Goal: Task Accomplishment & Management: Manage account settings

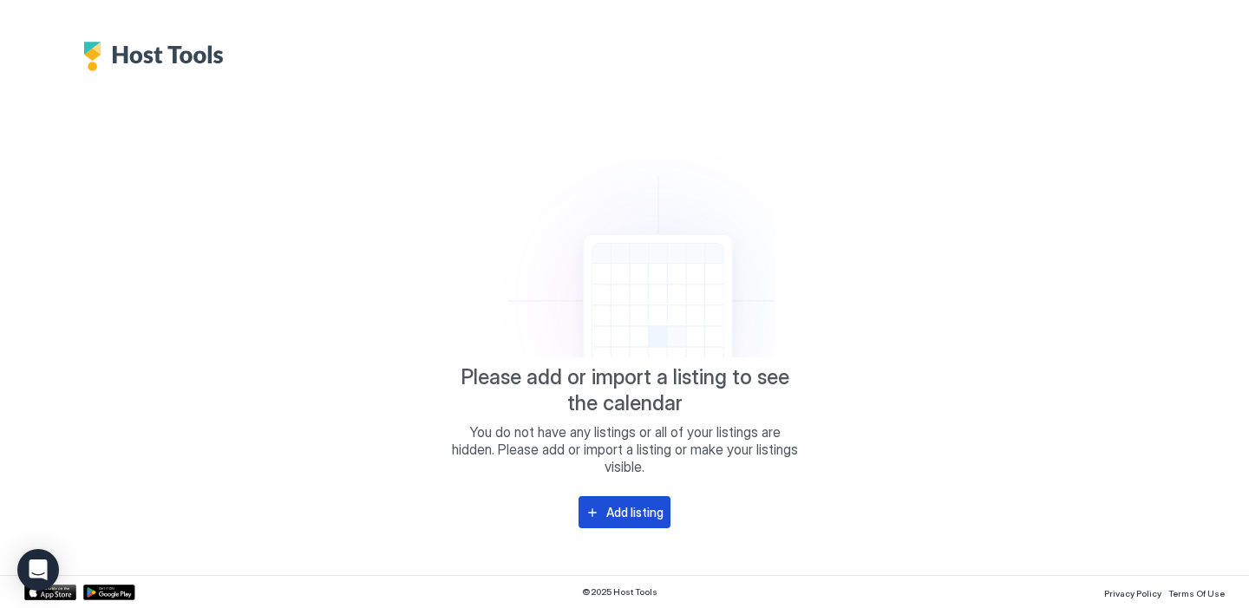
click at [606, 519] on button "Add listing" at bounding box center [625, 512] width 92 height 32
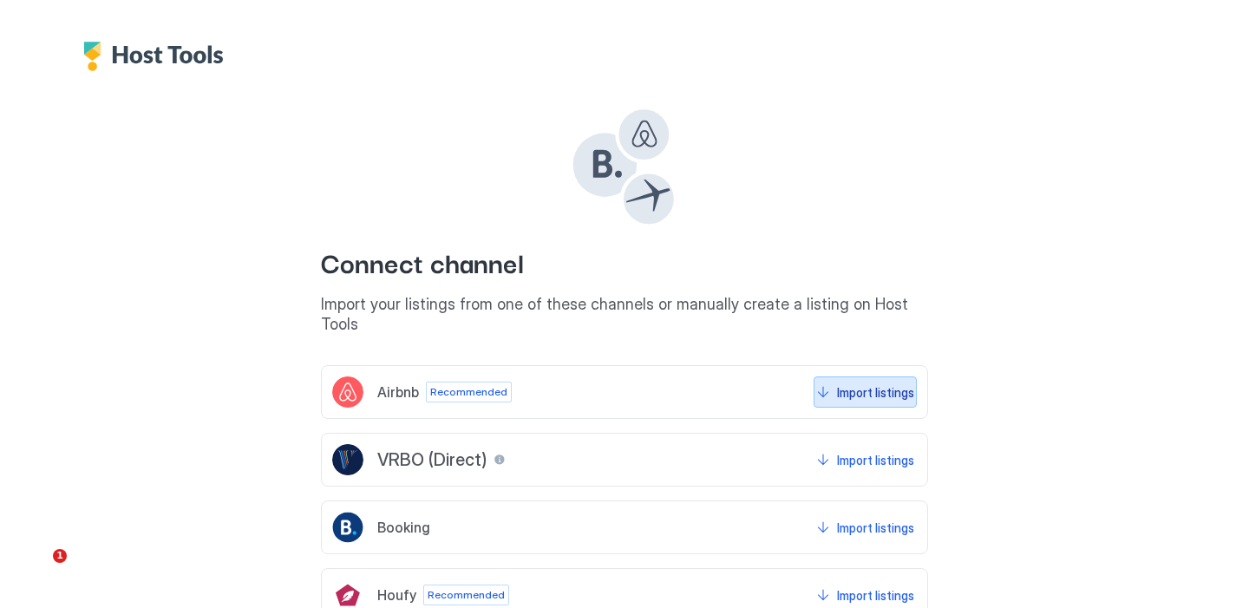
click at [850, 383] on div "Import listings" at bounding box center [875, 392] width 77 height 18
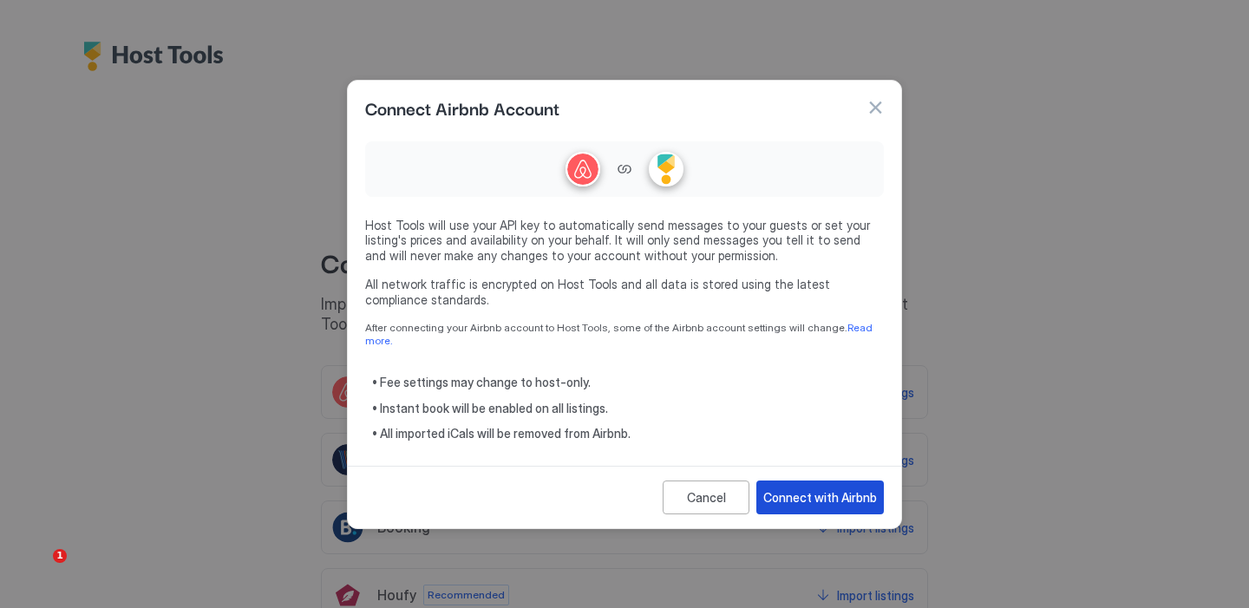
click at [815, 488] on div "Connect with Airbnb" at bounding box center [821, 497] width 114 height 18
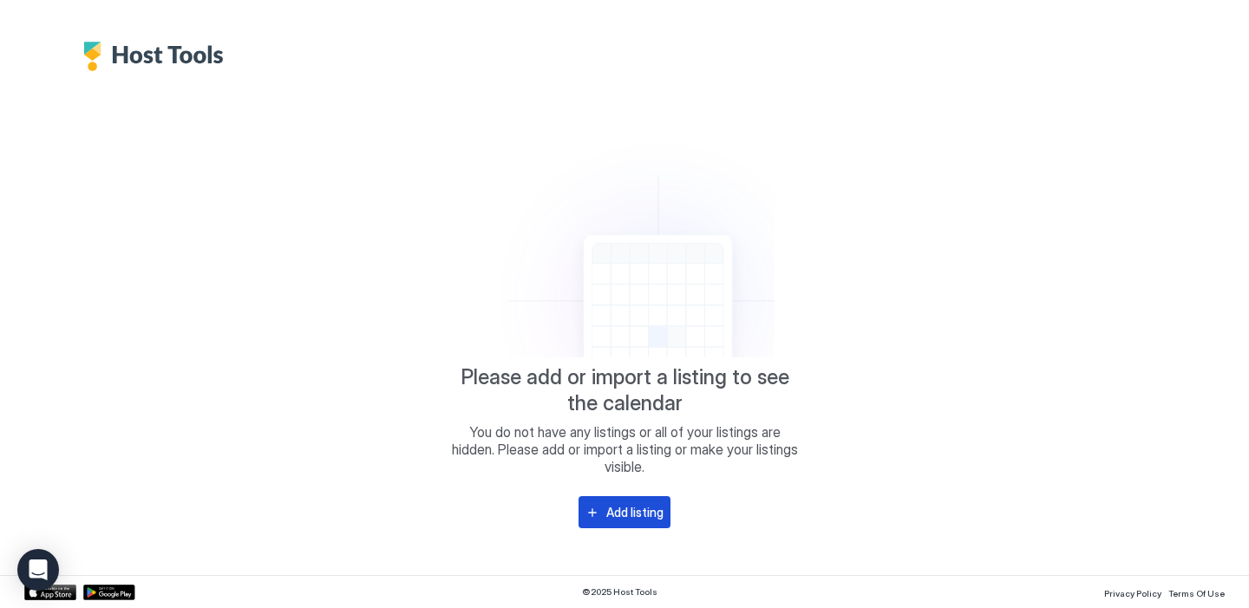
click at [623, 513] on div "Add listing" at bounding box center [634, 512] width 57 height 18
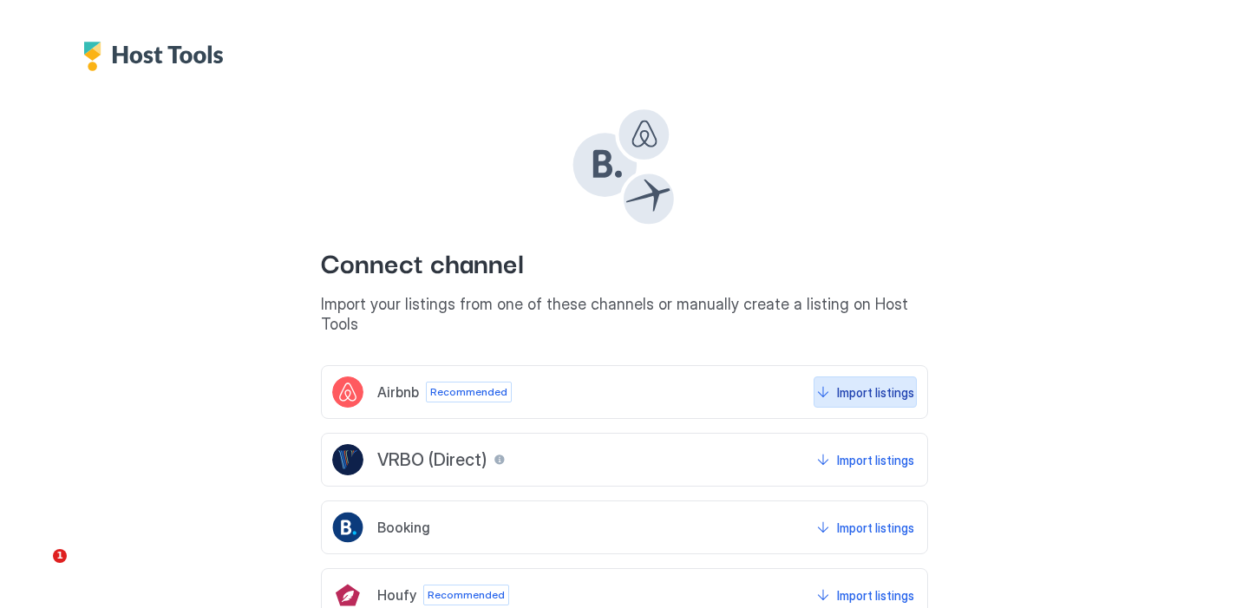
click at [849, 383] on div "Import listings" at bounding box center [875, 392] width 77 height 18
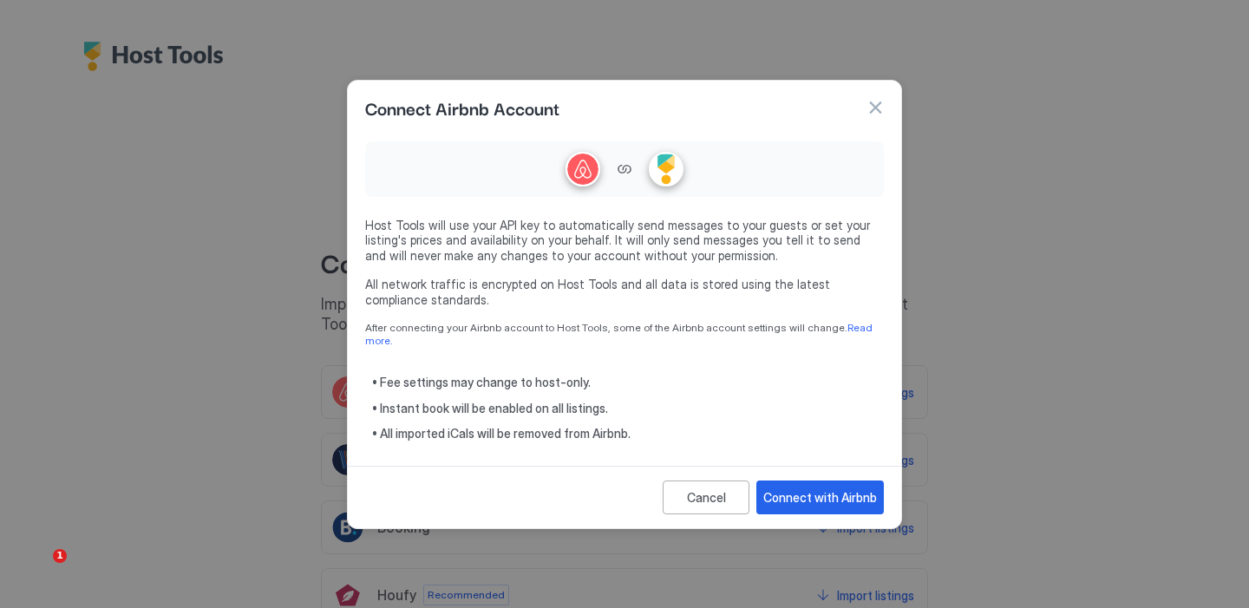
click at [810, 508] on div "Cancel Connect with Airbnb" at bounding box center [625, 497] width 554 height 62
click at [812, 492] on div "Connect with Airbnb" at bounding box center [821, 497] width 114 height 18
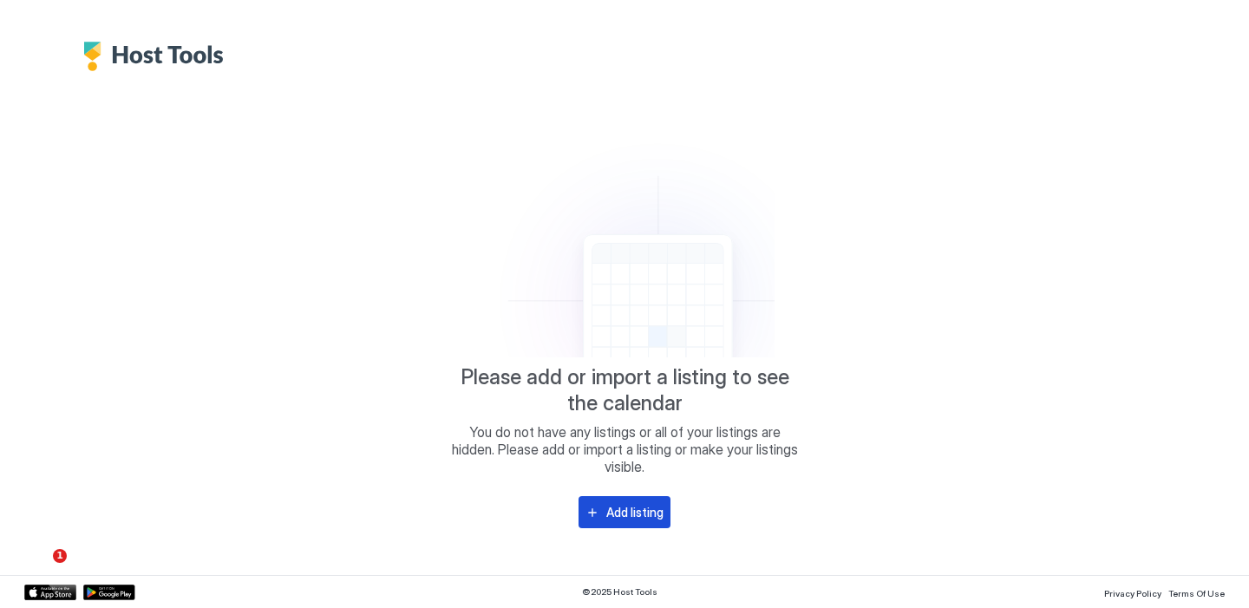
click at [616, 519] on div "Add listing" at bounding box center [634, 512] width 57 height 18
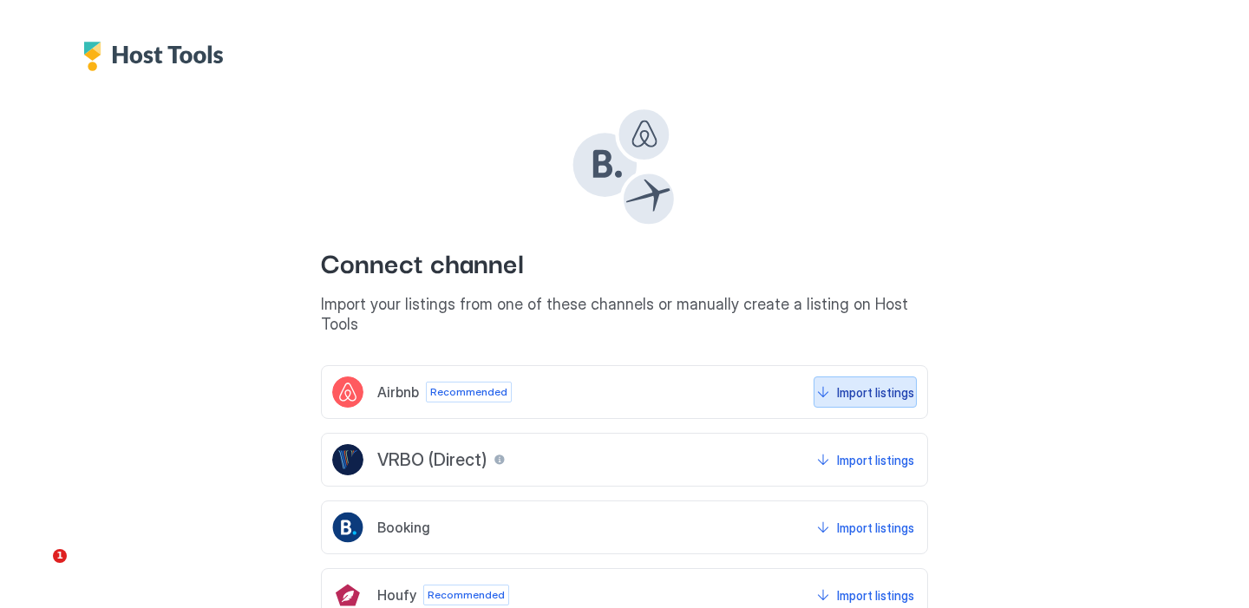
click at [860, 383] on button "Import listings" at bounding box center [865, 392] width 103 height 31
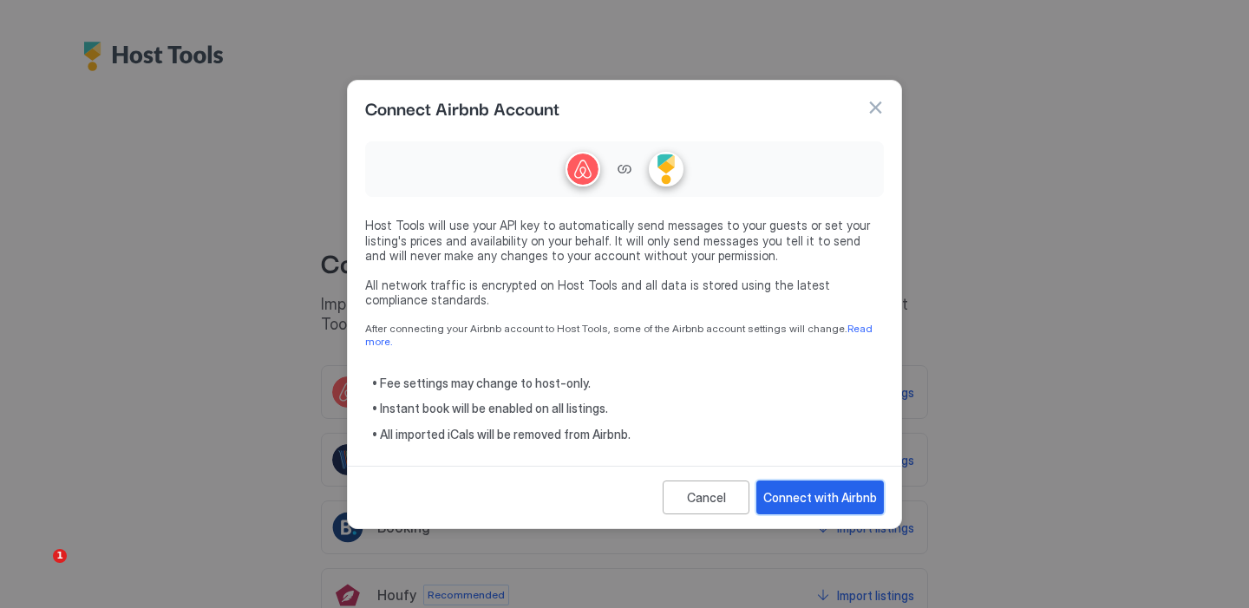
click at [818, 490] on div "Connect with Airbnb" at bounding box center [821, 497] width 114 height 18
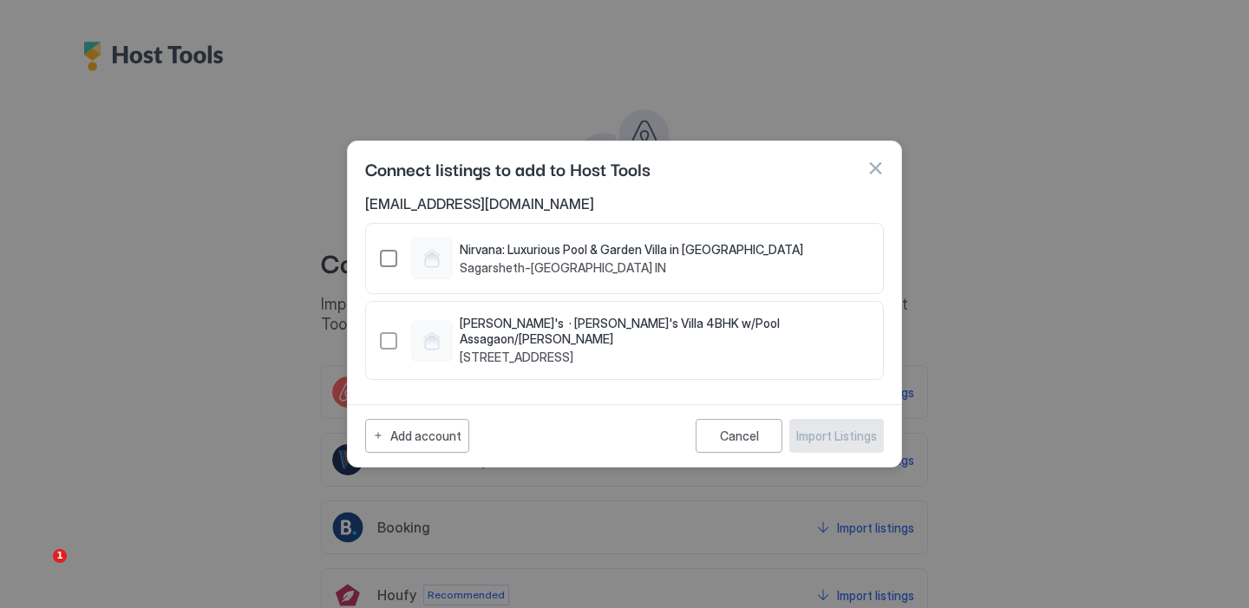
click at [391, 259] on div "17895682" at bounding box center [388, 258] width 17 height 17
click at [828, 435] on div "Import Listings" at bounding box center [836, 436] width 81 height 18
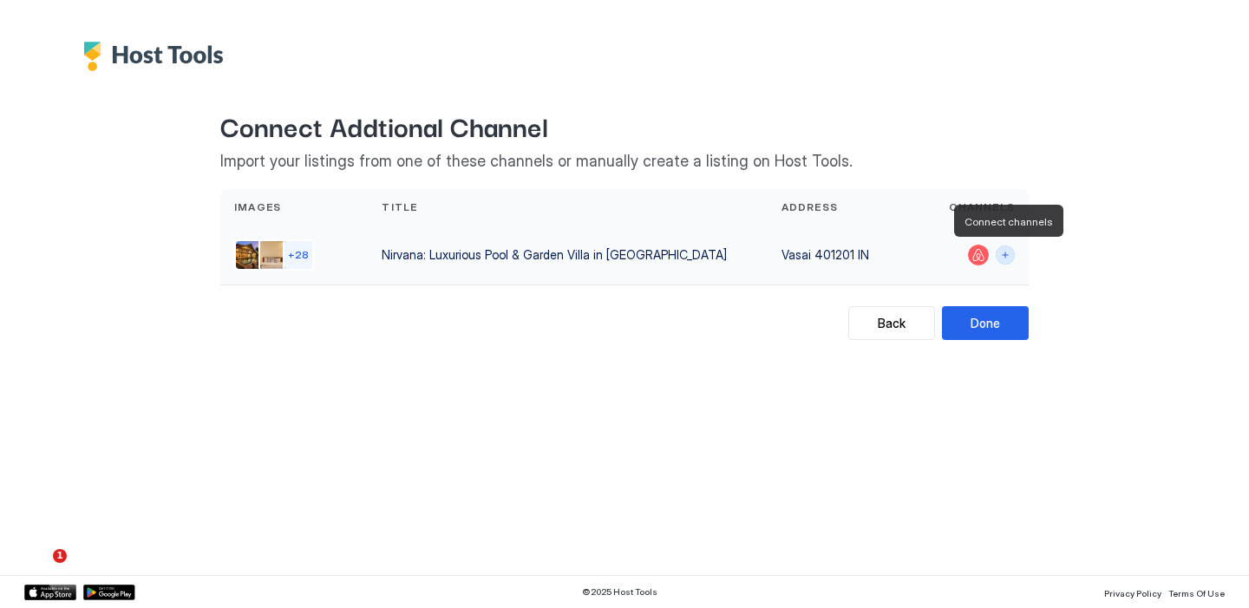
click at [1004, 256] on button "Connect channels" at bounding box center [1005, 255] width 19 height 19
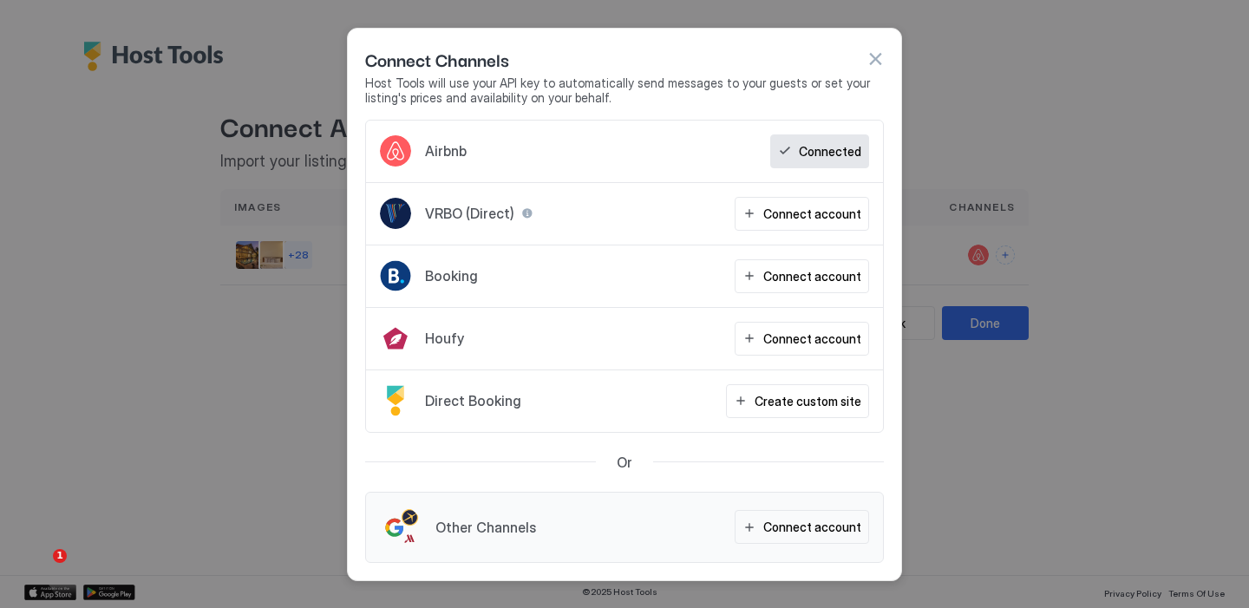
click at [874, 54] on button "button" at bounding box center [875, 58] width 17 height 17
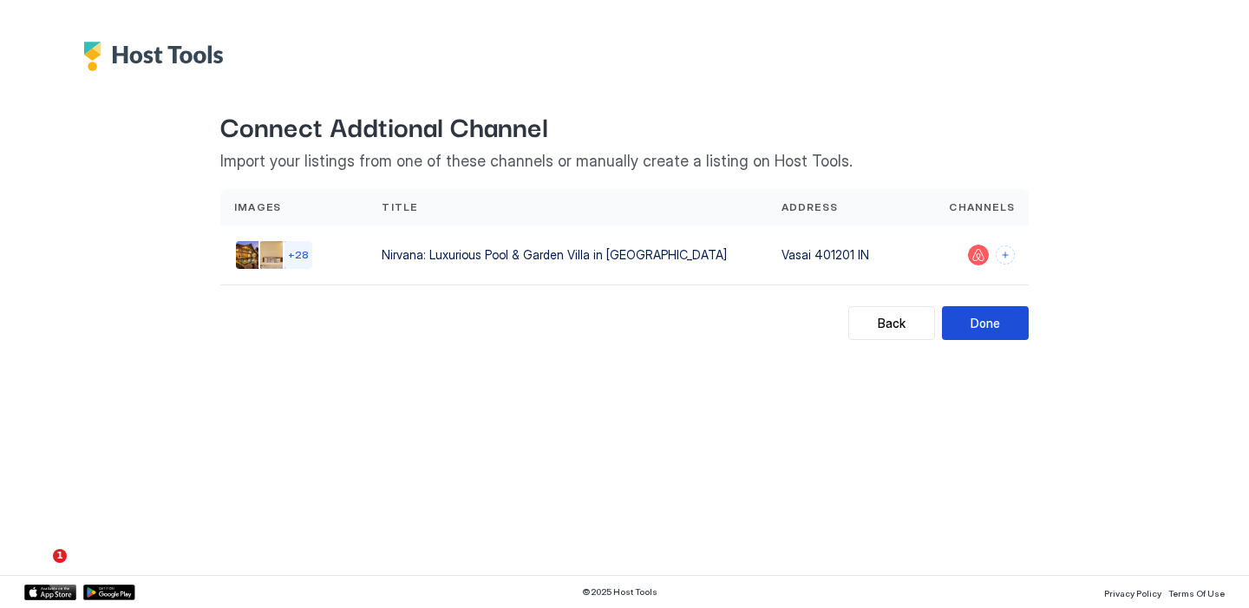
click at [970, 329] on button "Done" at bounding box center [985, 323] width 87 height 34
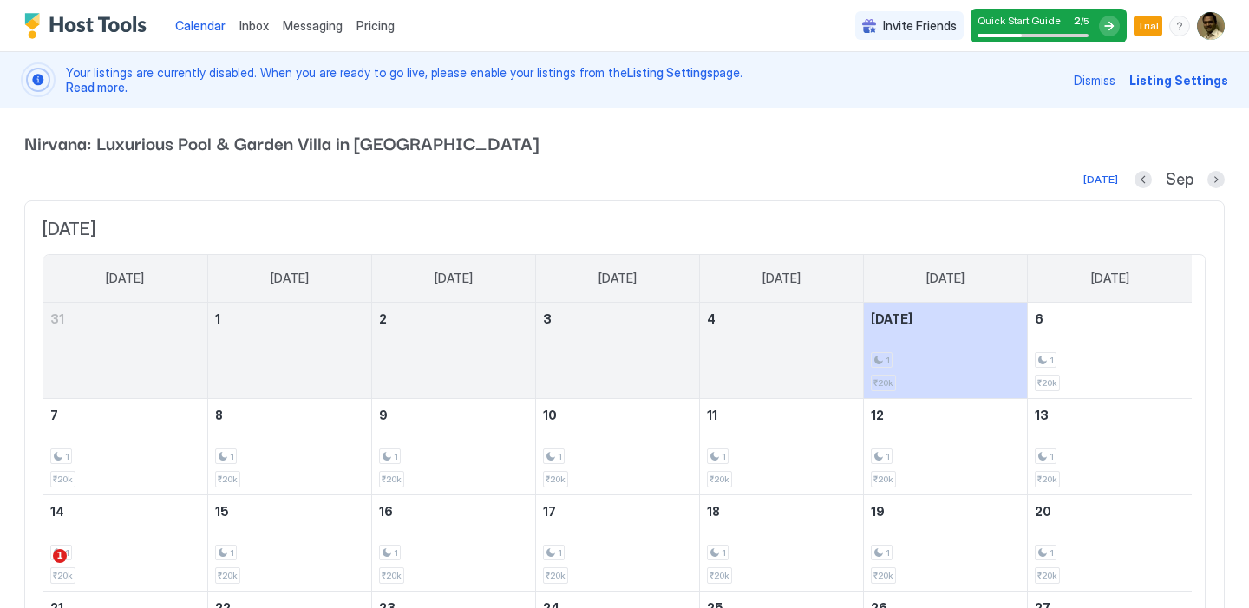
click at [241, 29] on span "Inbox" at bounding box center [253, 25] width 29 height 15
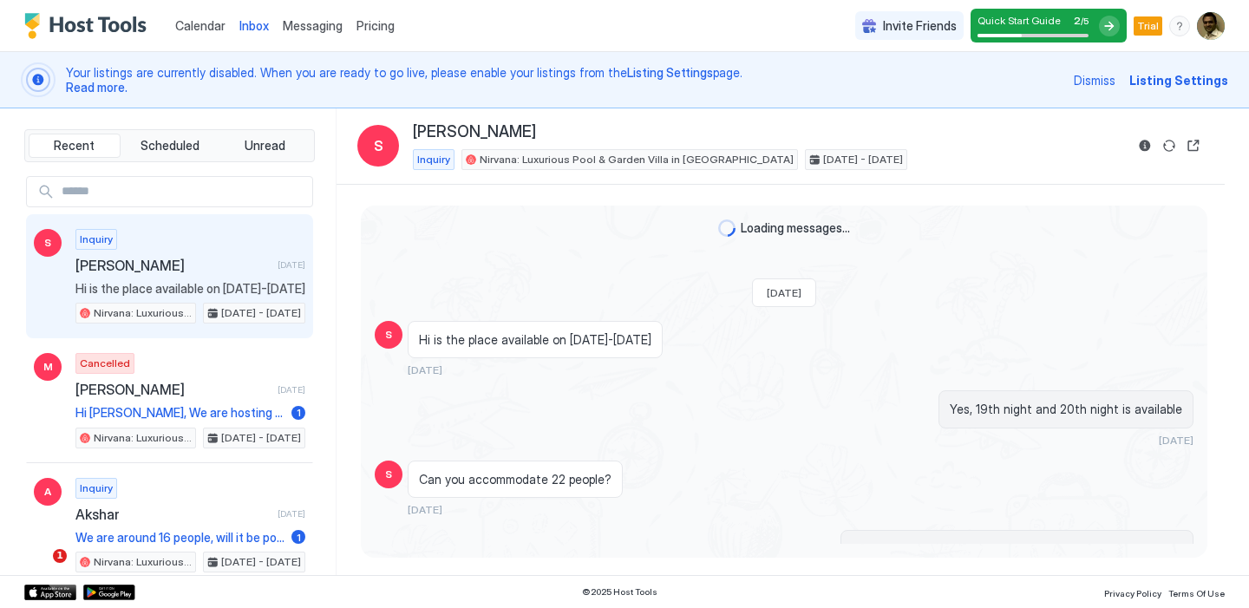
scroll to position [42, 0]
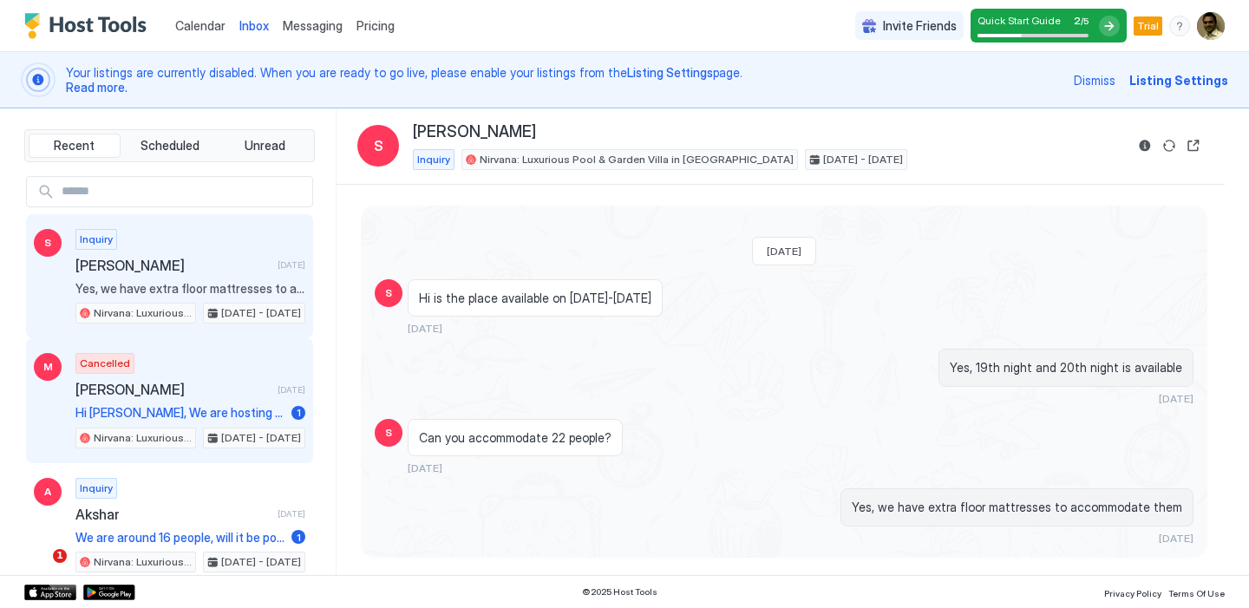
click at [165, 377] on div "Cancelled [PERSON_NAME] [DATE] Hi [PERSON_NAME], We are hosting a [DATE] Party.…" at bounding box center [190, 400] width 230 height 95
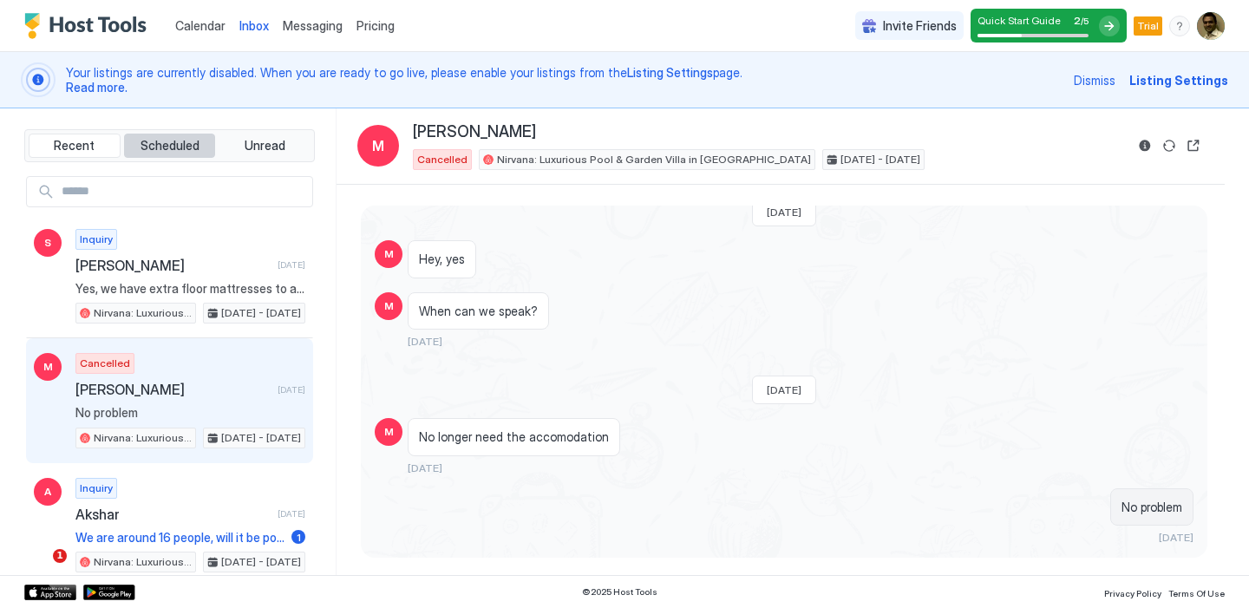
click at [168, 145] on span "Scheduled" at bounding box center [170, 146] width 59 height 16
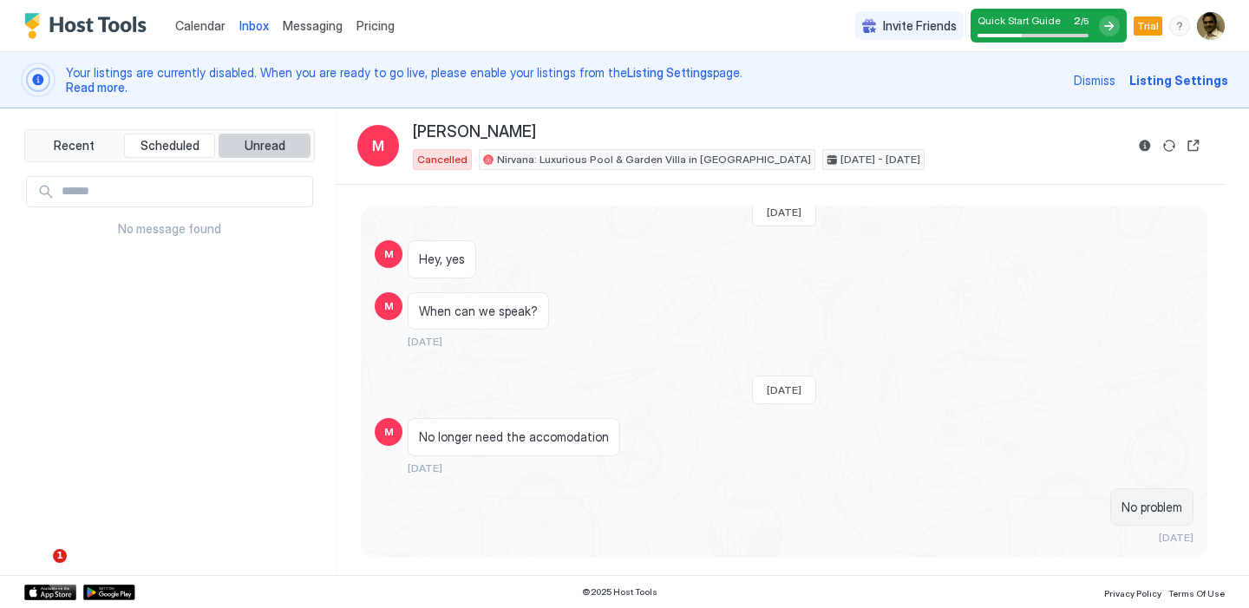
click at [273, 138] on span "Unread" at bounding box center [265, 146] width 41 height 16
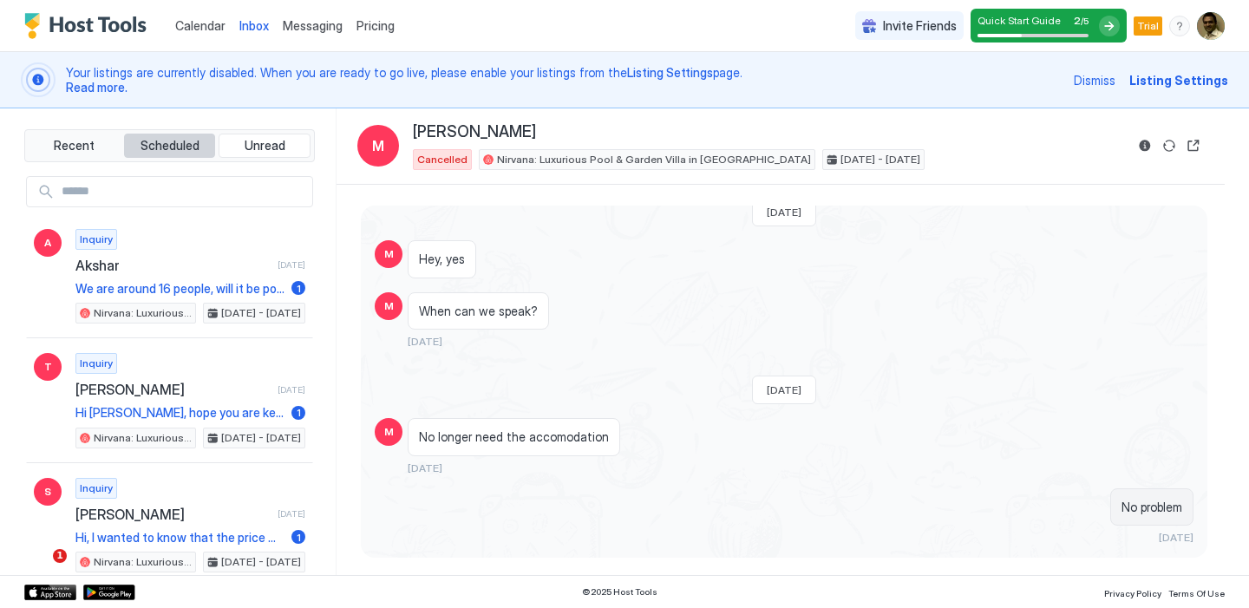
click at [176, 151] on span "Scheduled" at bounding box center [170, 146] width 59 height 16
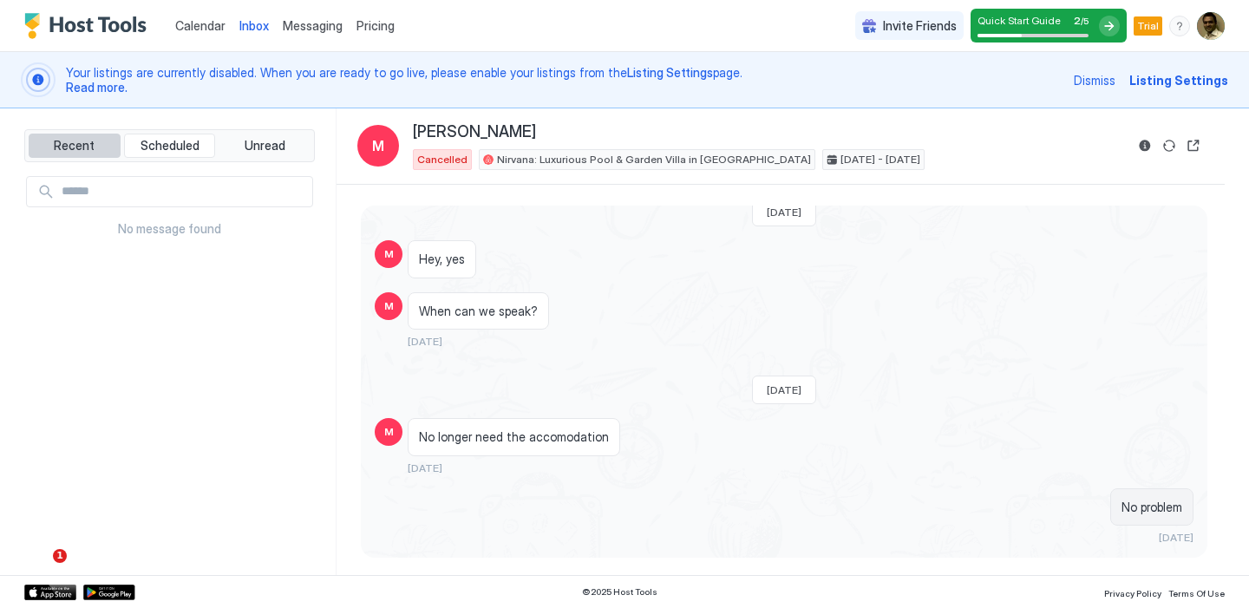
click at [59, 152] on span "Recent" at bounding box center [74, 146] width 41 height 16
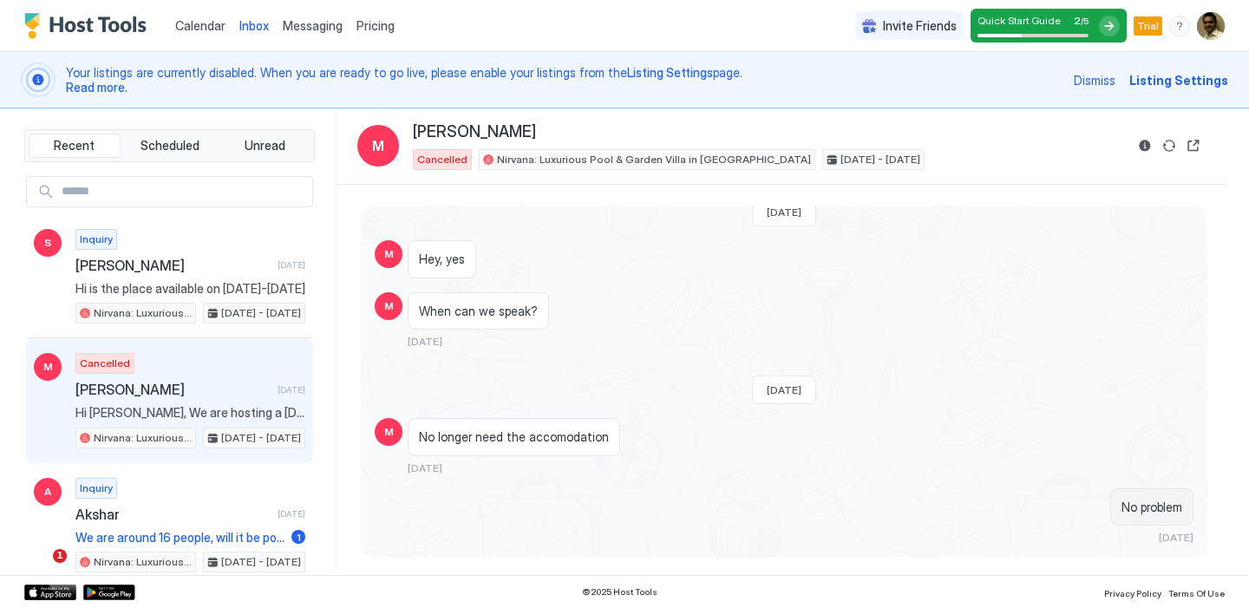
click at [1190, 77] on span "Listing Settings" at bounding box center [1179, 80] width 99 height 18
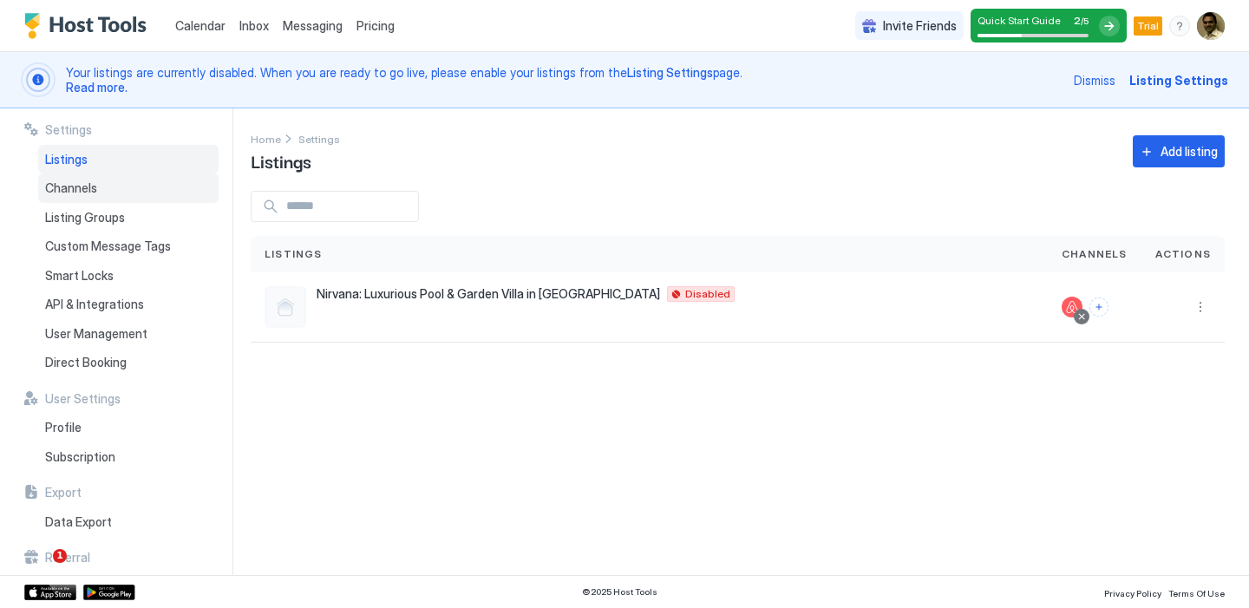
click at [132, 187] on div "Channels" at bounding box center [128, 188] width 180 height 29
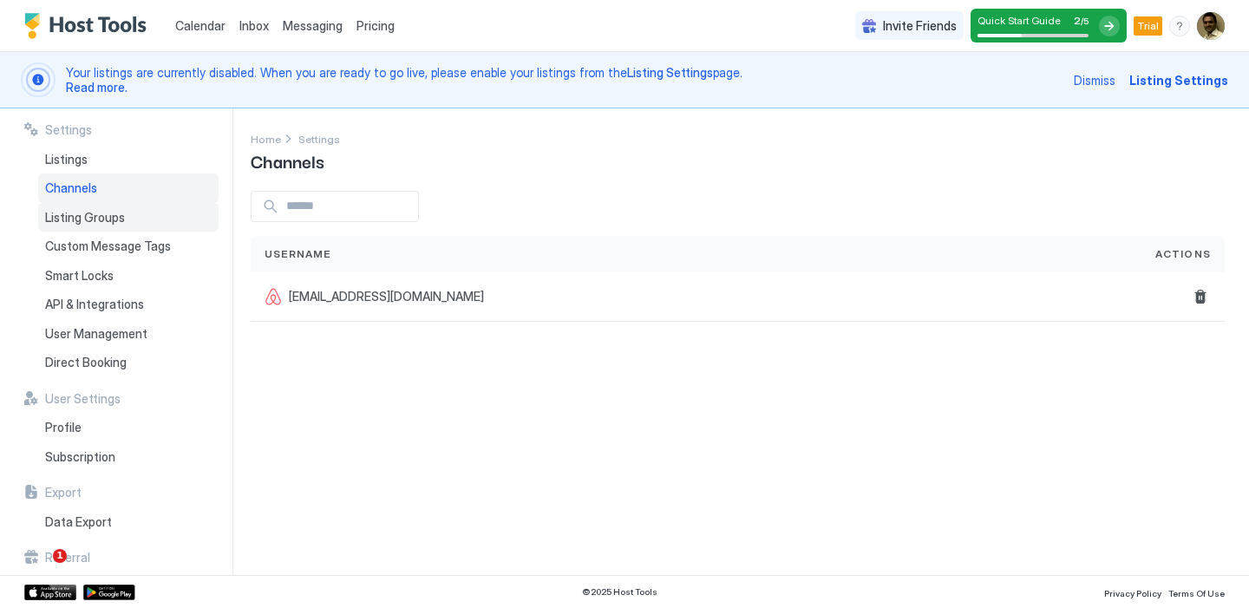
click at [111, 220] on span "Listing Groups" at bounding box center [85, 218] width 80 height 16
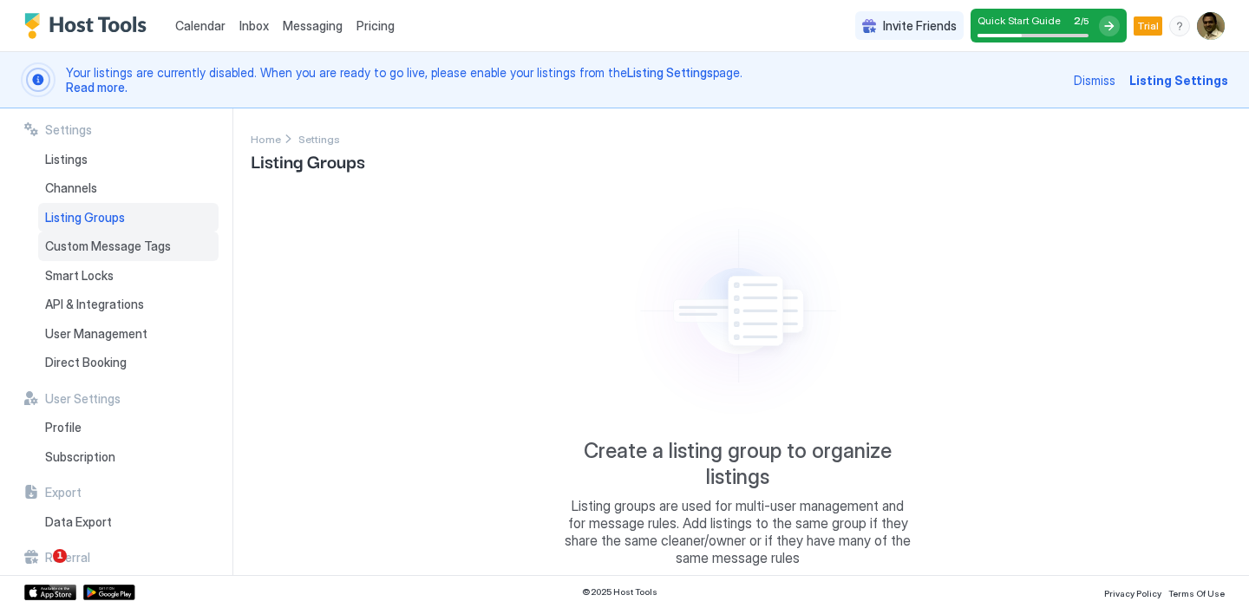
click at [107, 245] on span "Custom Message Tags" at bounding box center [108, 247] width 126 height 16
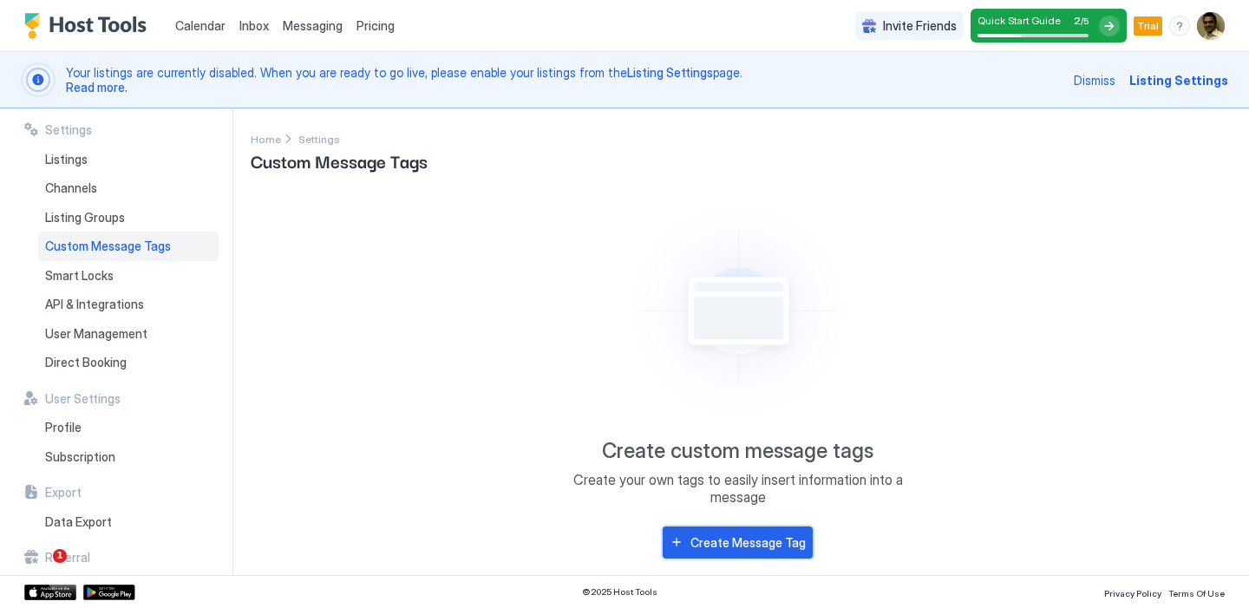
click at [711, 552] on button "Create Message Tag" at bounding box center [738, 543] width 150 height 32
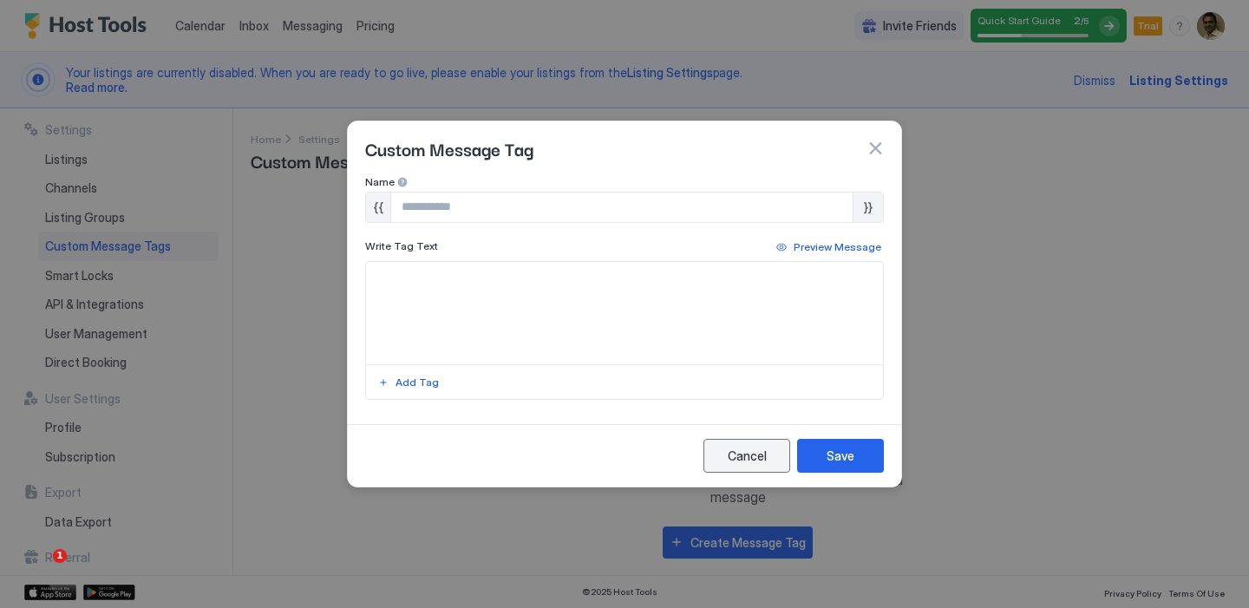
click at [729, 448] on div "Cancel" at bounding box center [747, 456] width 39 height 18
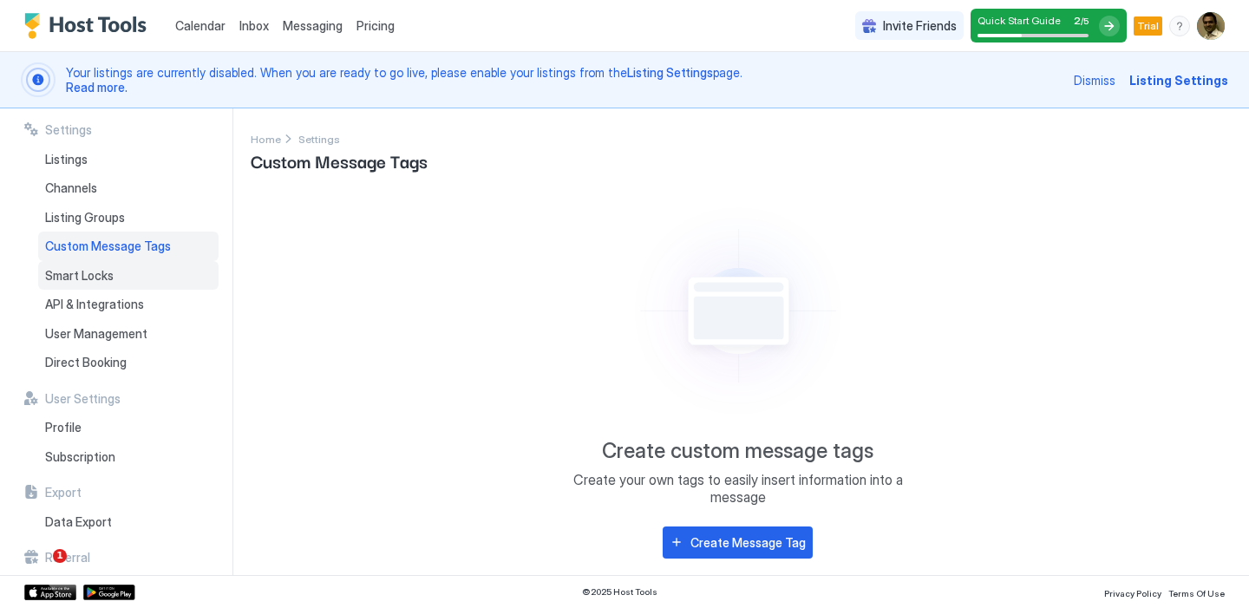
click at [86, 285] on div "Smart Locks" at bounding box center [128, 275] width 180 height 29
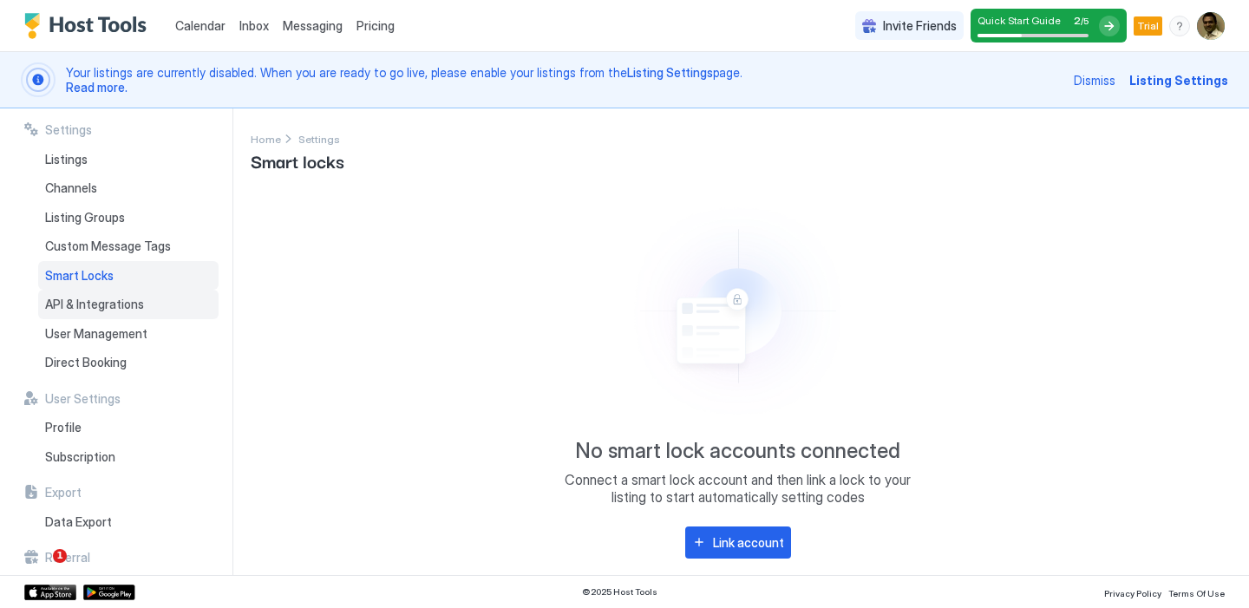
click at [105, 306] on span "API & Integrations" at bounding box center [94, 305] width 99 height 16
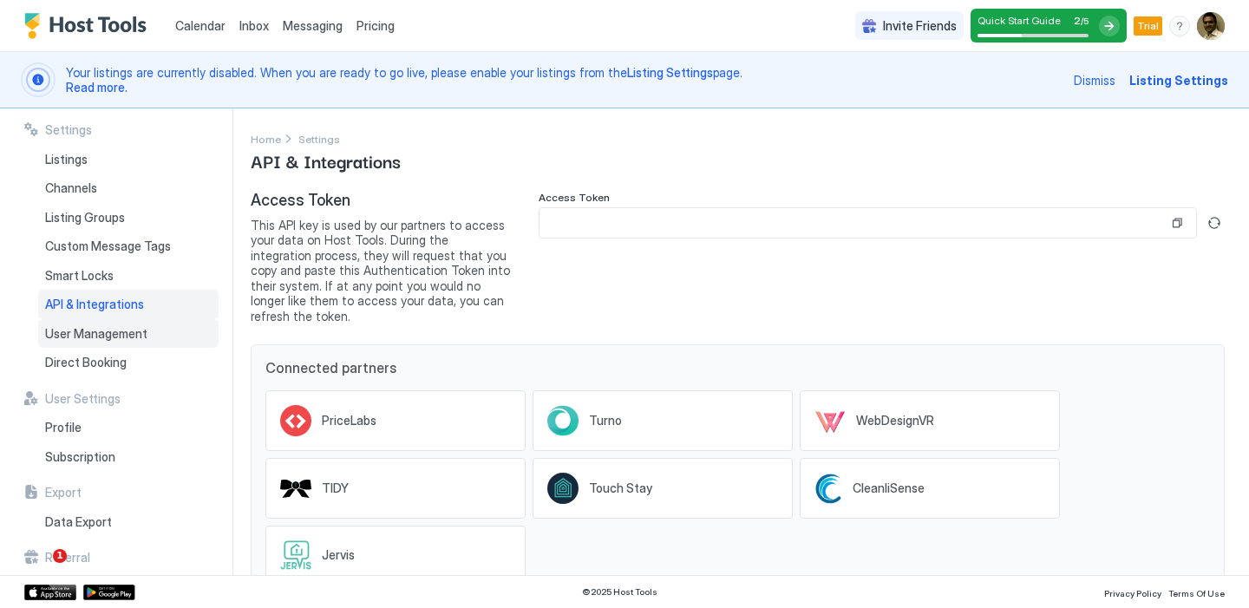
click at [97, 331] on span "User Management" at bounding box center [96, 334] width 102 height 16
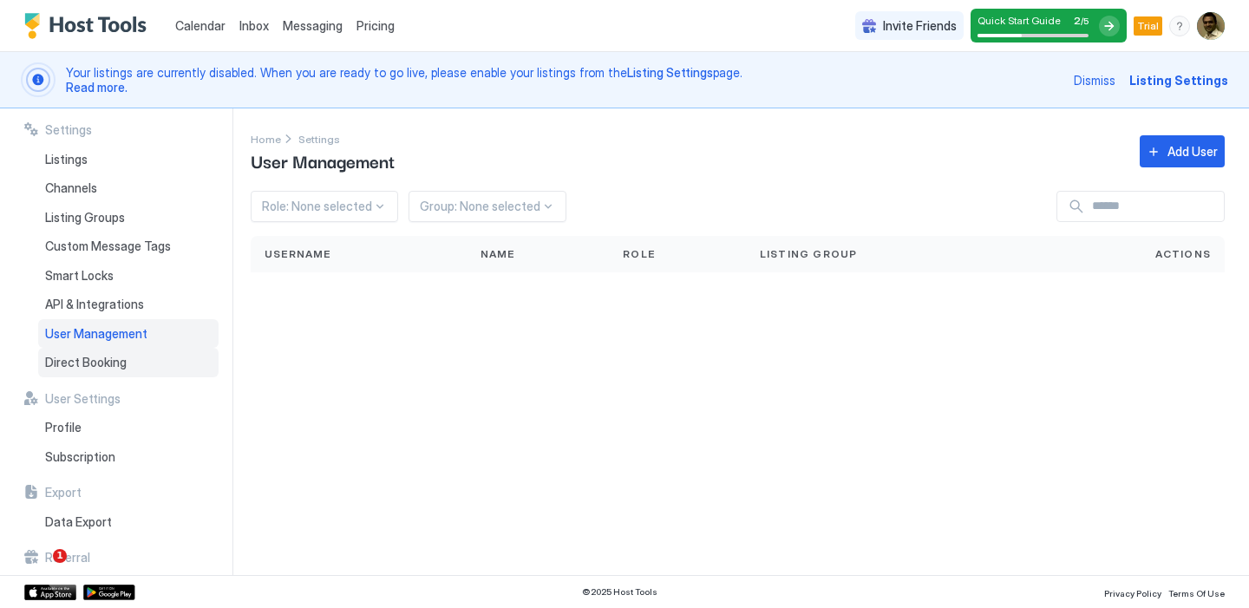
click at [92, 357] on span "Direct Booking" at bounding box center [86, 363] width 82 height 16
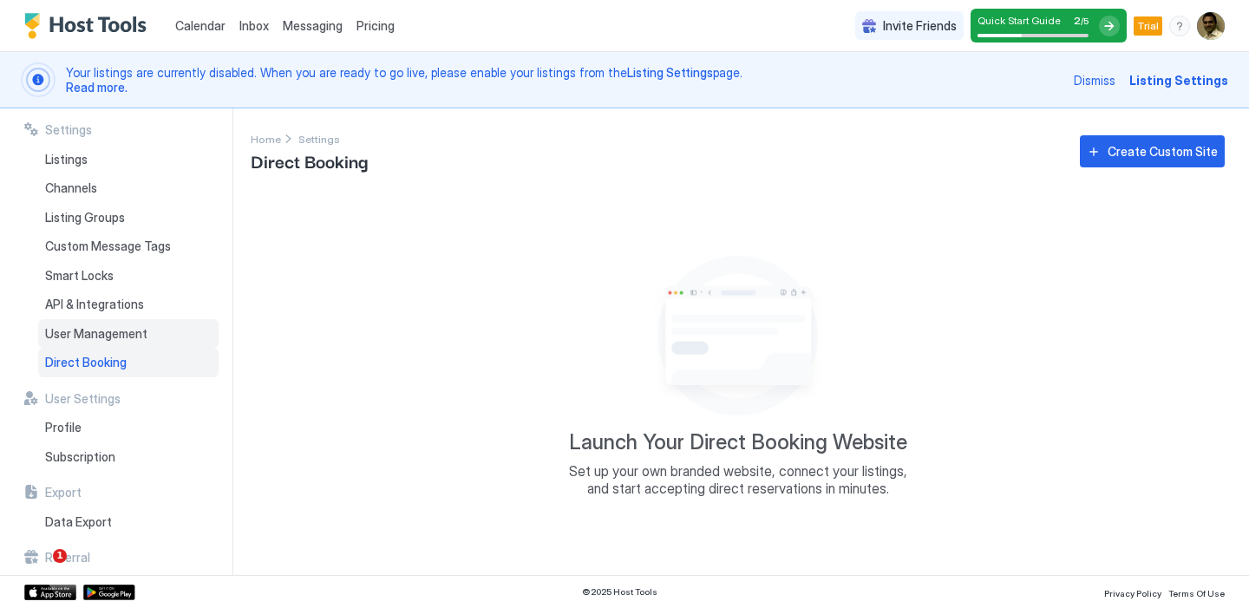
click at [94, 337] on span "User Management" at bounding box center [96, 334] width 102 height 16
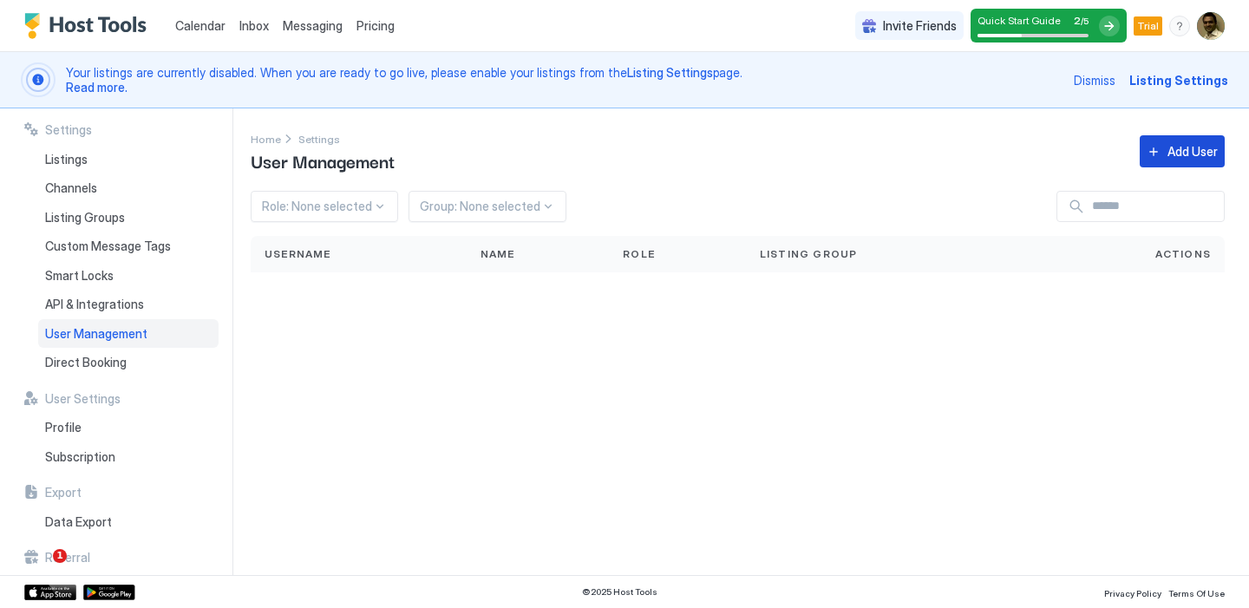
click at [1164, 149] on button "Add User" at bounding box center [1182, 151] width 85 height 32
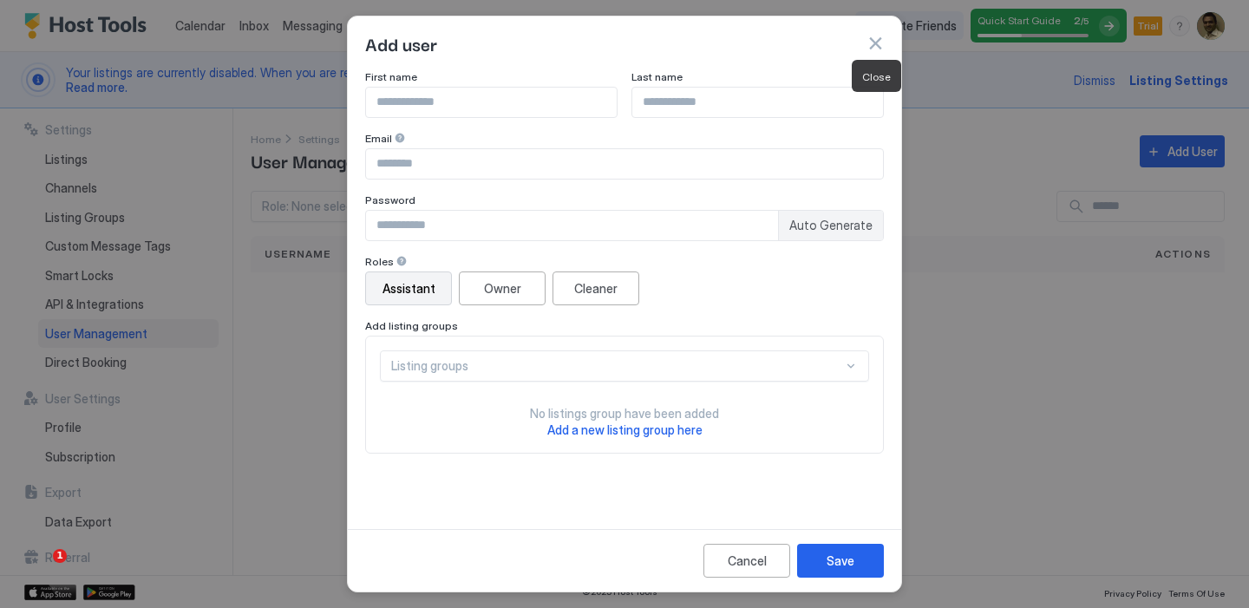
click at [873, 45] on button "button" at bounding box center [875, 43] width 17 height 17
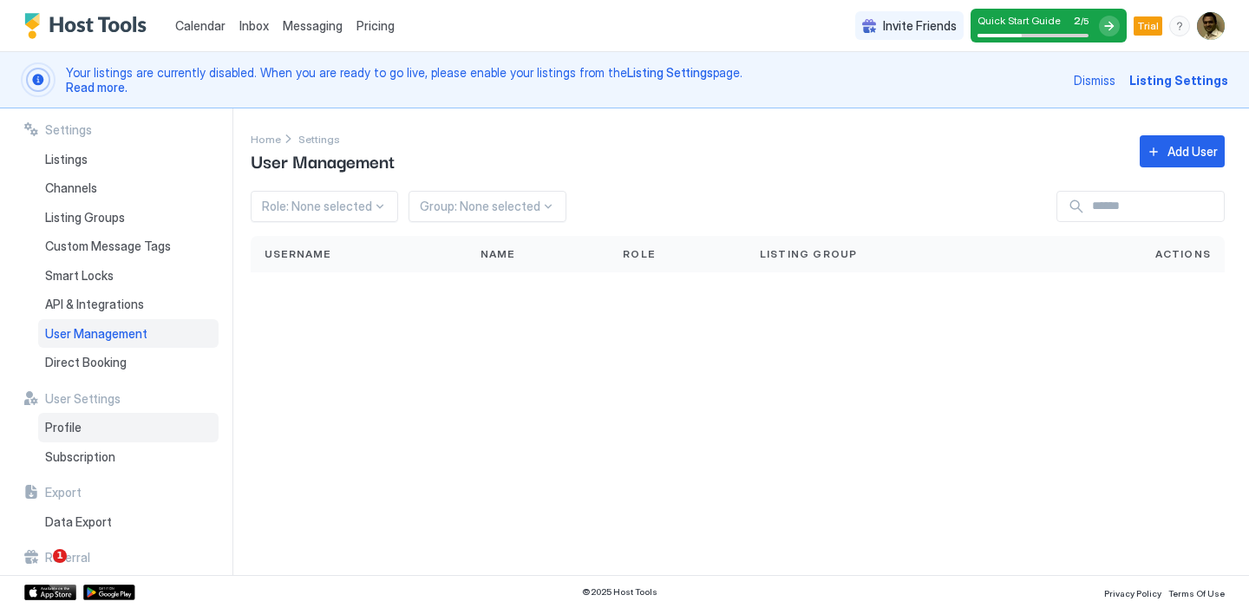
scroll to position [40, 0]
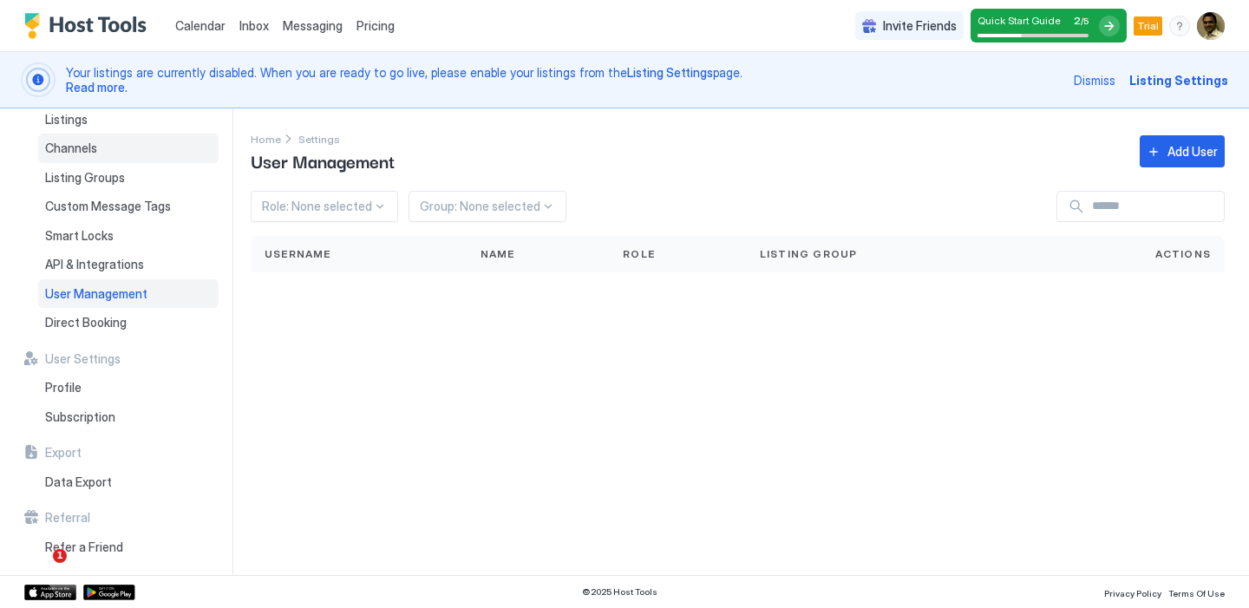
click at [109, 157] on div "Channels" at bounding box center [128, 148] width 180 height 29
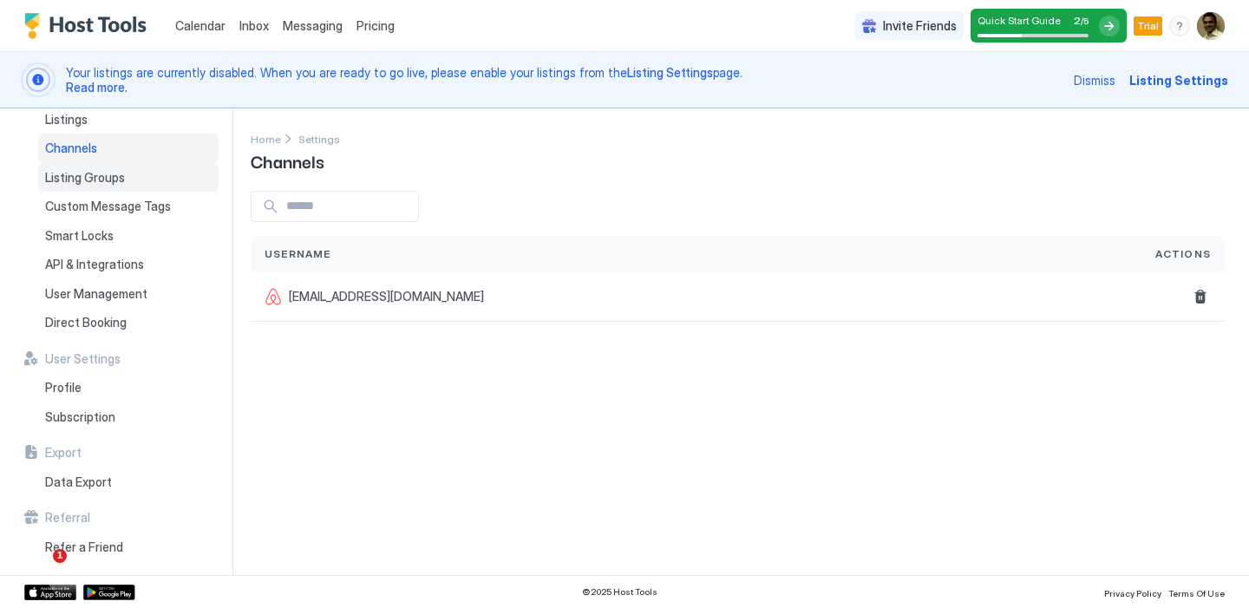
click at [64, 174] on span "Listing Groups" at bounding box center [85, 178] width 80 height 16
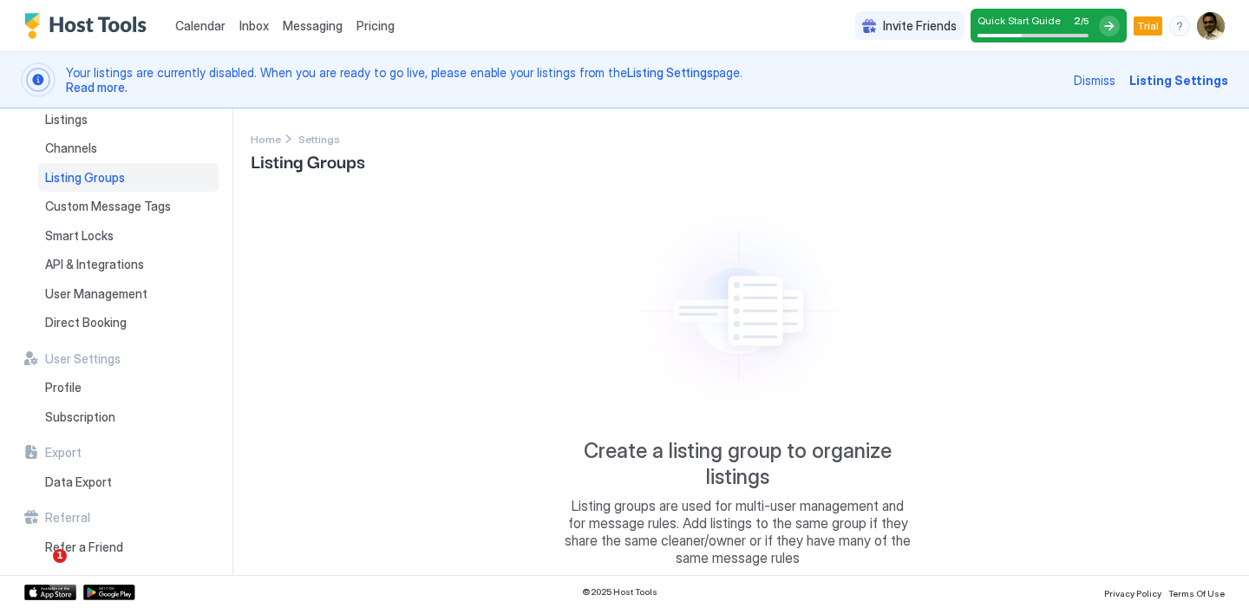
click at [1051, 31] on div "Quick Start Guide 2 / 5" at bounding box center [1033, 25] width 111 height 23
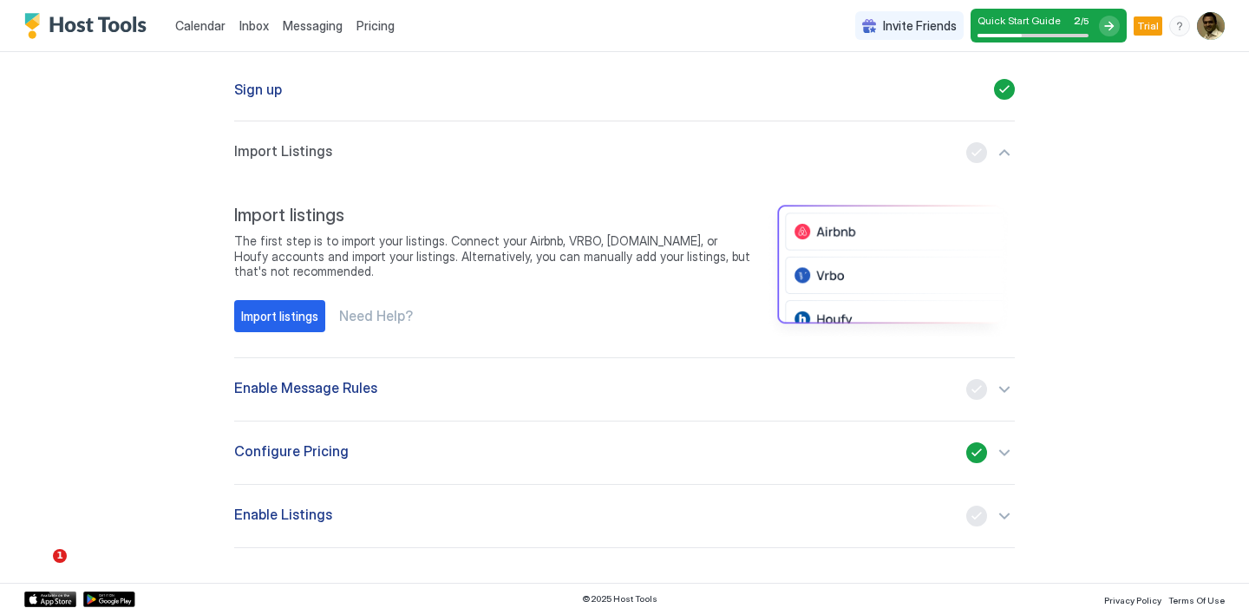
scroll to position [166, 0]
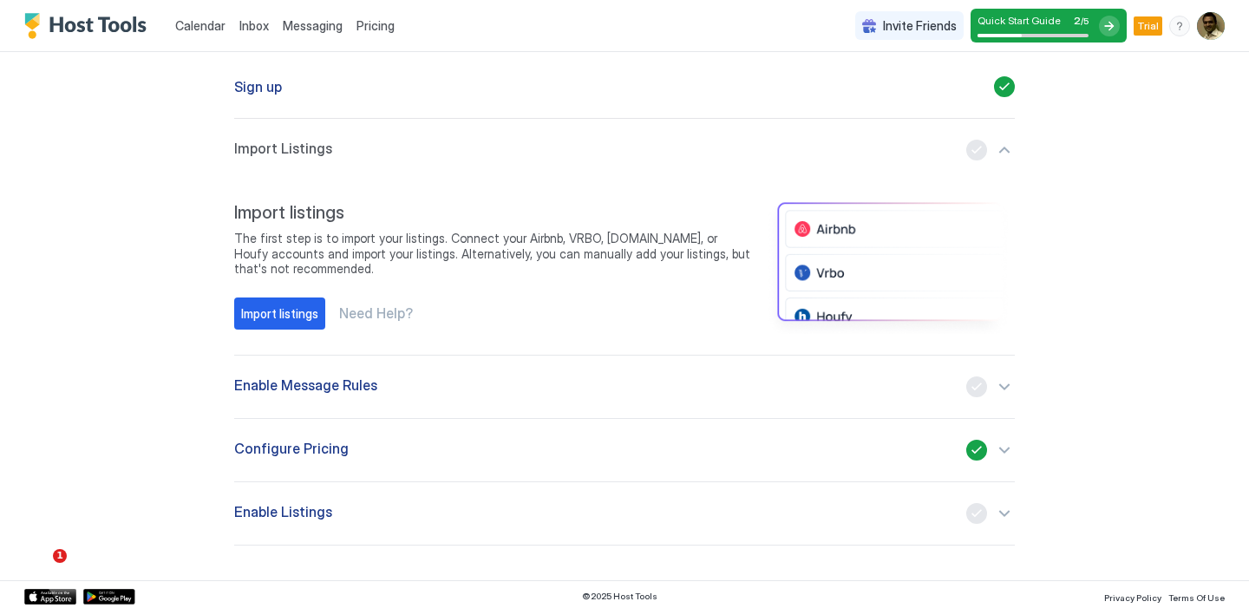
click at [343, 391] on span "Enable Message Rules" at bounding box center [305, 387] width 143 height 21
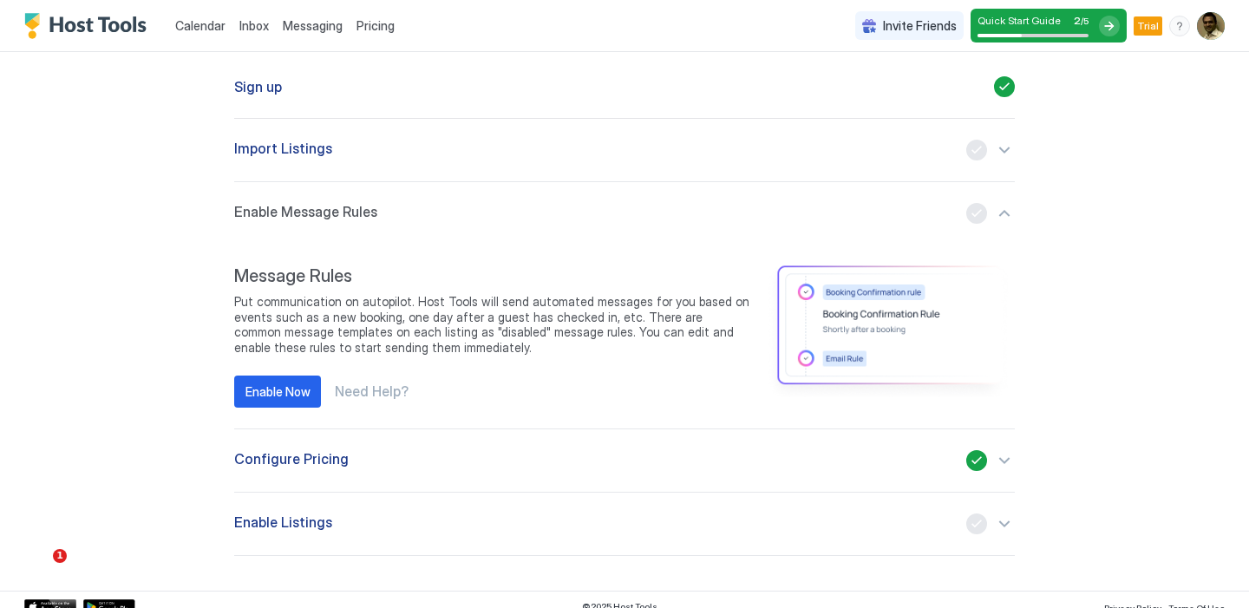
click at [364, 387] on span "Need Help?" at bounding box center [372, 391] width 74 height 17
click at [265, 463] on span "Configure Pricing" at bounding box center [291, 460] width 115 height 21
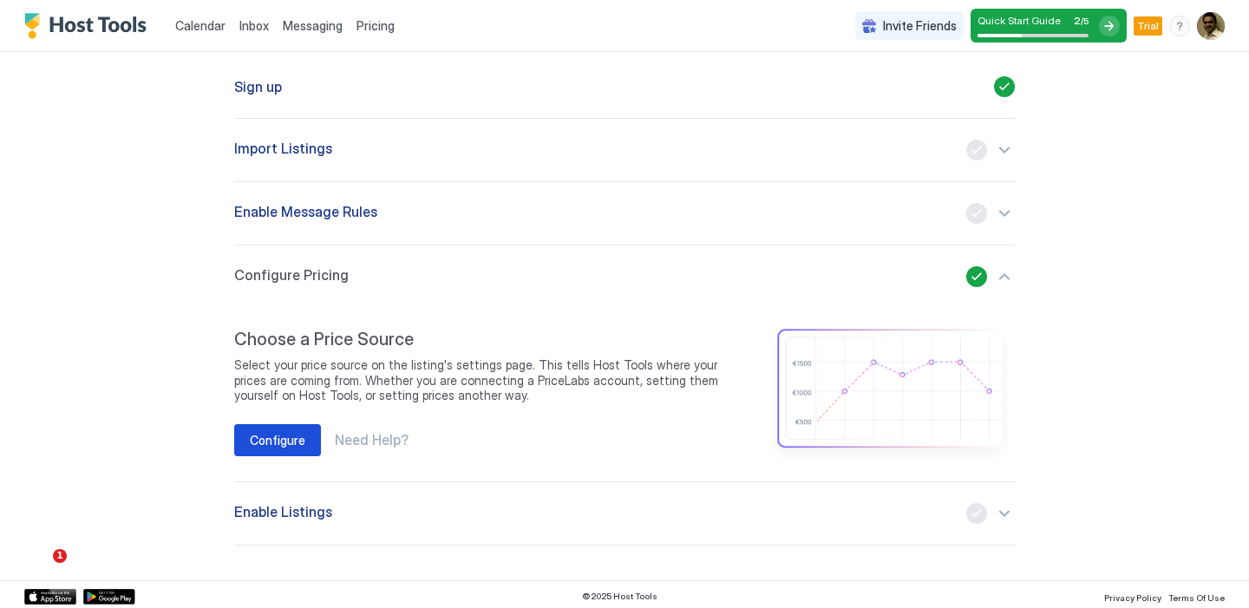
click at [281, 443] on div "Configure" at bounding box center [278, 440] width 56 height 18
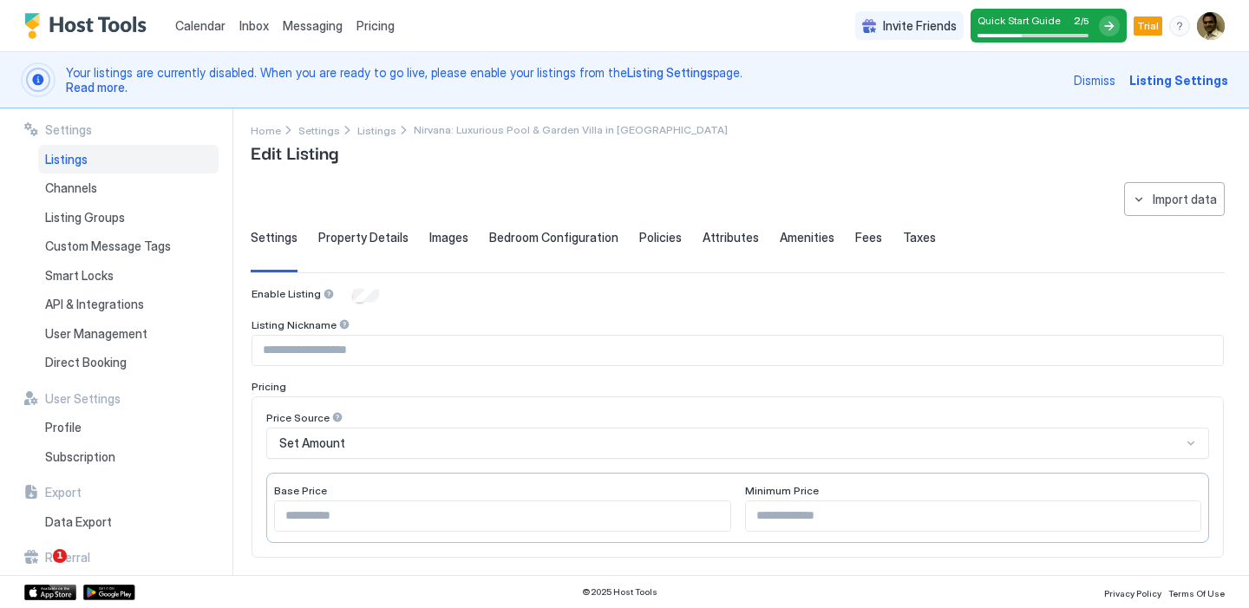
scroll to position [7, 0]
click at [364, 244] on span "Property Details" at bounding box center [363, 240] width 90 height 16
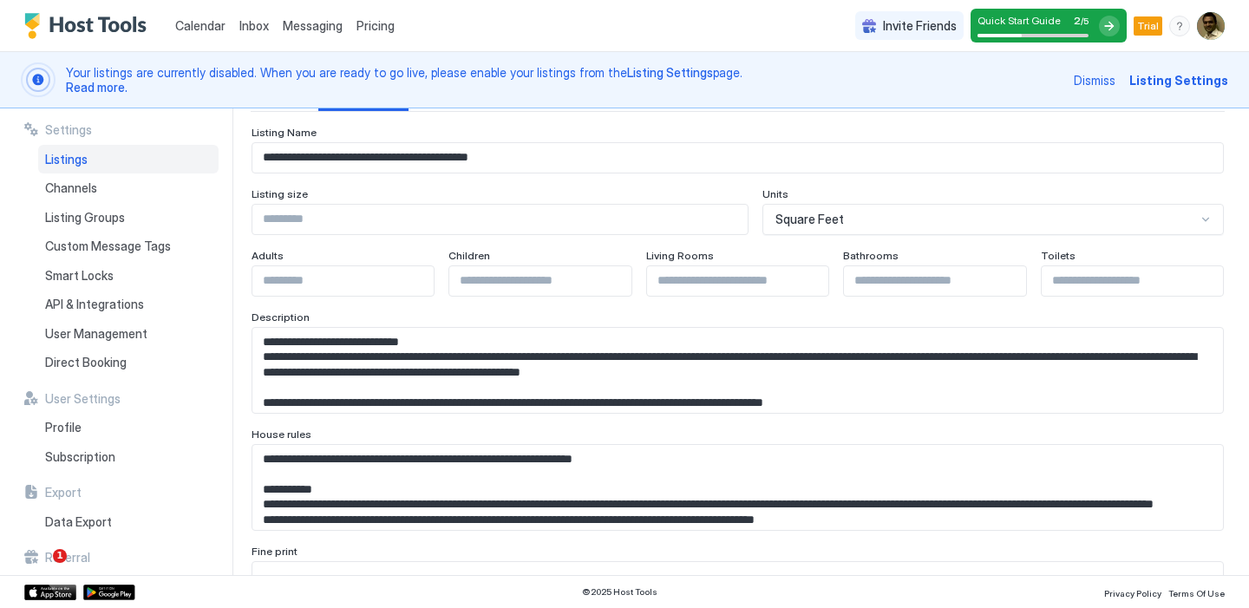
scroll to position [175, 0]
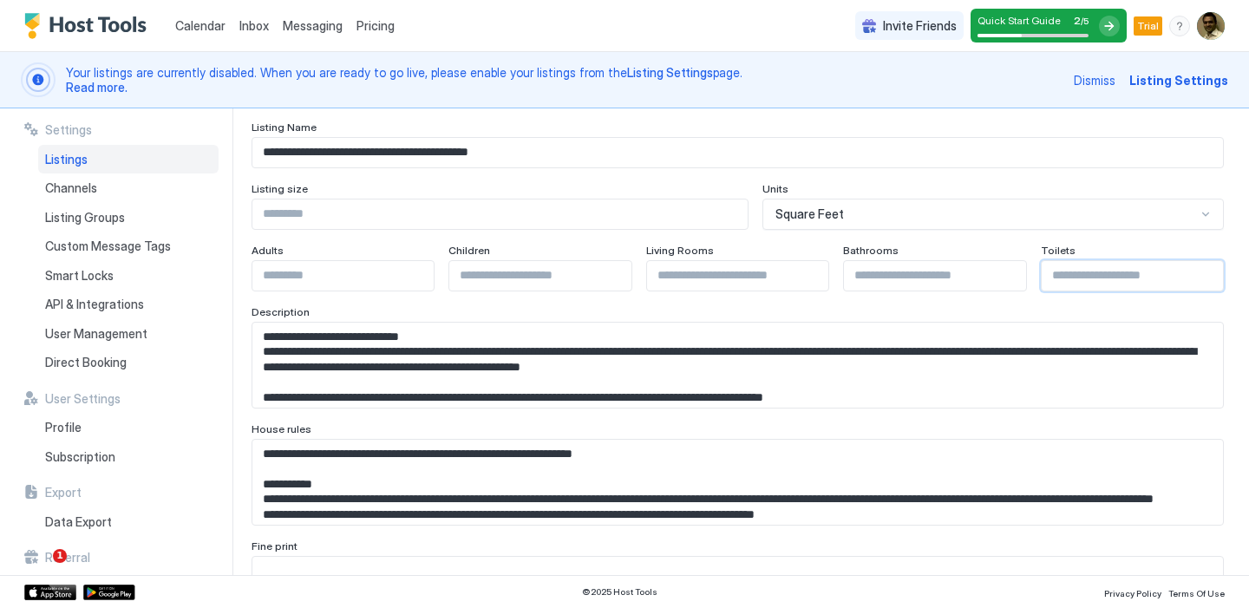
click at [1059, 275] on input "Input Field" at bounding box center [1132, 275] width 181 height 29
type input "*"
click at [751, 282] on input "Input Field" at bounding box center [737, 275] width 181 height 29
type input "*"
click at [526, 284] on input "Input Field" at bounding box center [539, 275] width 181 height 29
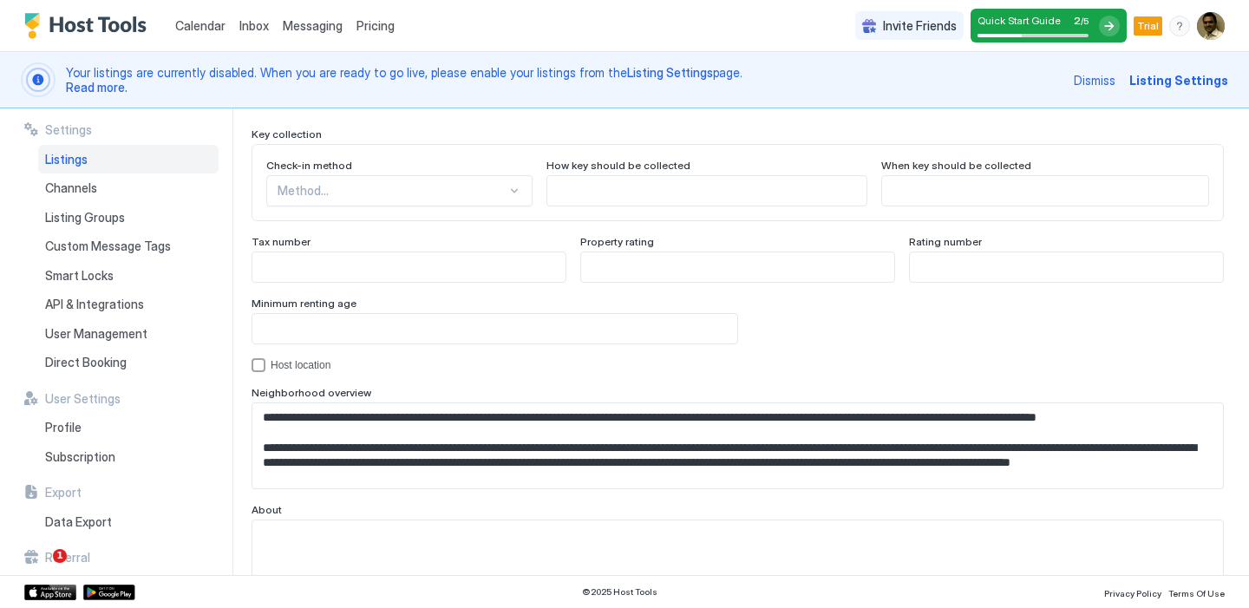
scroll to position [1622, 0]
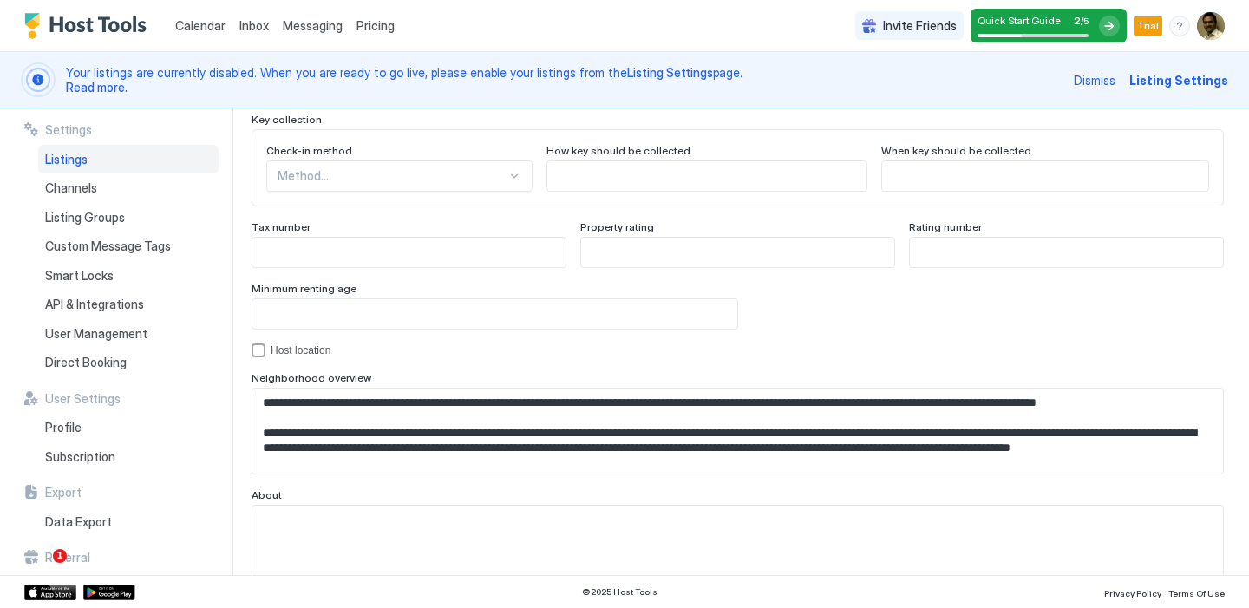
click at [432, 188] on div "Method..." at bounding box center [399, 176] width 266 height 31
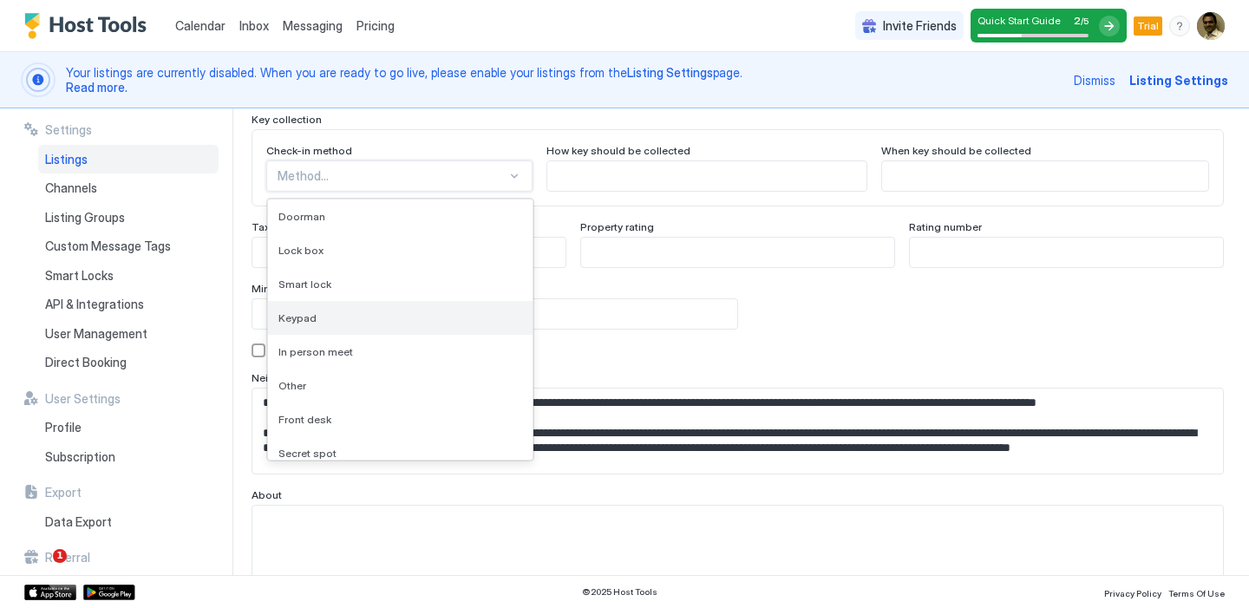
click at [393, 324] on div "Keypad" at bounding box center [400, 318] width 265 height 34
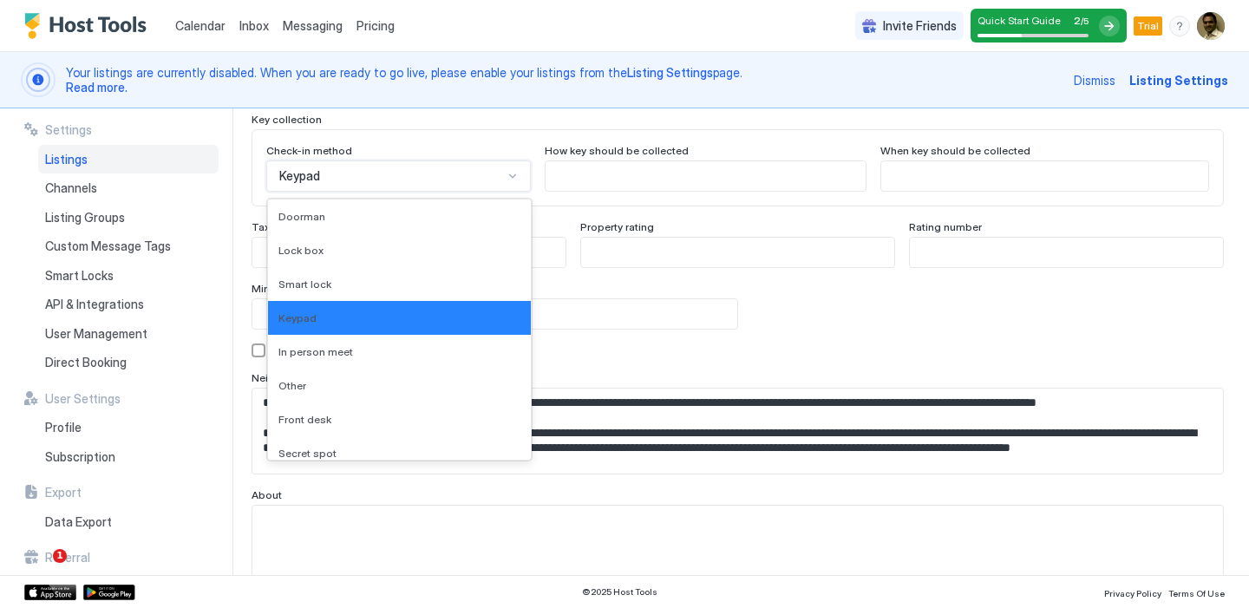
click at [420, 174] on div "Keypad" at bounding box center [391, 176] width 224 height 16
click at [368, 349] on div "In person meet" at bounding box center [400, 351] width 242 height 13
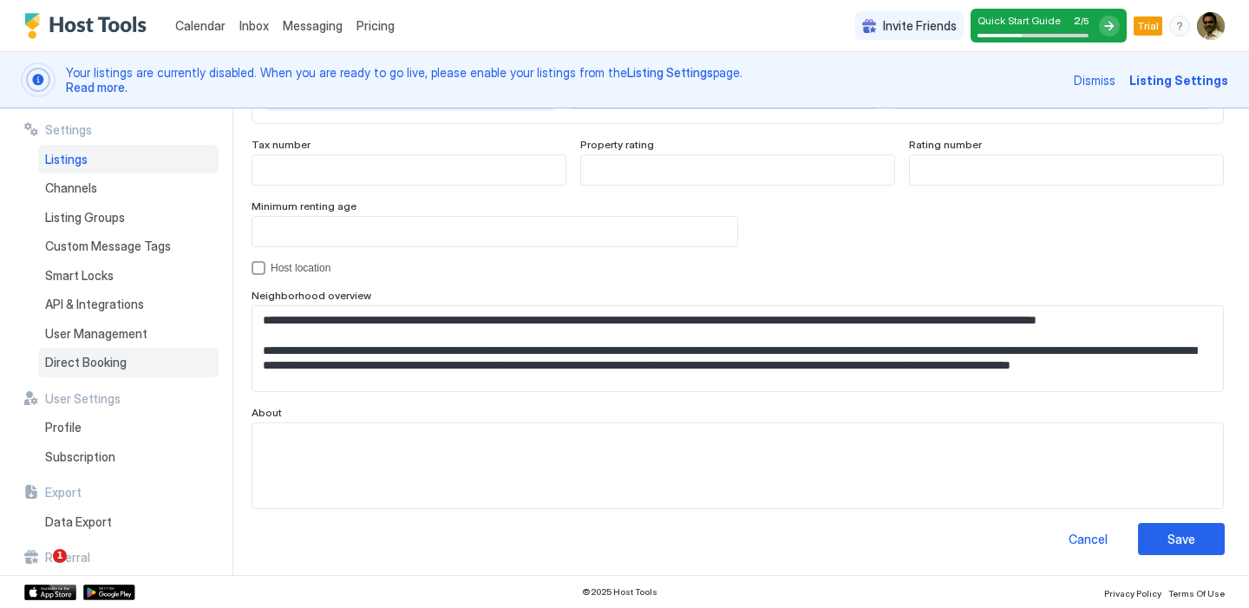
scroll to position [40, 0]
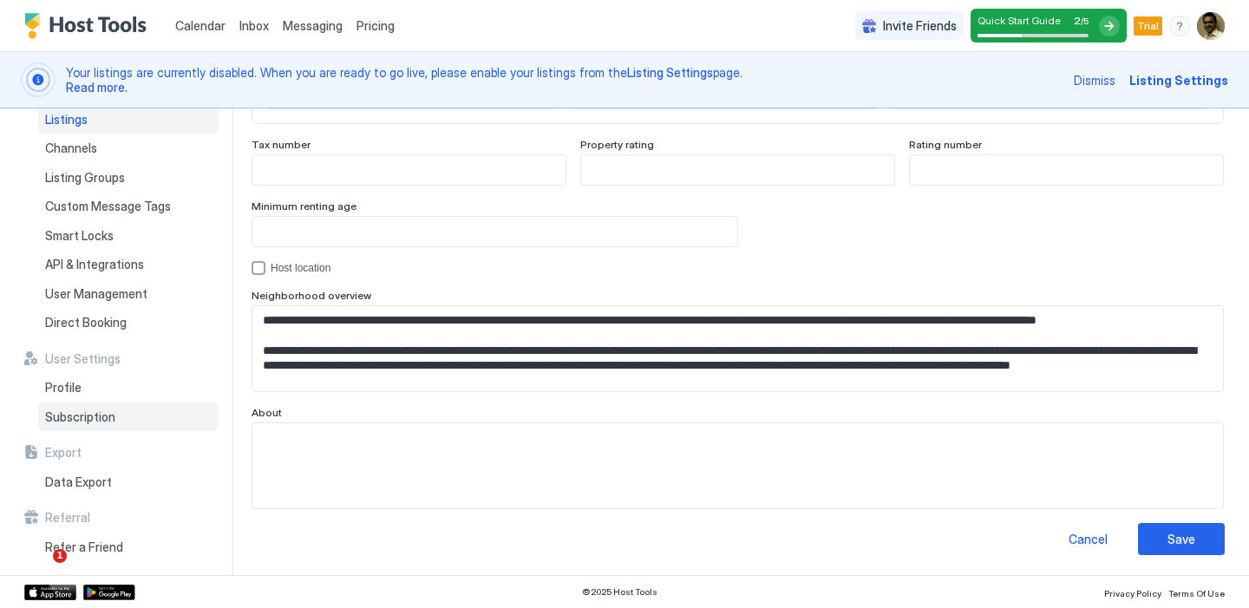
click at [75, 417] on span "Subscription" at bounding box center [80, 418] width 70 height 16
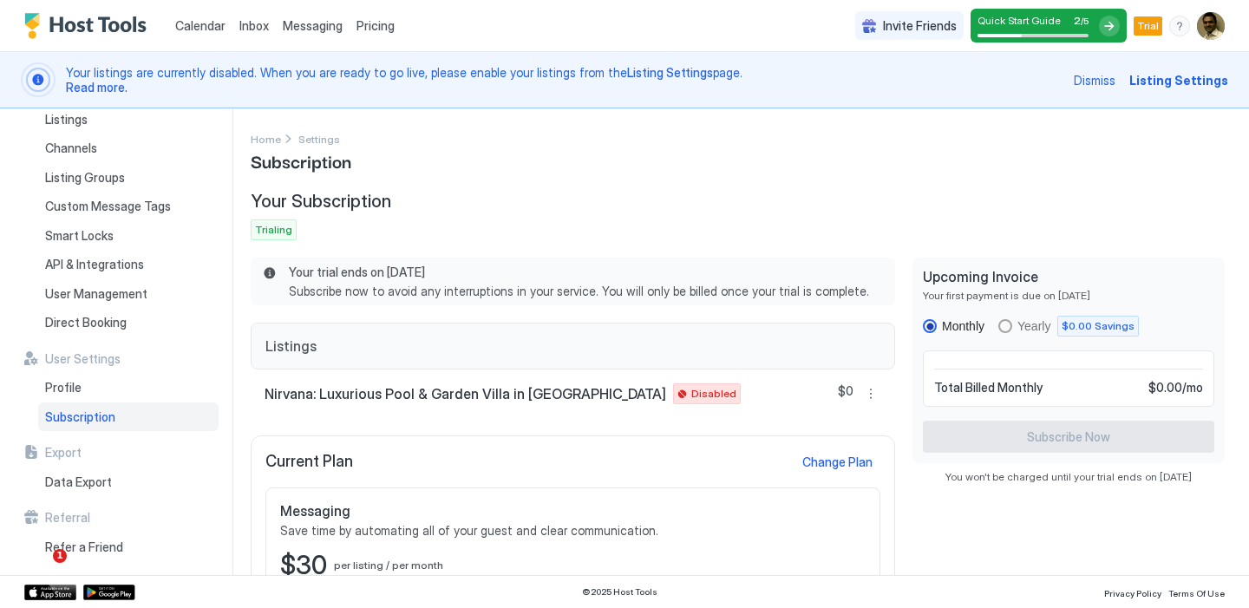
scroll to position [61, 0]
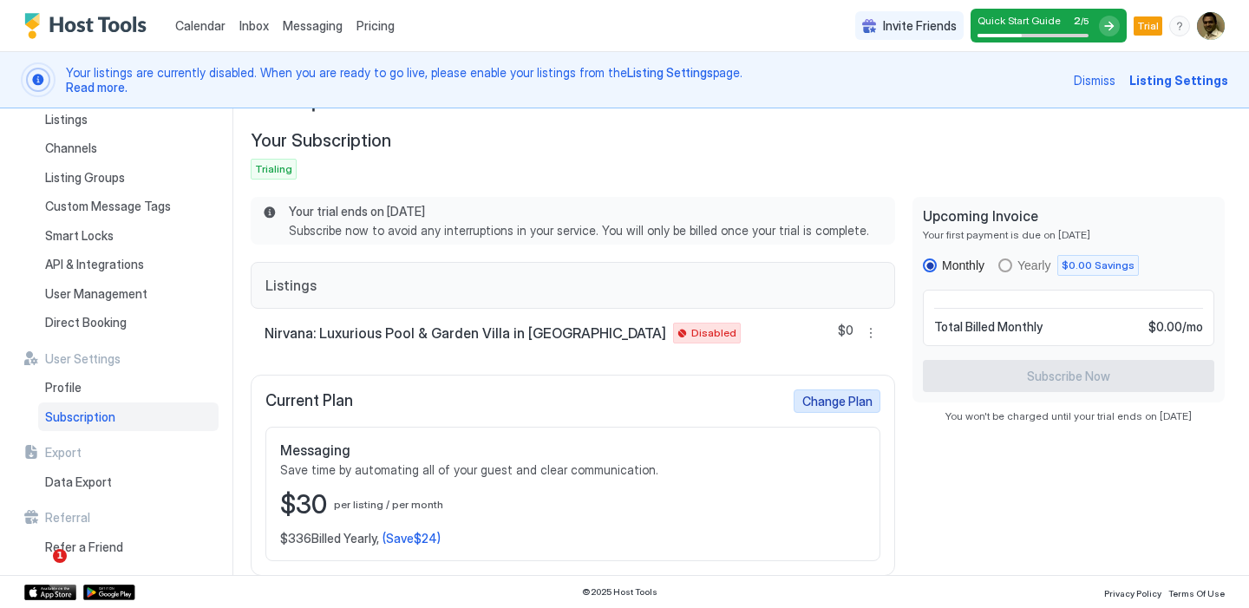
click at [834, 398] on div "Change Plan" at bounding box center [838, 401] width 70 height 18
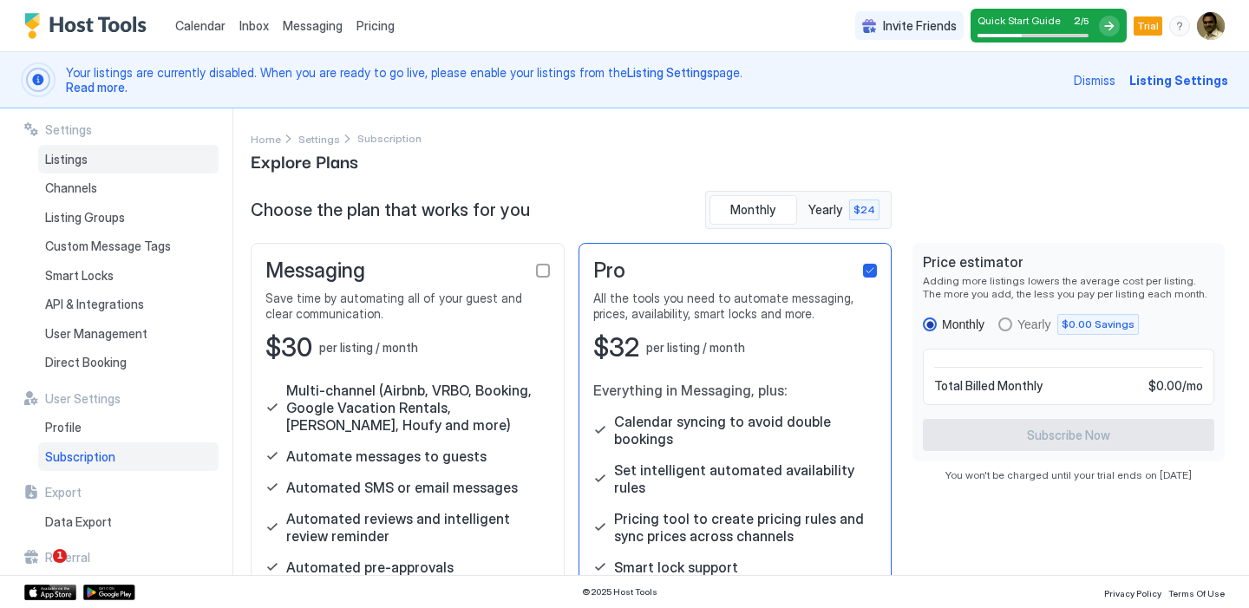
click at [121, 156] on div "Listings" at bounding box center [128, 159] width 180 height 29
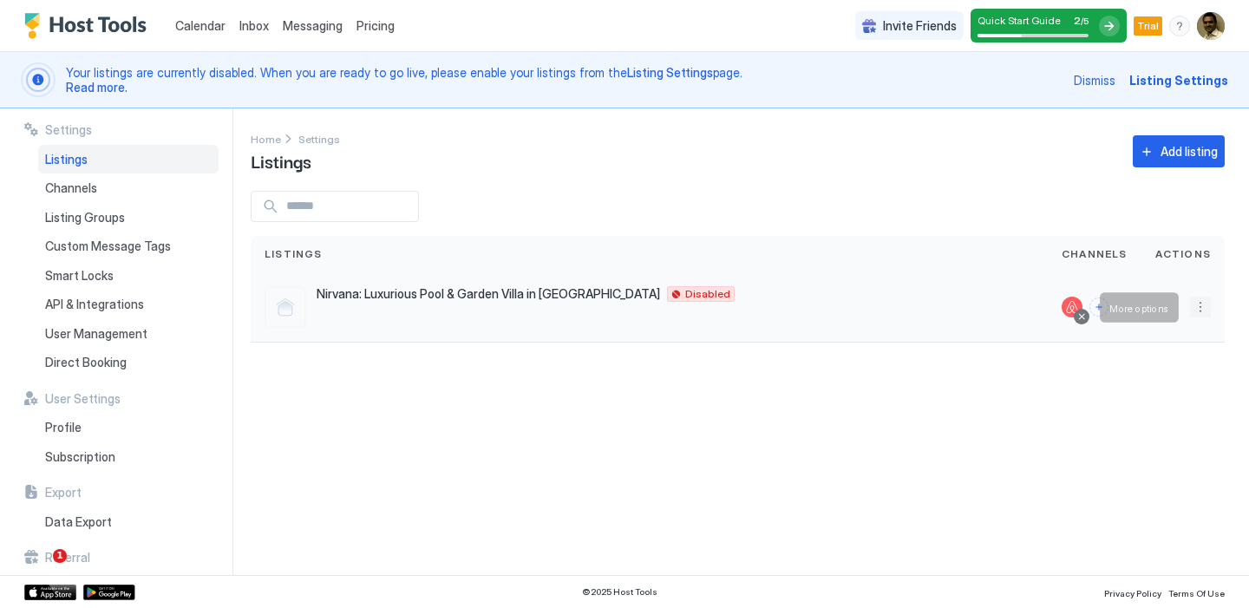
click at [1204, 307] on button "More options" at bounding box center [1200, 307] width 21 height 21
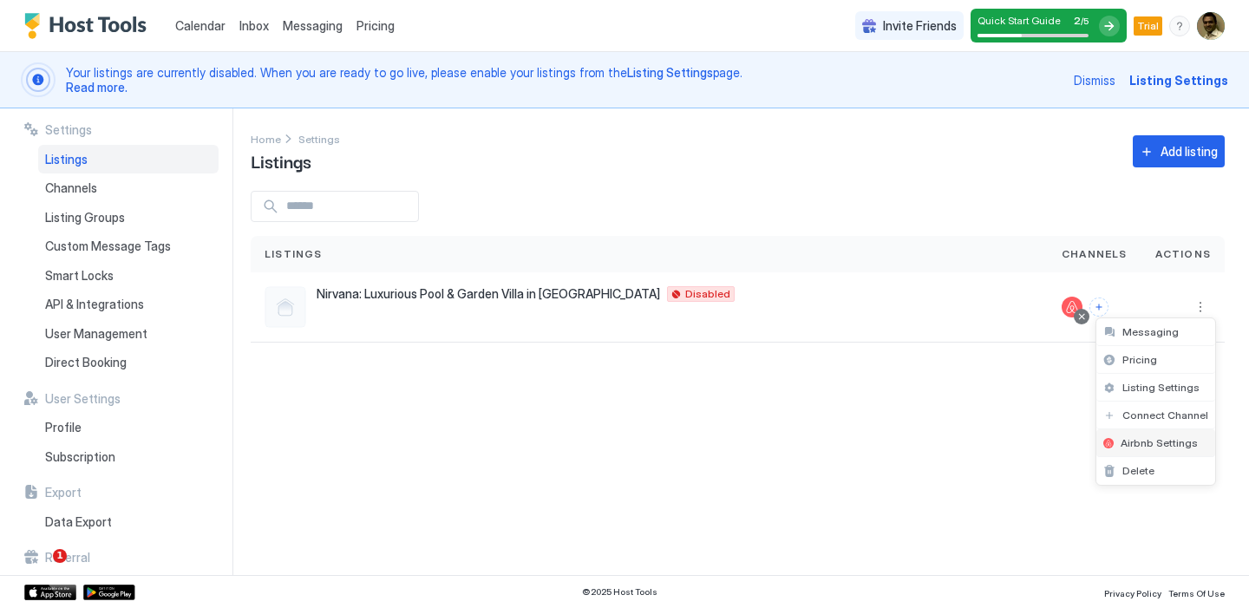
click at [1141, 449] on span "Airbnb Settings" at bounding box center [1159, 442] width 77 height 13
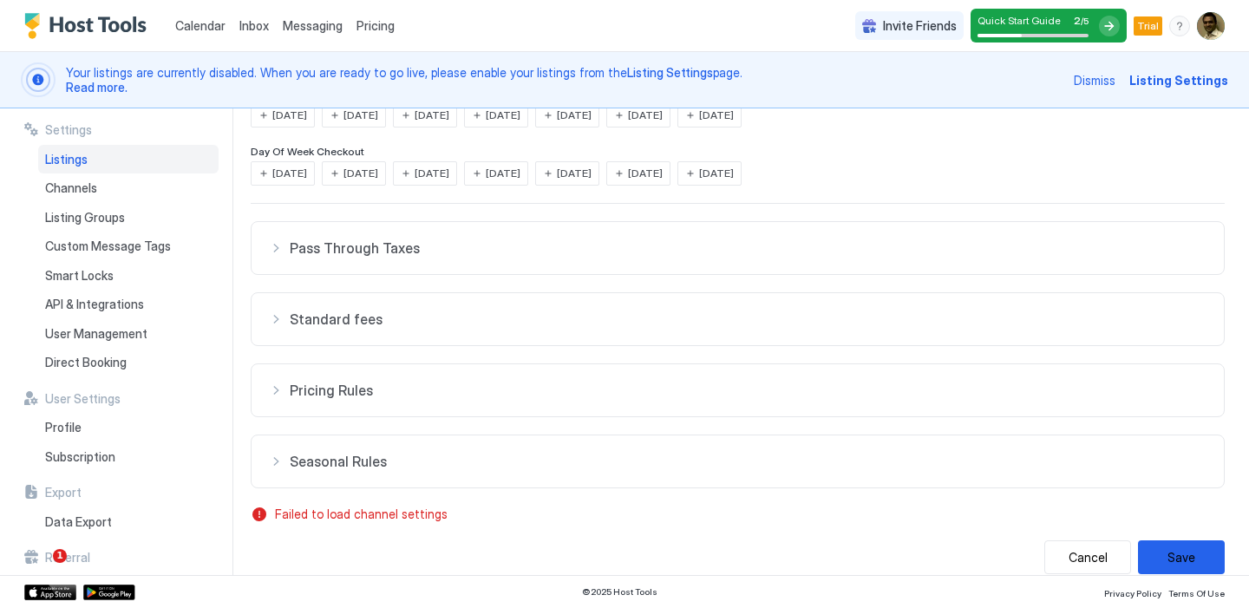
scroll to position [430, 0]
click at [363, 255] on span "Pass Through Taxes" at bounding box center [748, 247] width 917 height 17
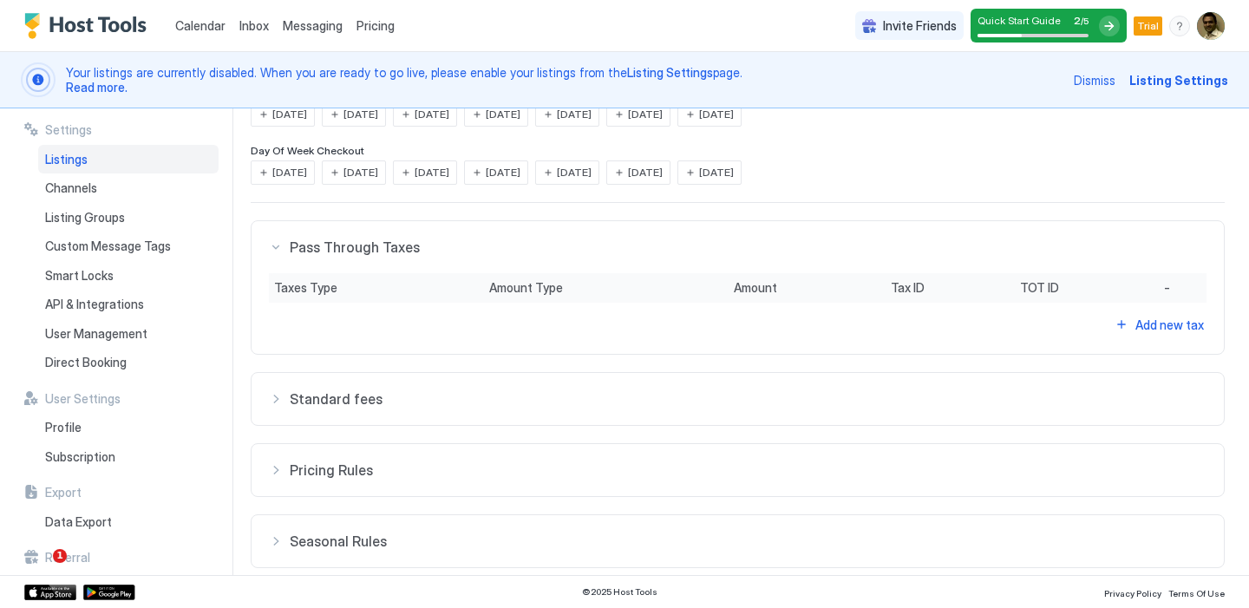
click at [345, 395] on span "Standard fees" at bounding box center [748, 398] width 917 height 17
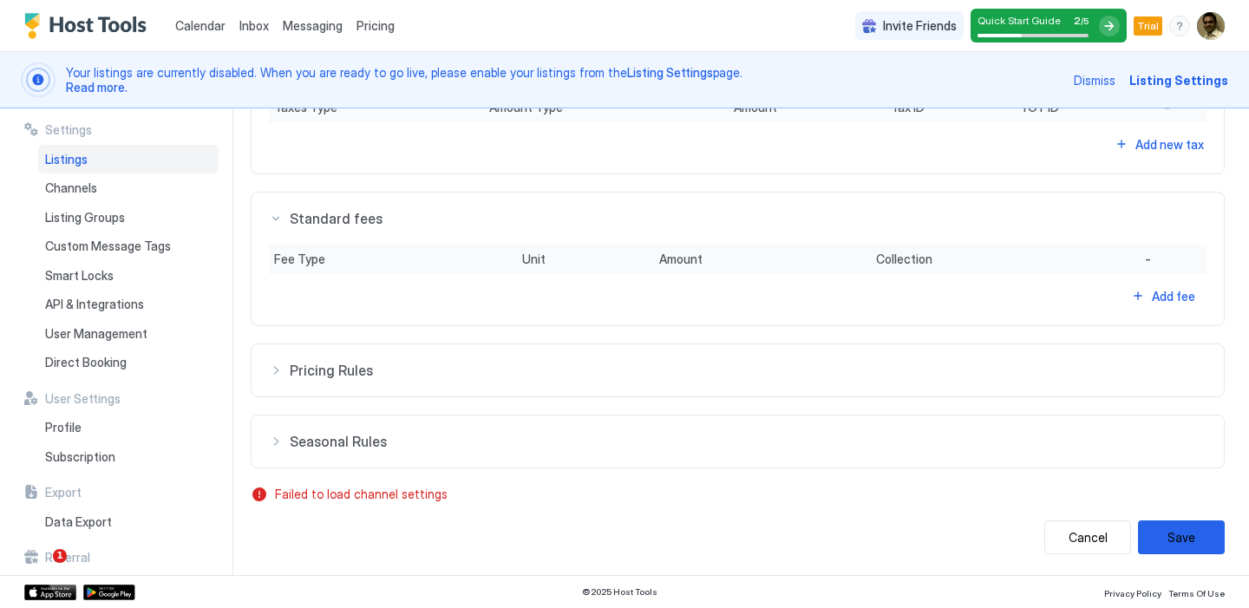
scroll to position [610, 0]
click at [349, 370] on span "Pricing Rules" at bounding box center [748, 371] width 917 height 17
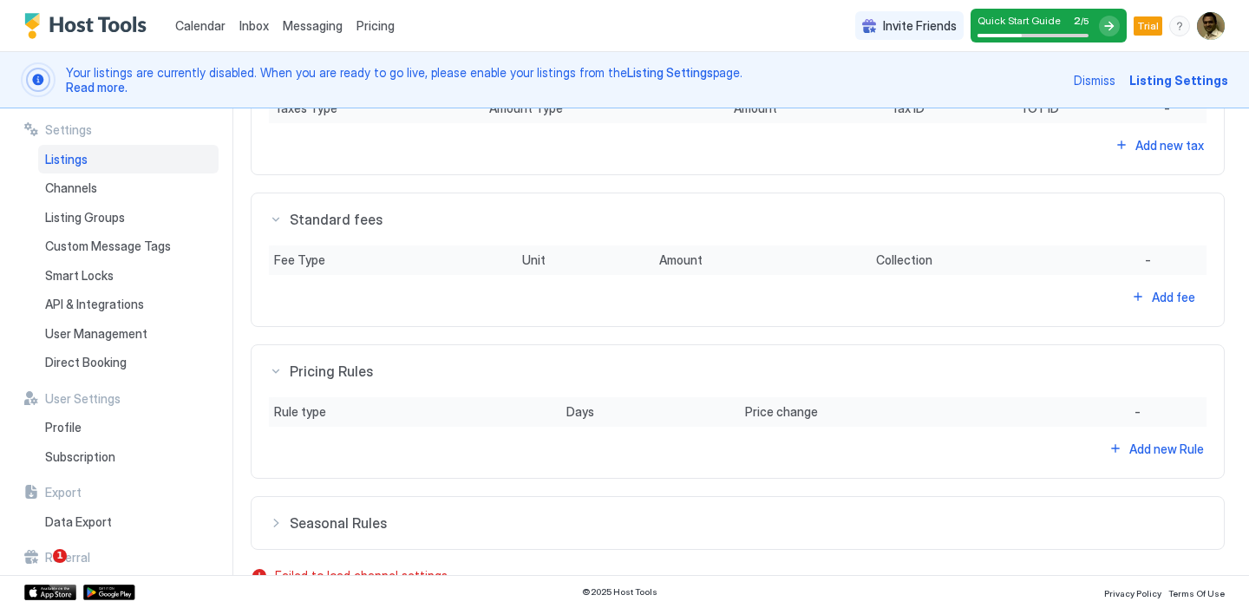
scroll to position [692, 0]
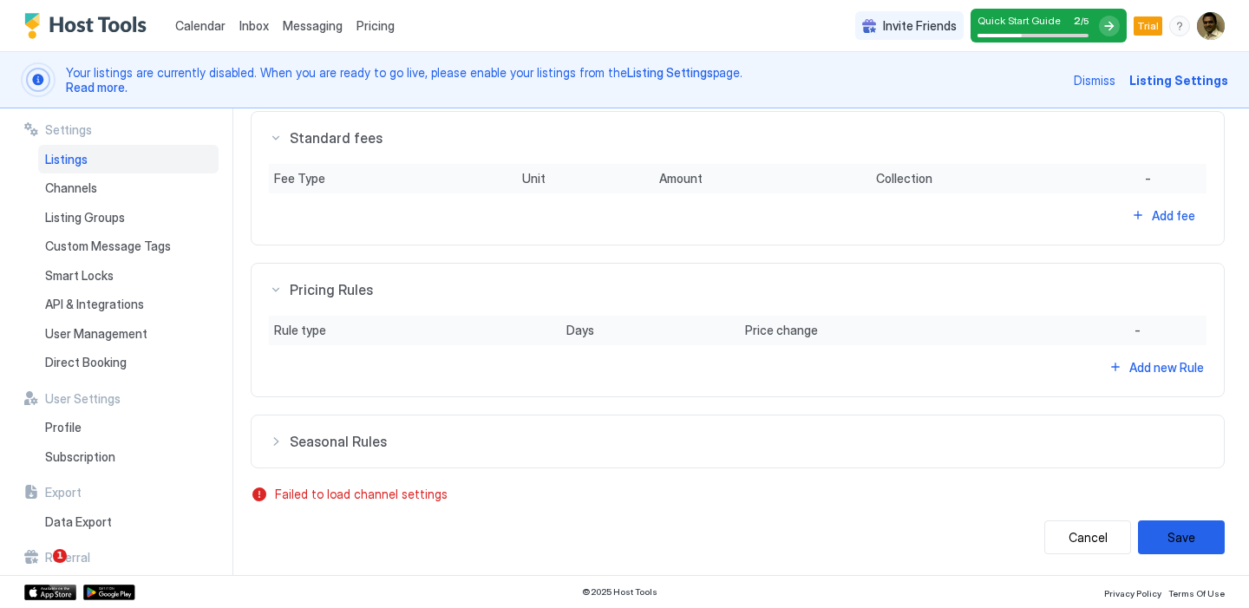
click at [328, 437] on span "Seasonal Rules" at bounding box center [748, 441] width 917 height 17
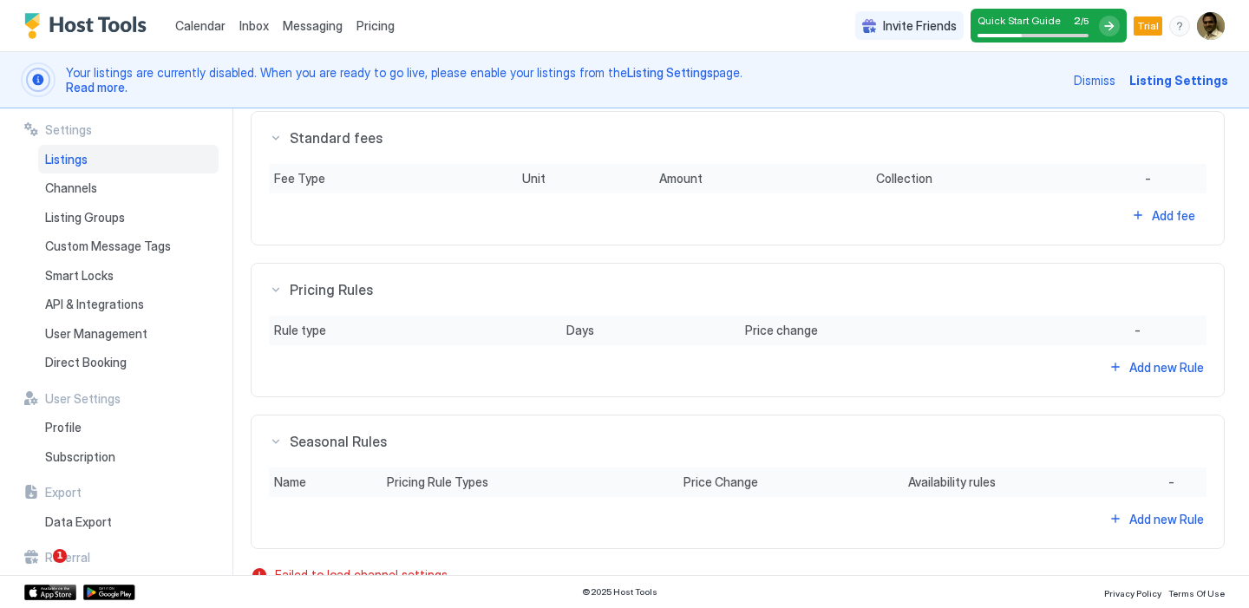
scroll to position [772, 0]
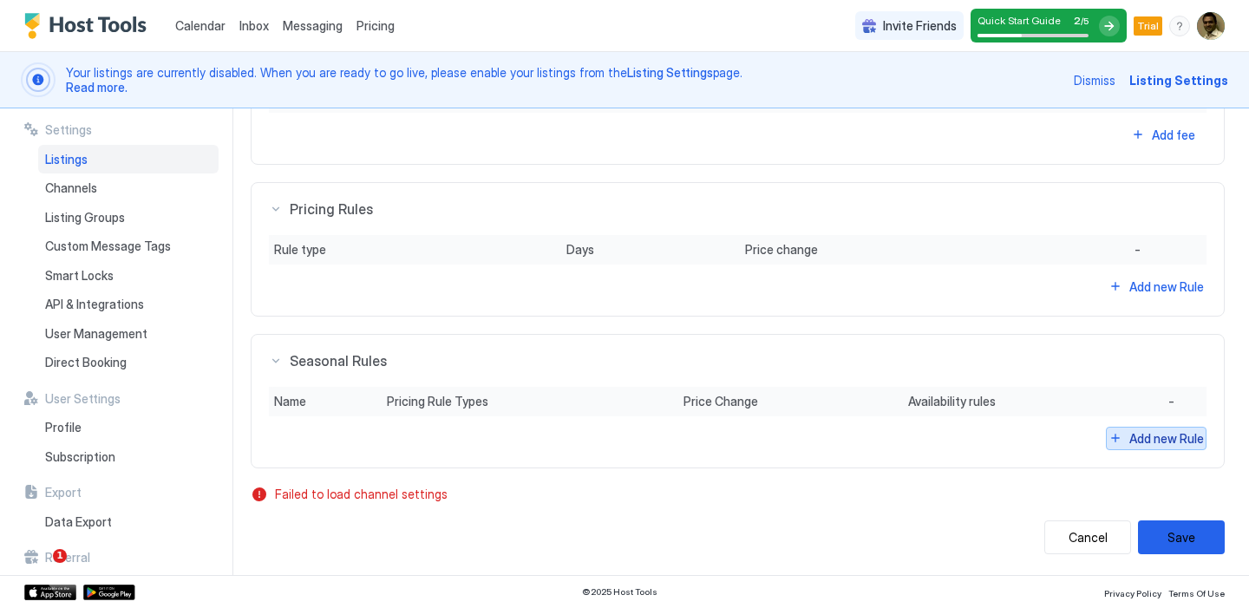
click at [1153, 431] on div "Add new Rule" at bounding box center [1167, 438] width 75 height 18
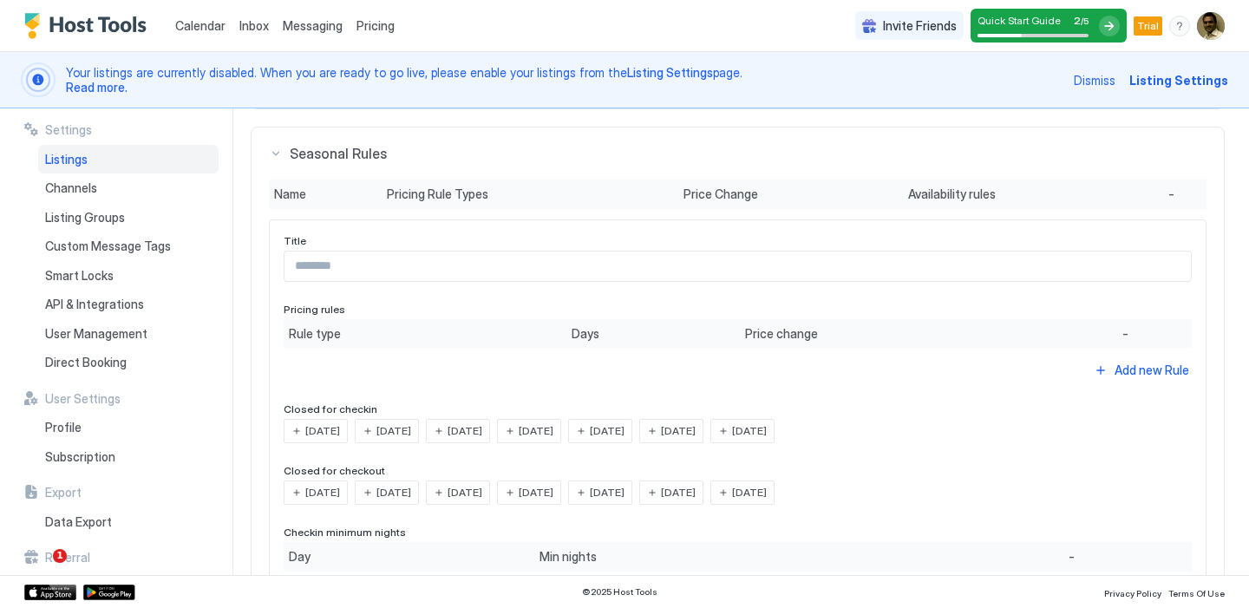
scroll to position [998, 0]
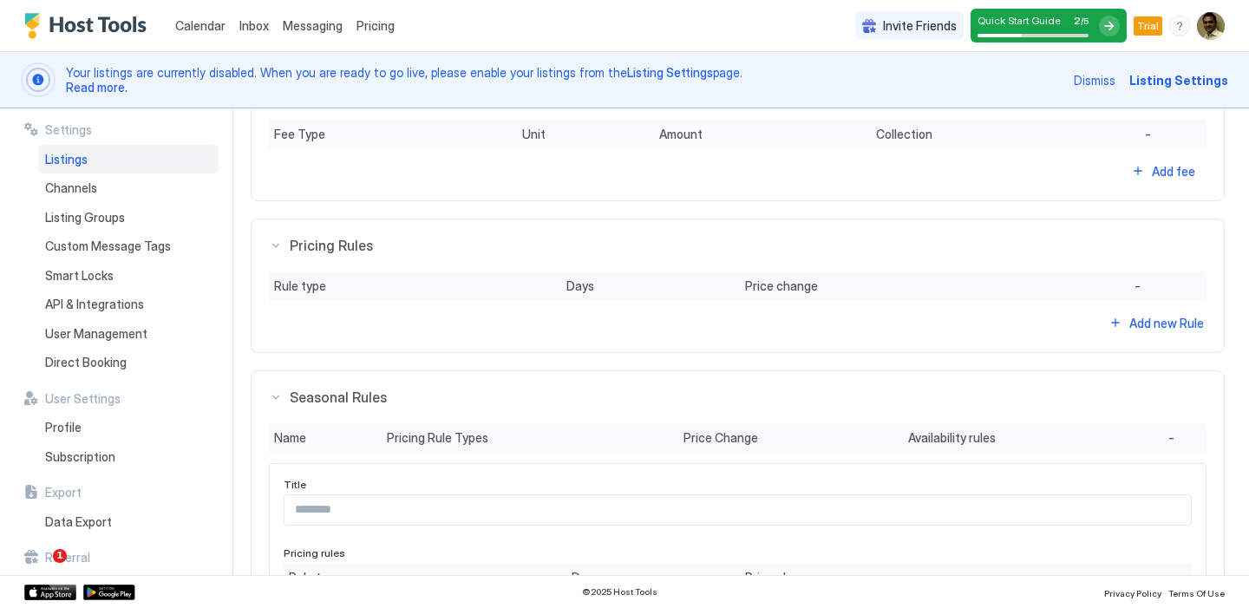
click at [338, 390] on span "Seasonal Rules" at bounding box center [748, 397] width 917 height 17
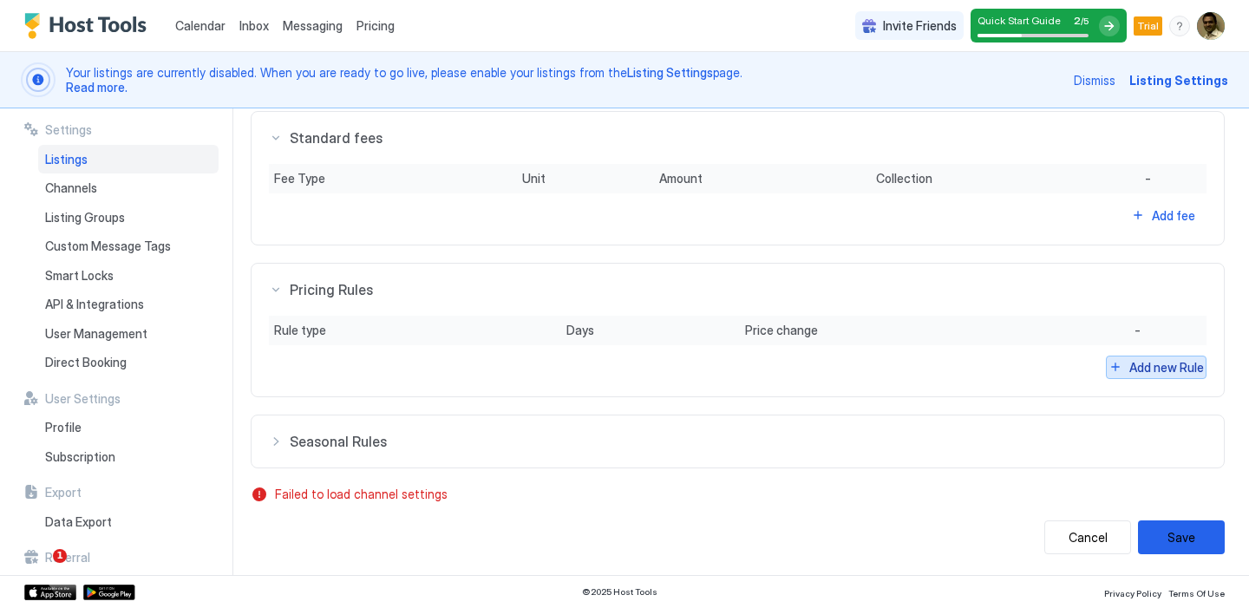
click at [1137, 370] on div "Add new Rule" at bounding box center [1167, 367] width 75 height 18
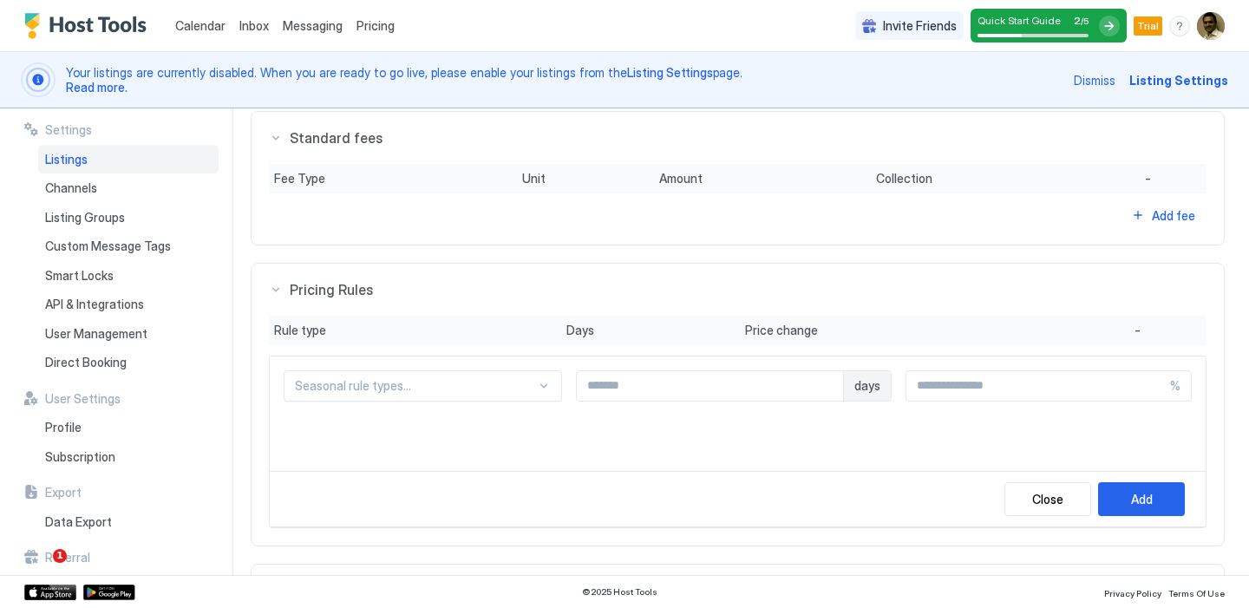
scroll to position [777, 0]
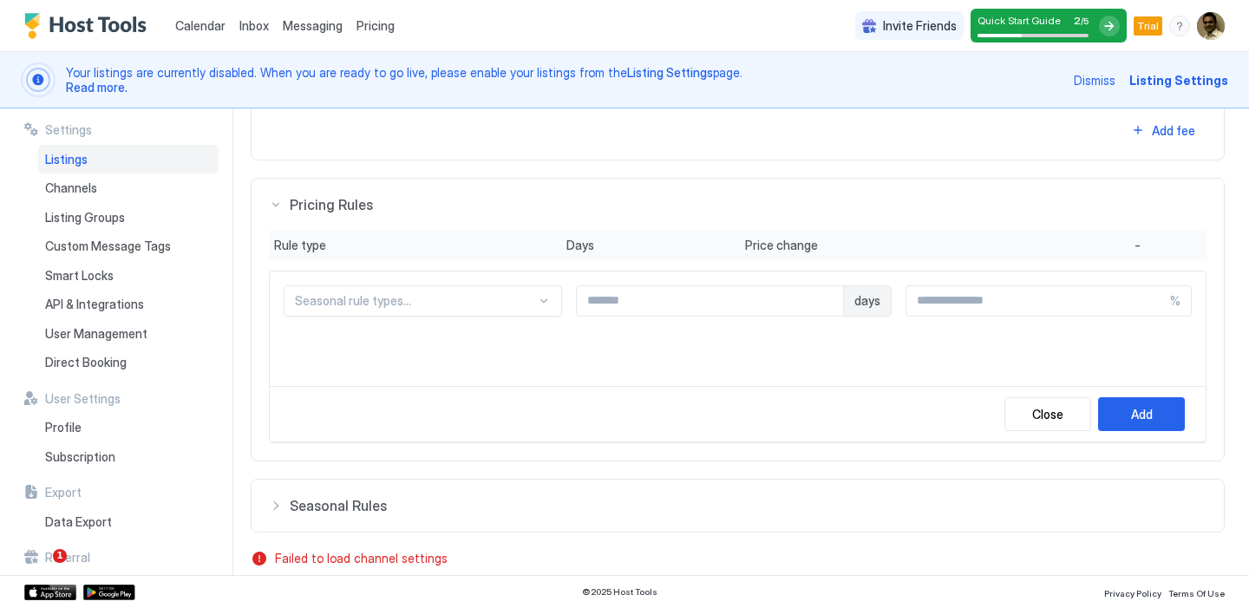
click at [502, 317] on div "Seasonal rule types..." at bounding box center [423, 300] width 279 height 31
click at [653, 352] on div "Seasonal rule types... days %" at bounding box center [738, 329] width 936 height 115
click at [1042, 414] on div "Close" at bounding box center [1047, 414] width 31 height 18
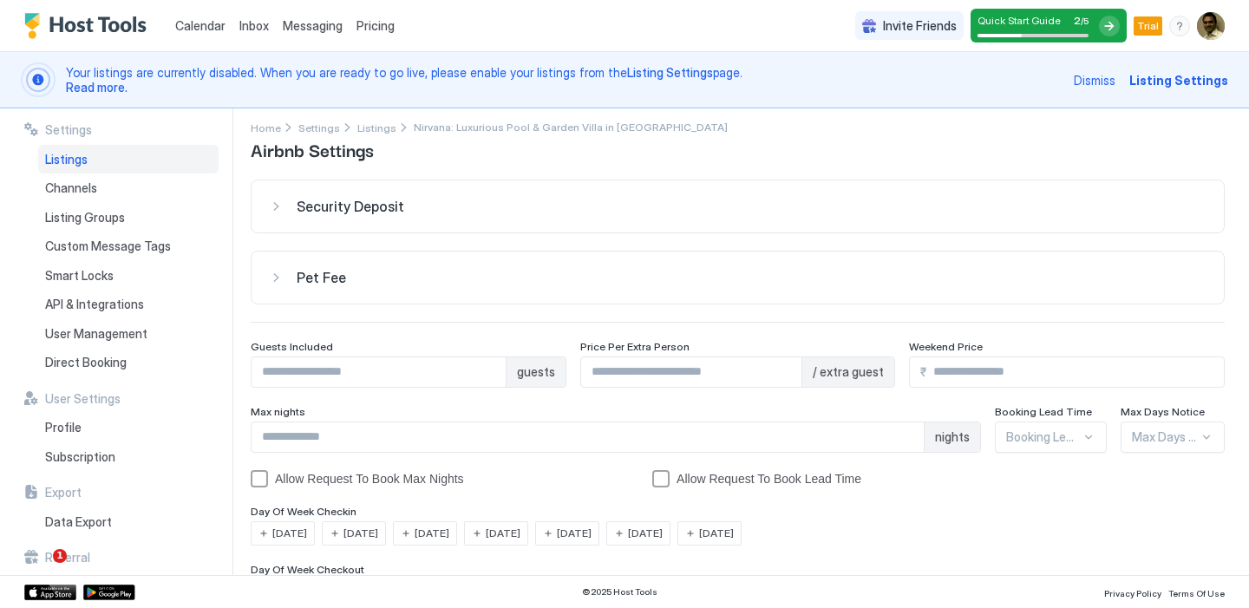
scroll to position [0, 0]
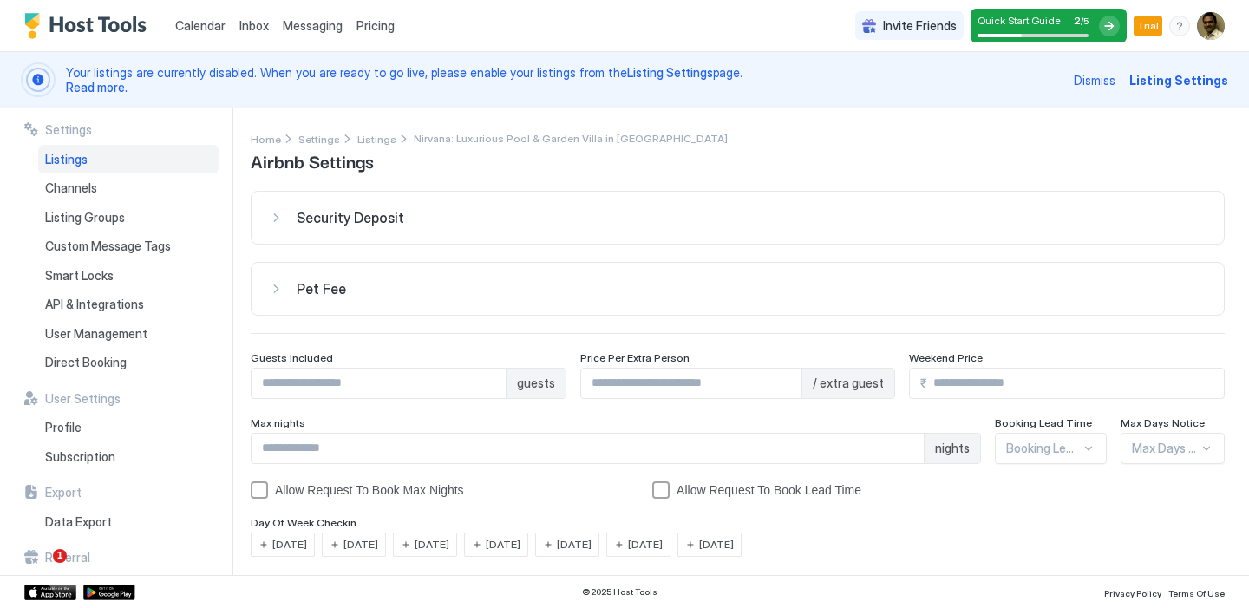
click at [346, 290] on div "Pet Fee" at bounding box center [752, 288] width 910 height 17
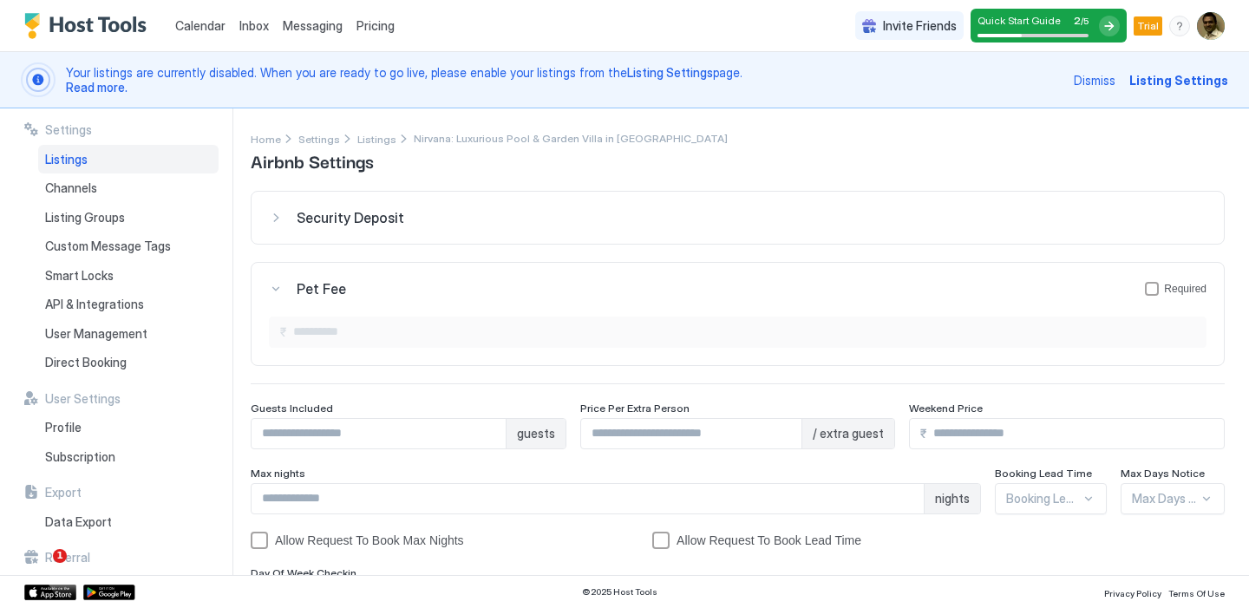
click at [306, 298] on button "Pet Fee Required" at bounding box center [738, 289] width 973 height 52
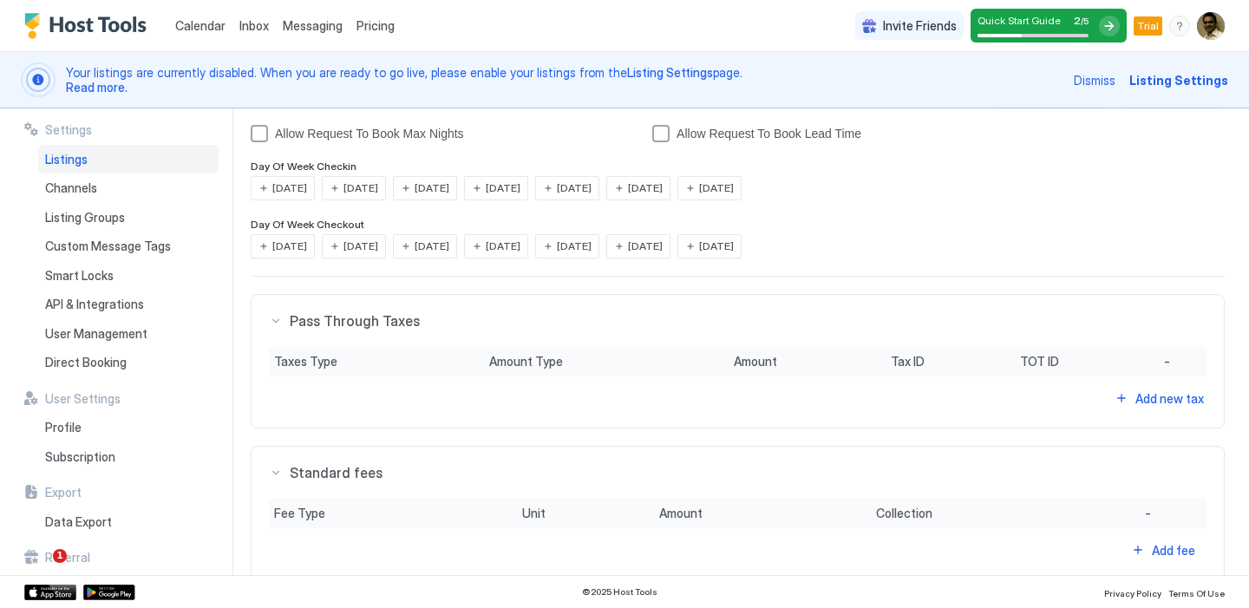
scroll to position [355, 0]
click at [88, 186] on span "Channels" at bounding box center [71, 188] width 52 height 16
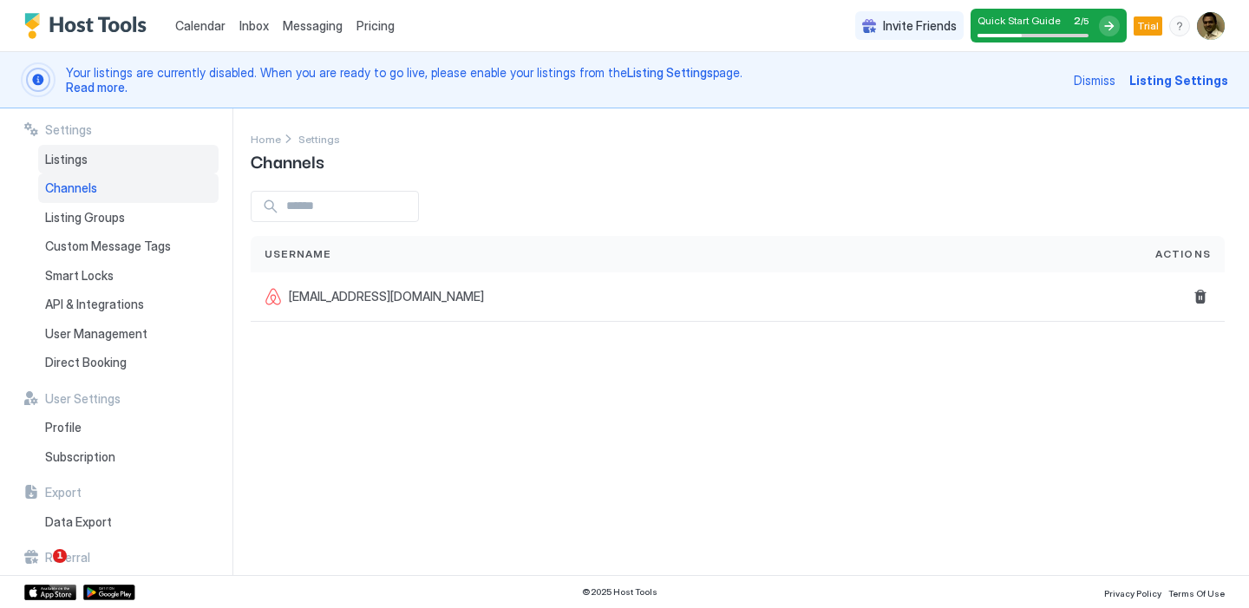
click at [56, 159] on span "Listings" at bounding box center [66, 160] width 43 height 16
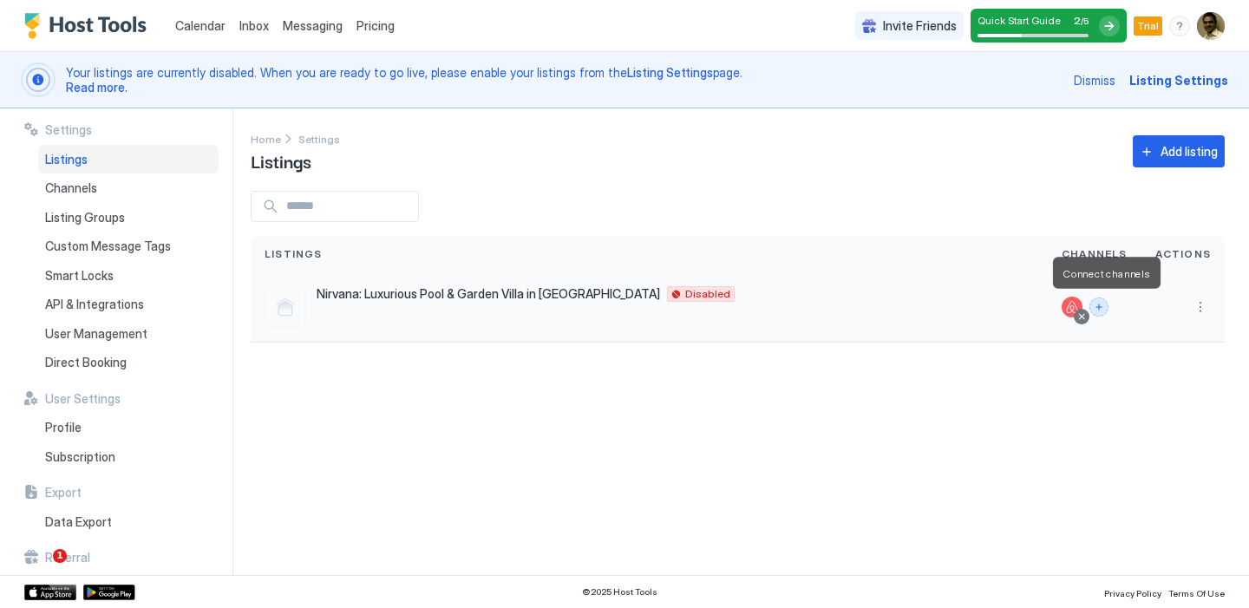
click at [1101, 305] on button "Connect channels" at bounding box center [1099, 307] width 19 height 19
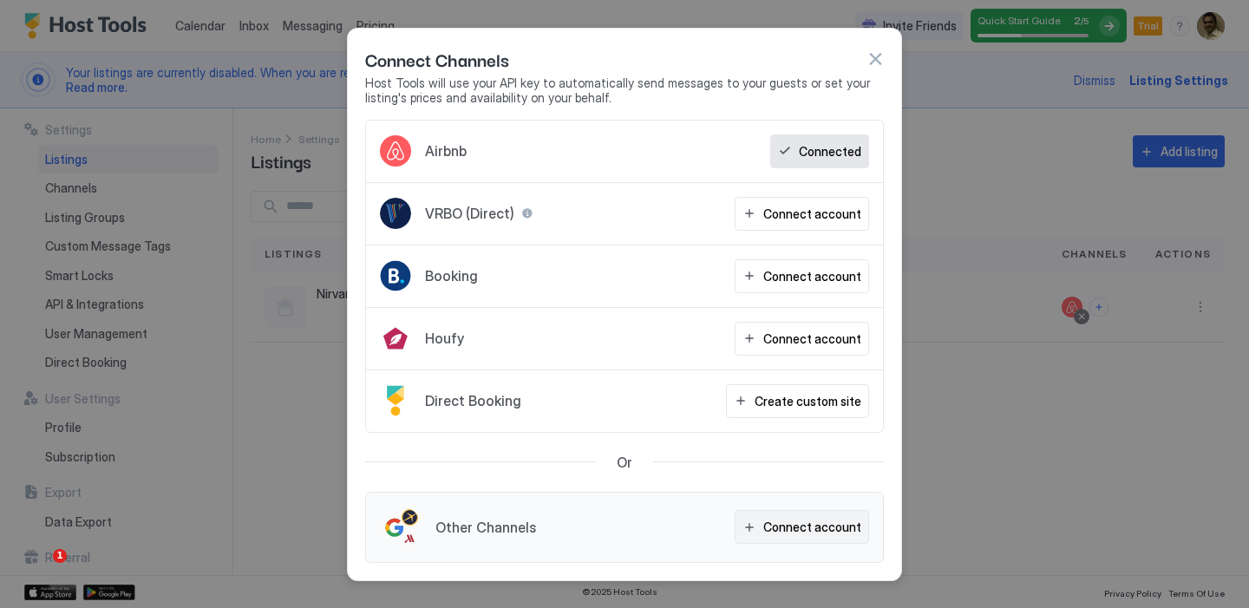
click at [770, 518] on div "Connect account" at bounding box center [813, 527] width 98 height 18
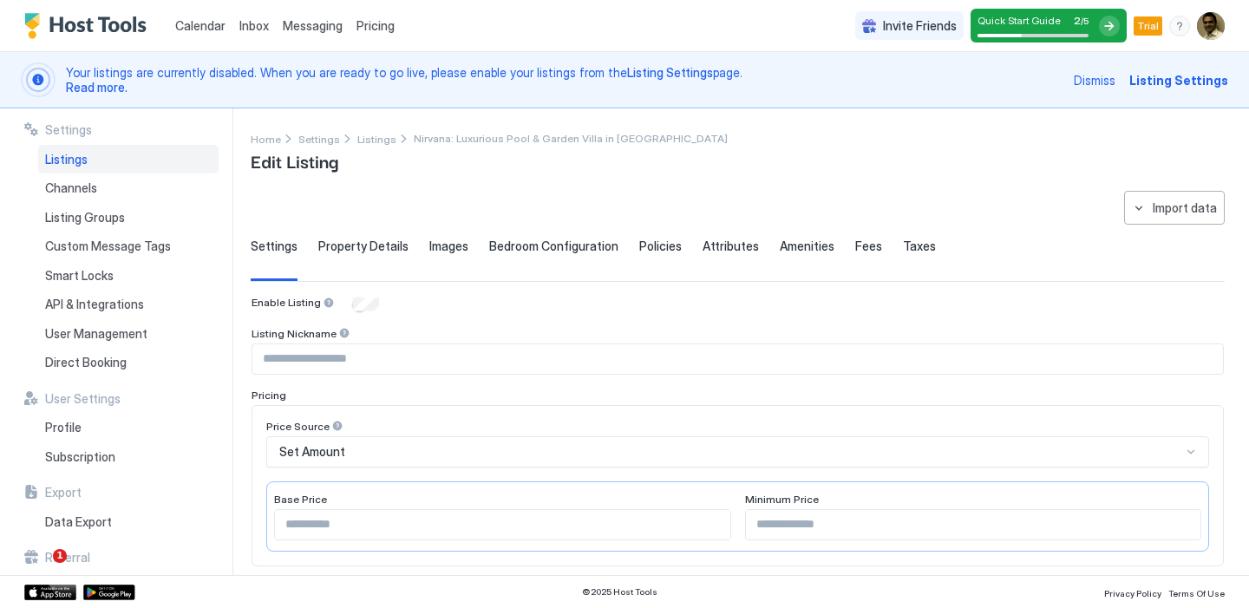
click at [65, 163] on span "Listings" at bounding box center [66, 160] width 43 height 16
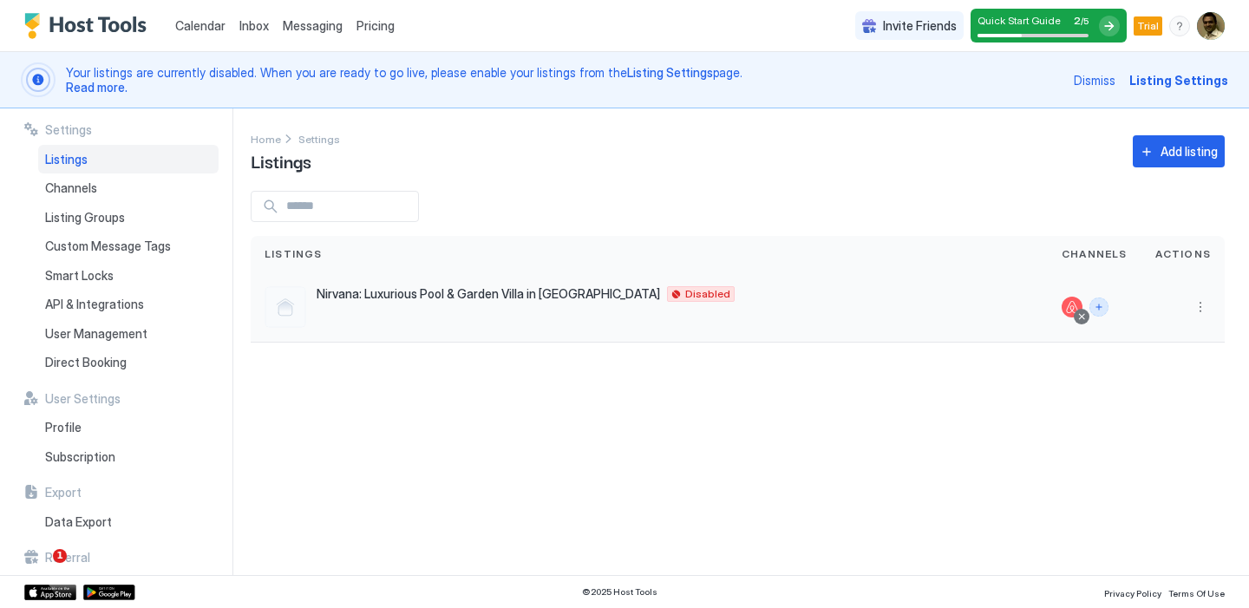
click at [1107, 305] on button "Connect channels" at bounding box center [1099, 307] width 19 height 19
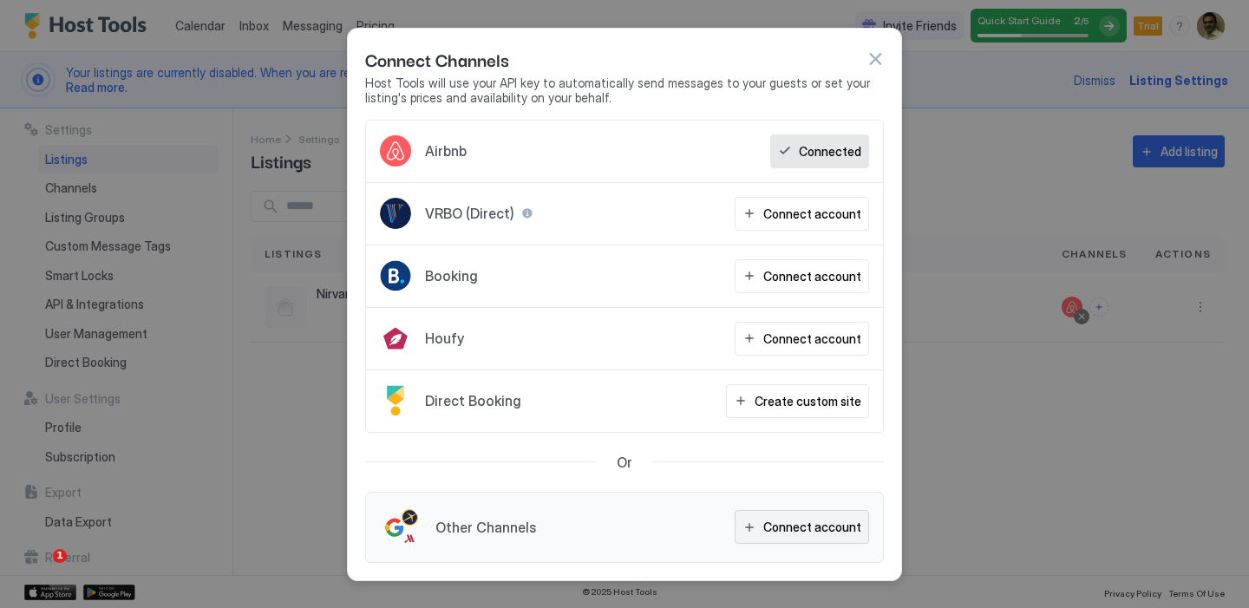
click at [772, 530] on div "Connect account" at bounding box center [813, 527] width 98 height 18
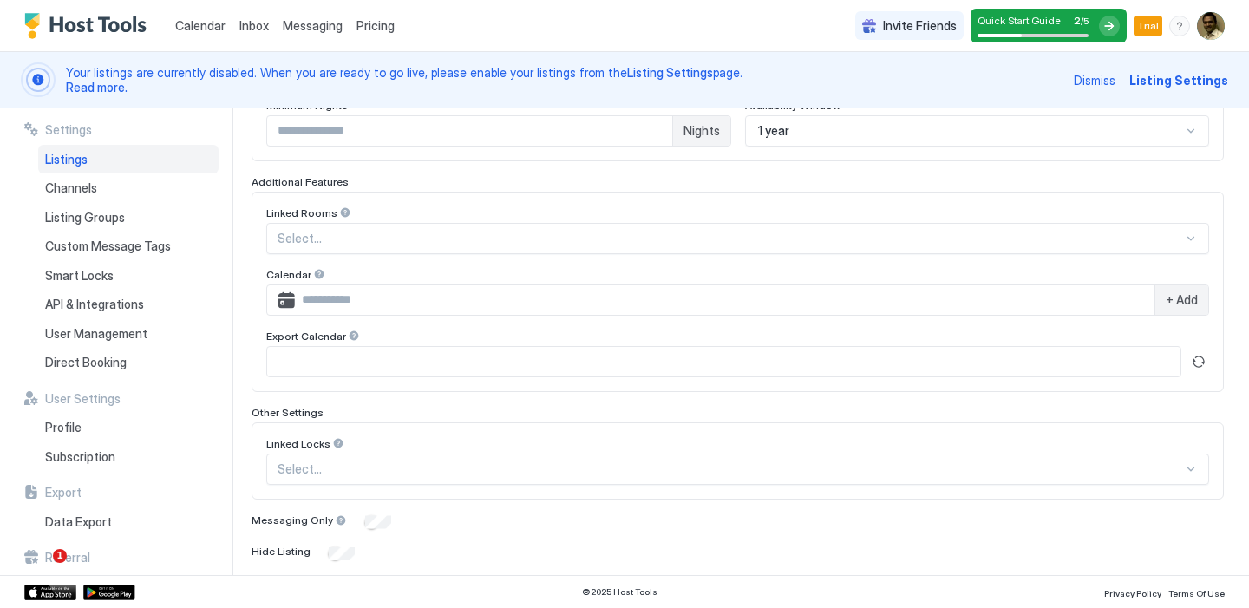
scroll to position [508, 0]
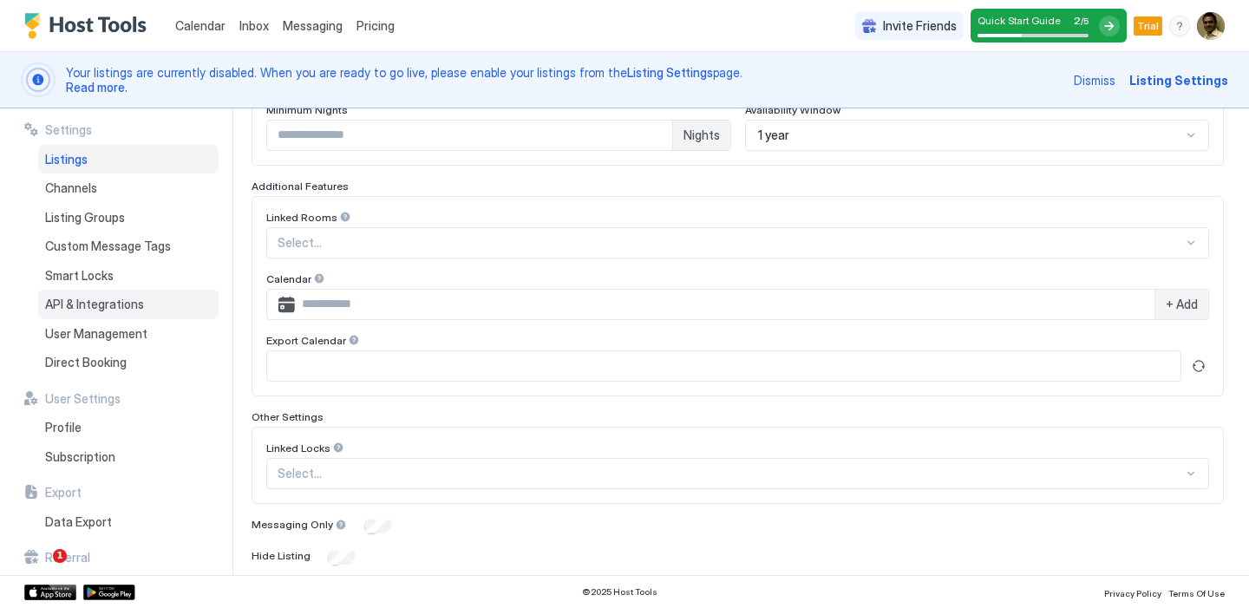
click at [96, 305] on span "API & Integrations" at bounding box center [94, 305] width 99 height 16
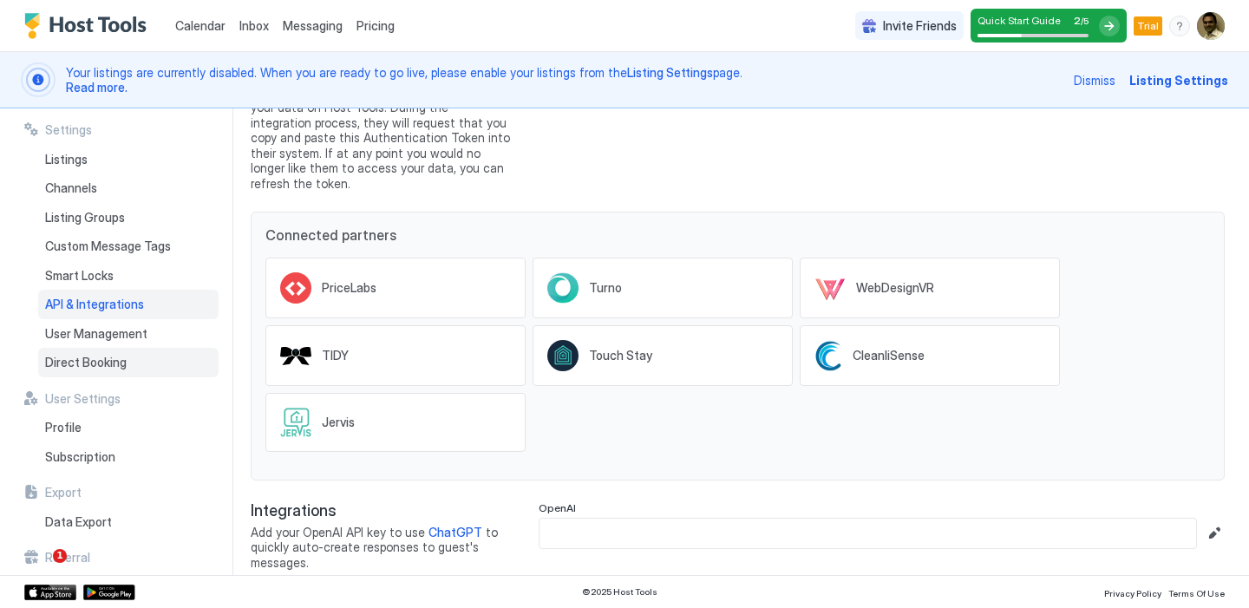
click at [88, 368] on span "Direct Booking" at bounding box center [86, 363] width 82 height 16
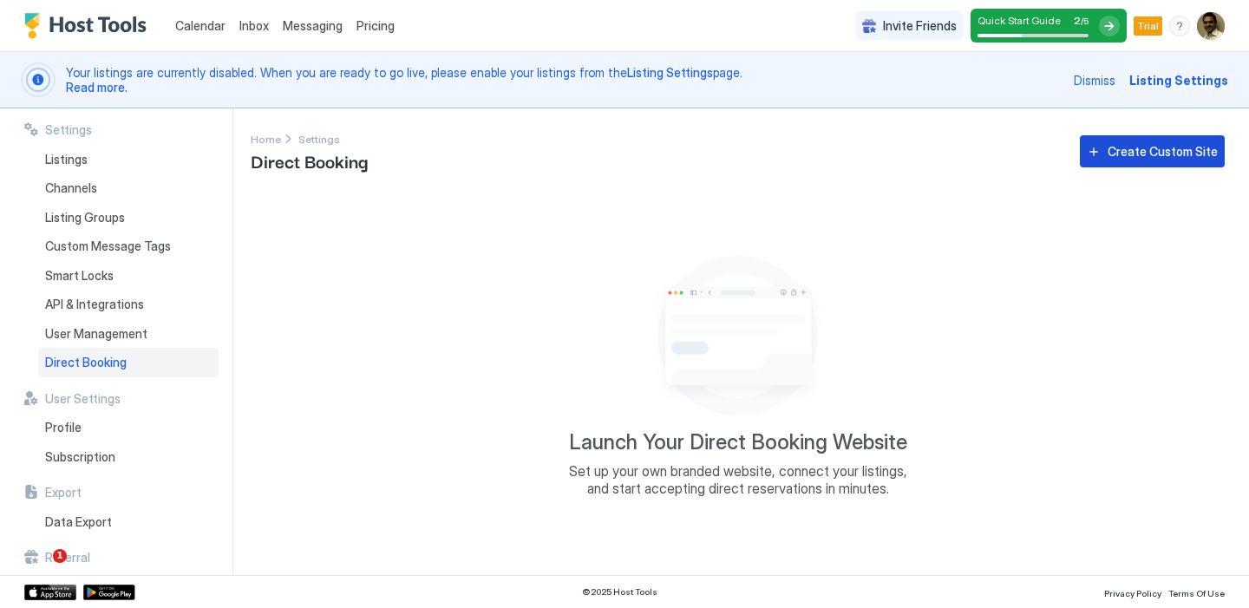
click at [1144, 142] on div "Create Custom Site" at bounding box center [1163, 151] width 110 height 18
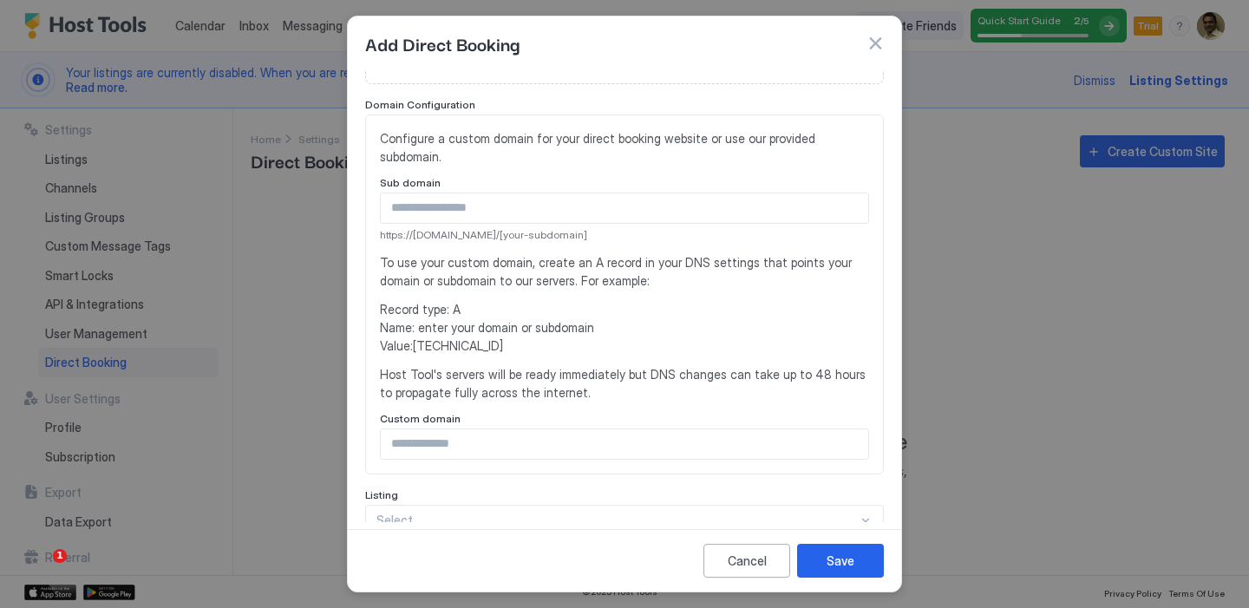
scroll to position [141, 0]
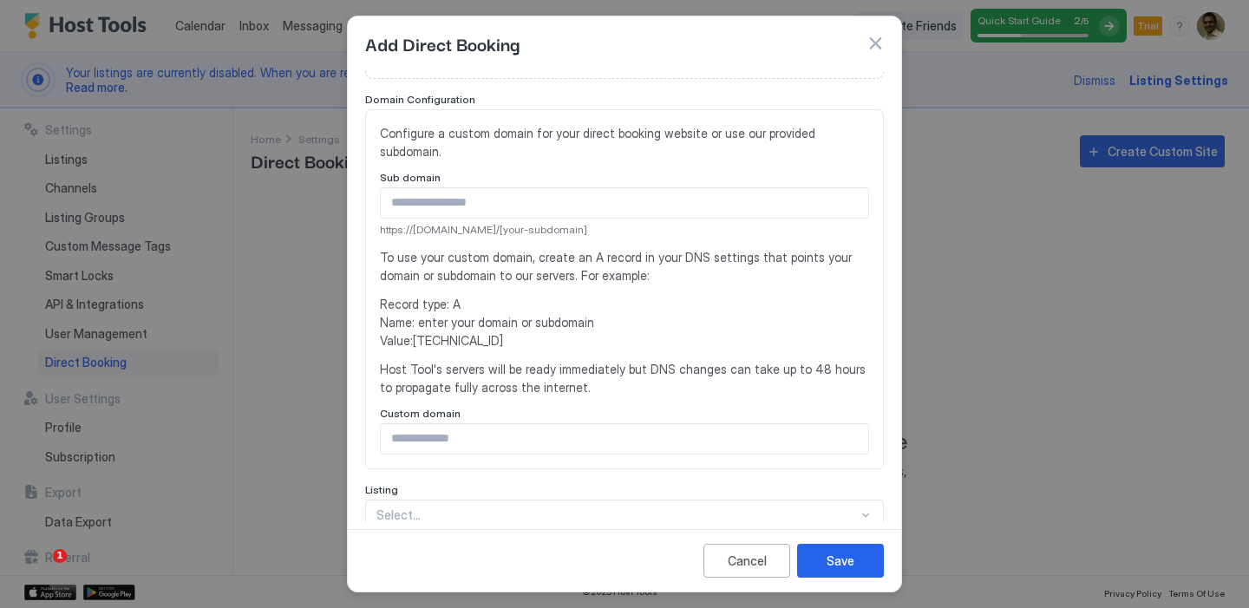
click at [576, 206] on input "Input Field" at bounding box center [625, 202] width 488 height 29
type input "*"
type input "**********"
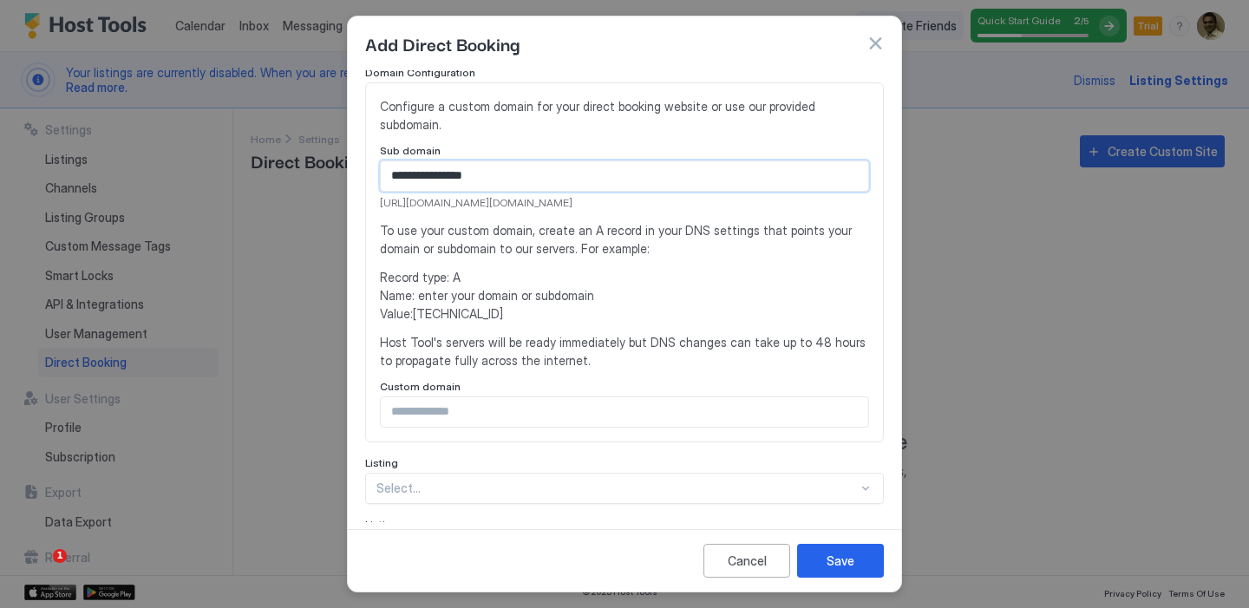
scroll to position [173, 0]
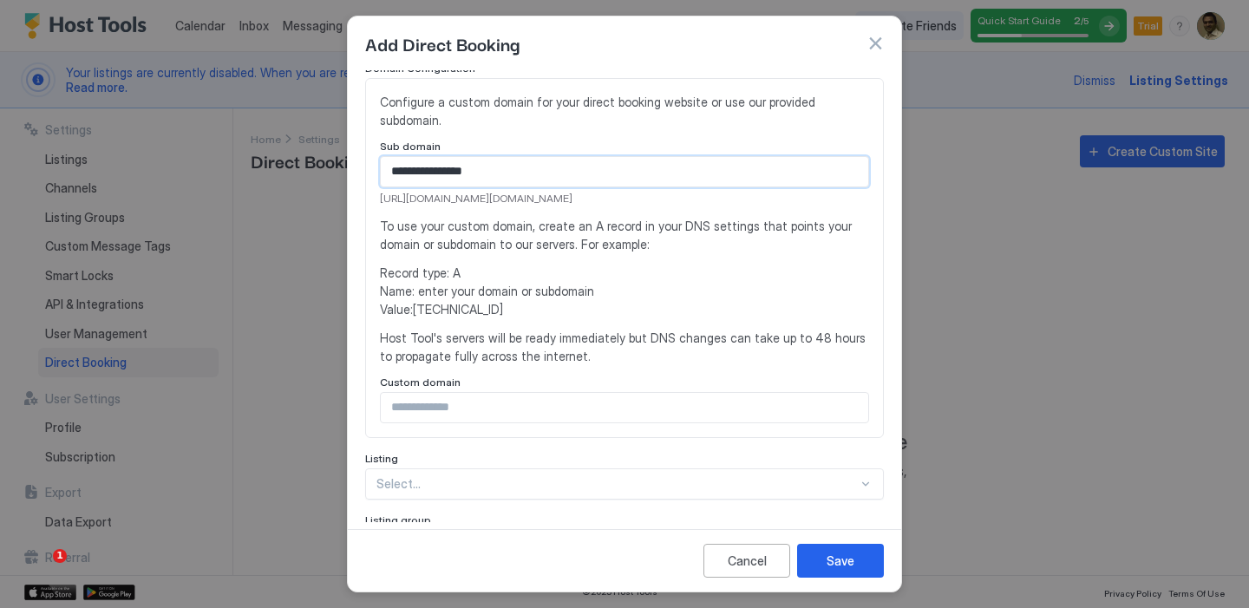
click at [456, 168] on input "**********" at bounding box center [625, 171] width 488 height 29
click at [460, 409] on input "Input Field" at bounding box center [625, 407] width 488 height 29
paste input "**********"
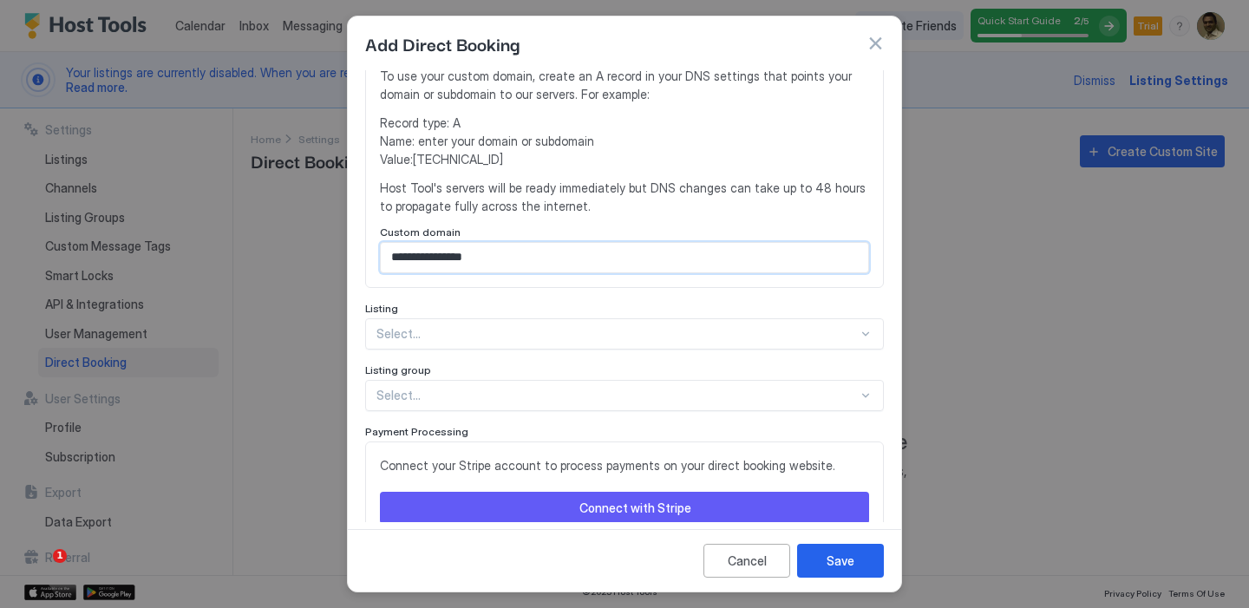
scroll to position [326, 0]
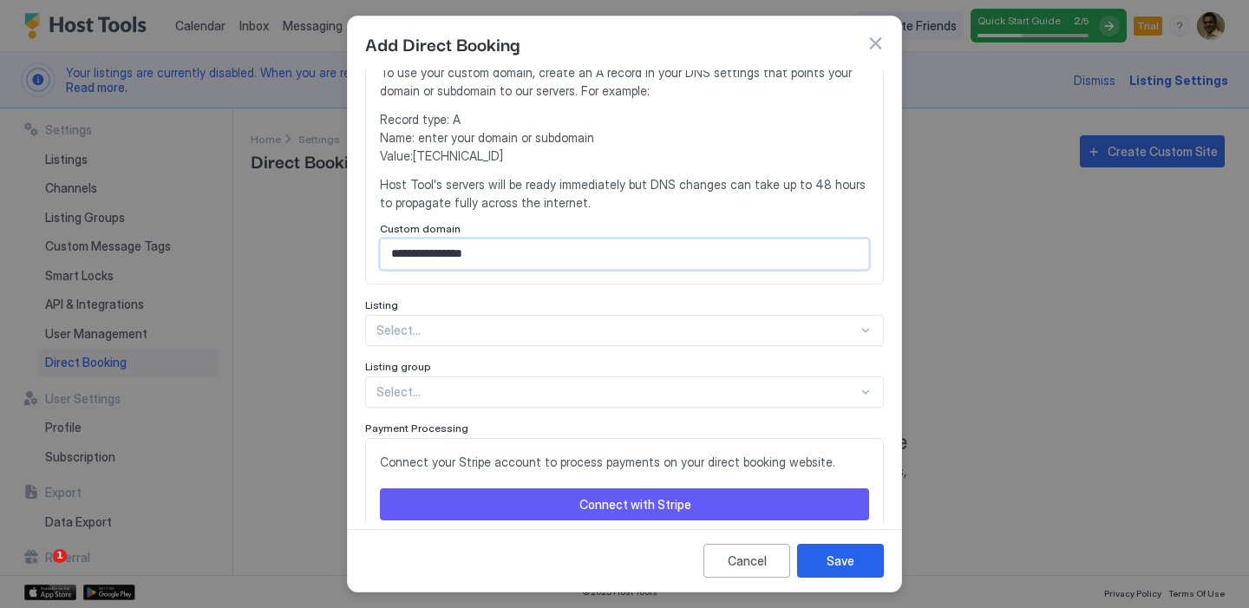
type input "**********"
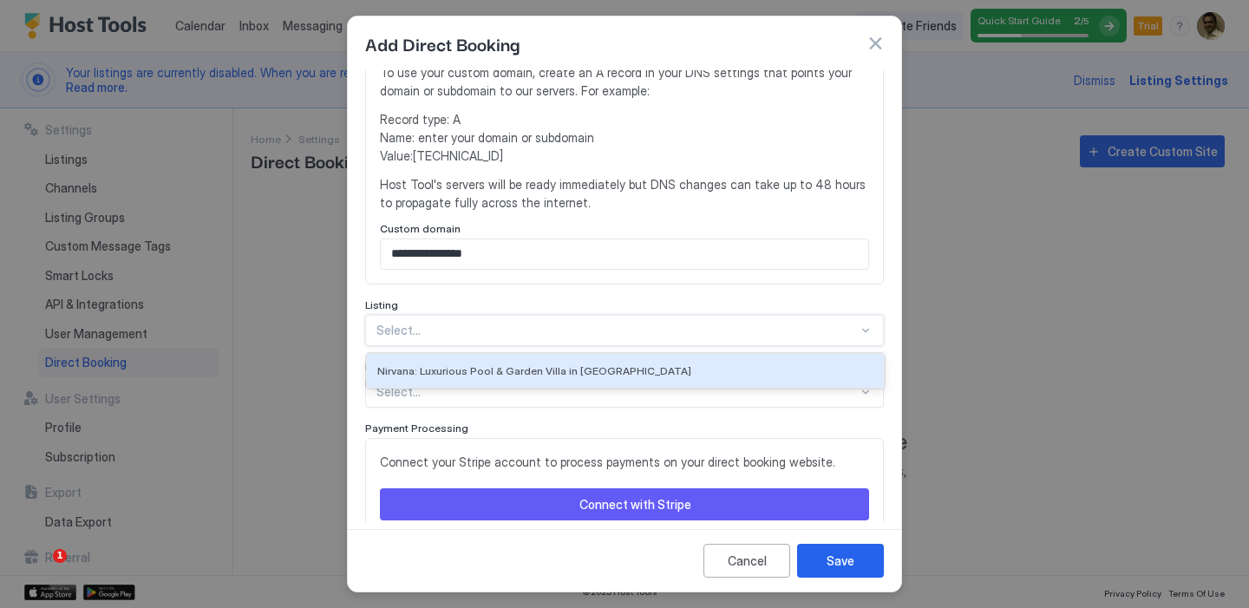
click at [515, 338] on div at bounding box center [618, 331] width 482 height 16
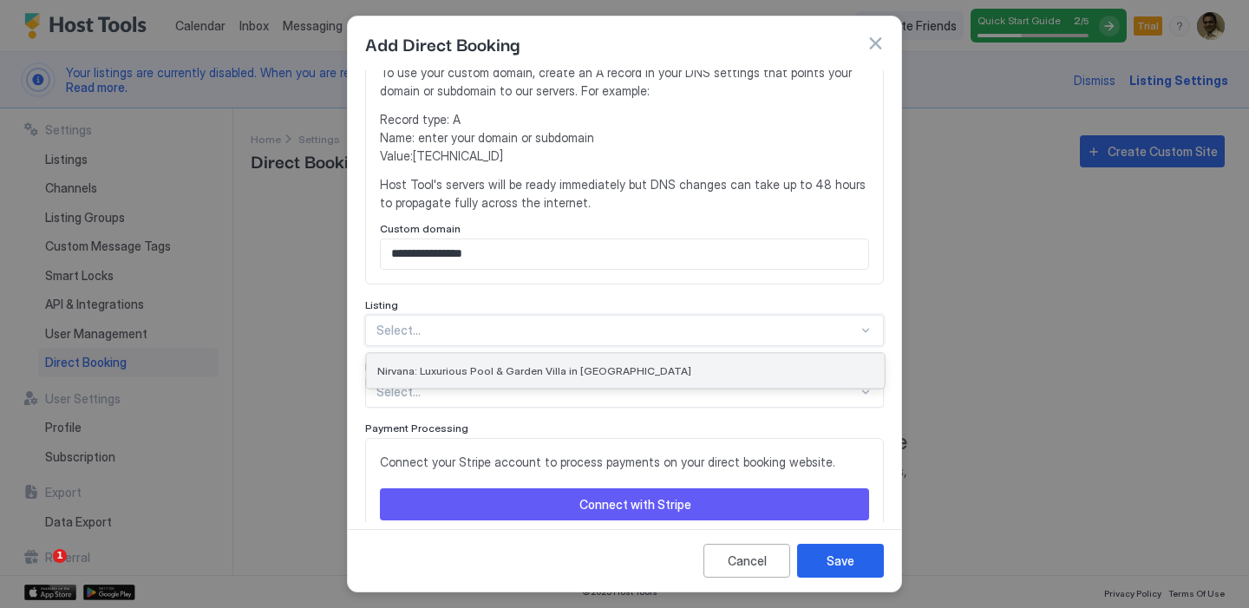
click at [505, 369] on span "Nirvana: Luxurious Pool & Garden Villa in [GEOGRAPHIC_DATA]" at bounding box center [534, 370] width 314 height 13
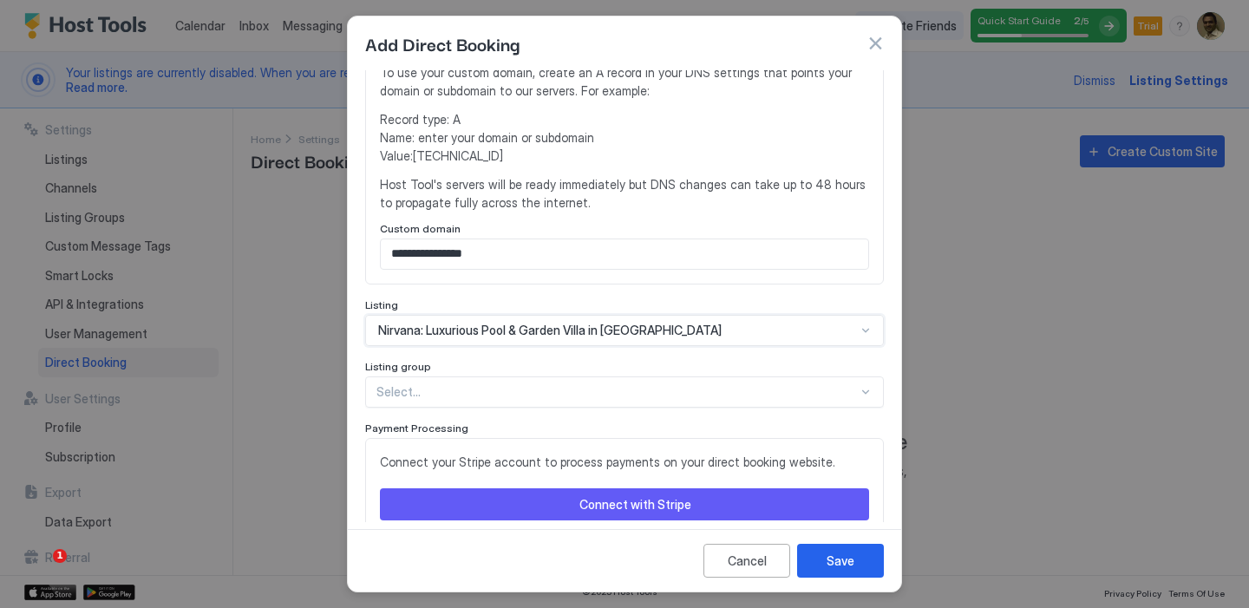
click at [512, 393] on div at bounding box center [618, 392] width 482 height 16
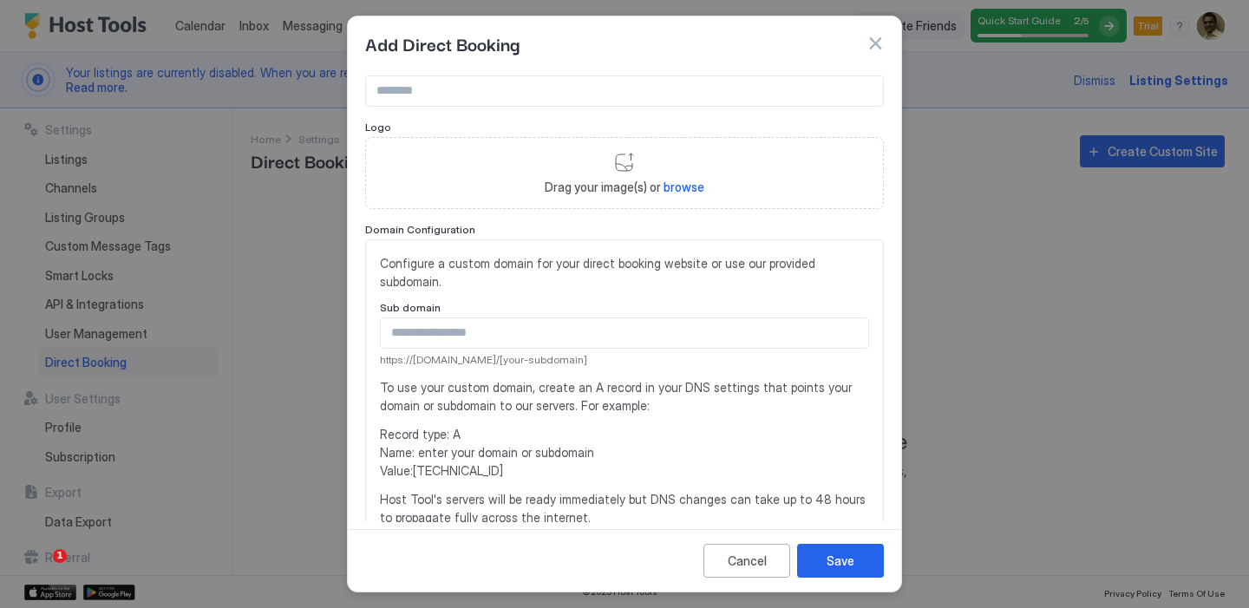
scroll to position [0, 0]
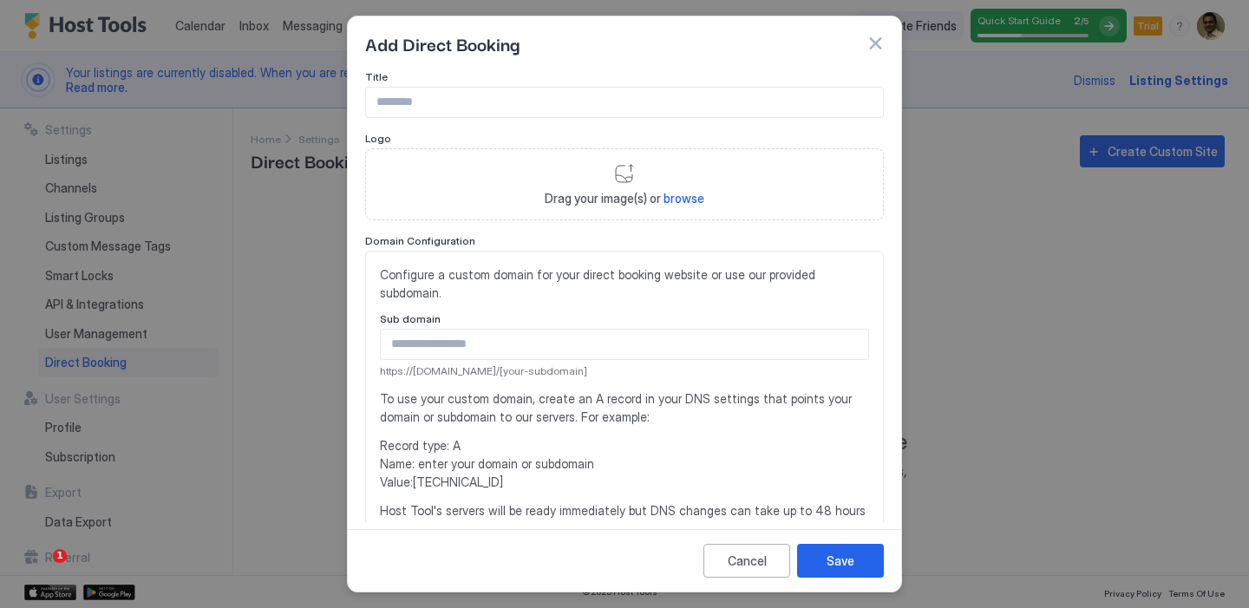
drag, startPoint x: 877, startPoint y: 40, endPoint x: 872, endPoint y: 57, distance: 18.1
click at [872, 57] on div "Add Direct Booking" at bounding box center [625, 43] width 554 height 54
click at [878, 47] on button "button" at bounding box center [875, 43] width 17 height 17
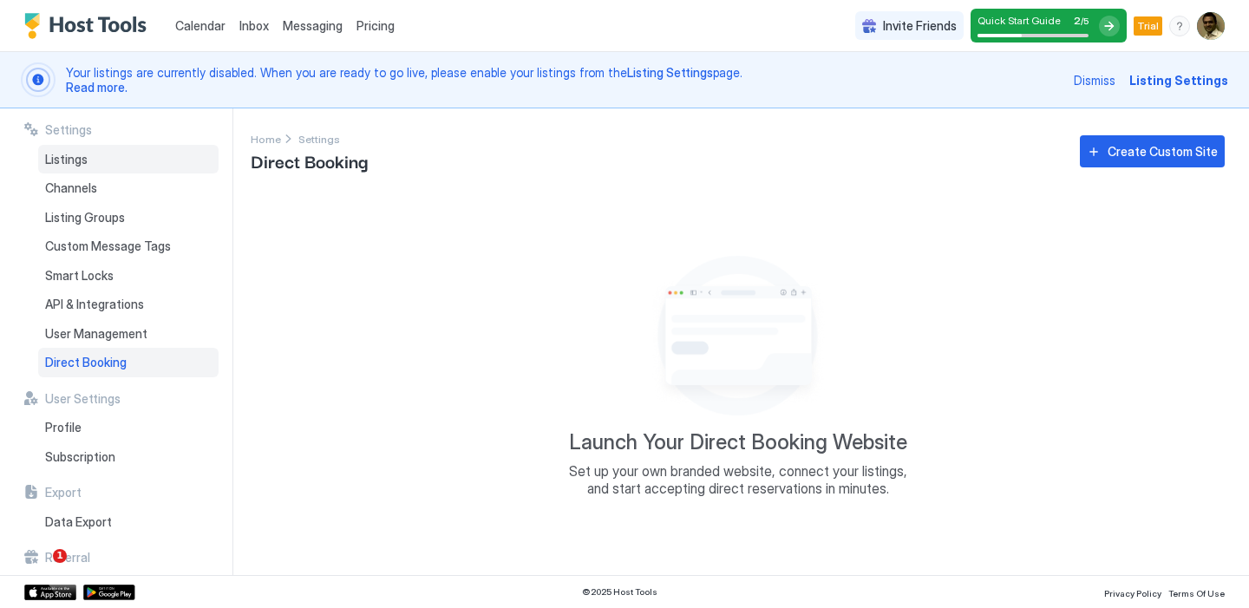
click at [89, 158] on div "Listings" at bounding box center [128, 159] width 180 height 29
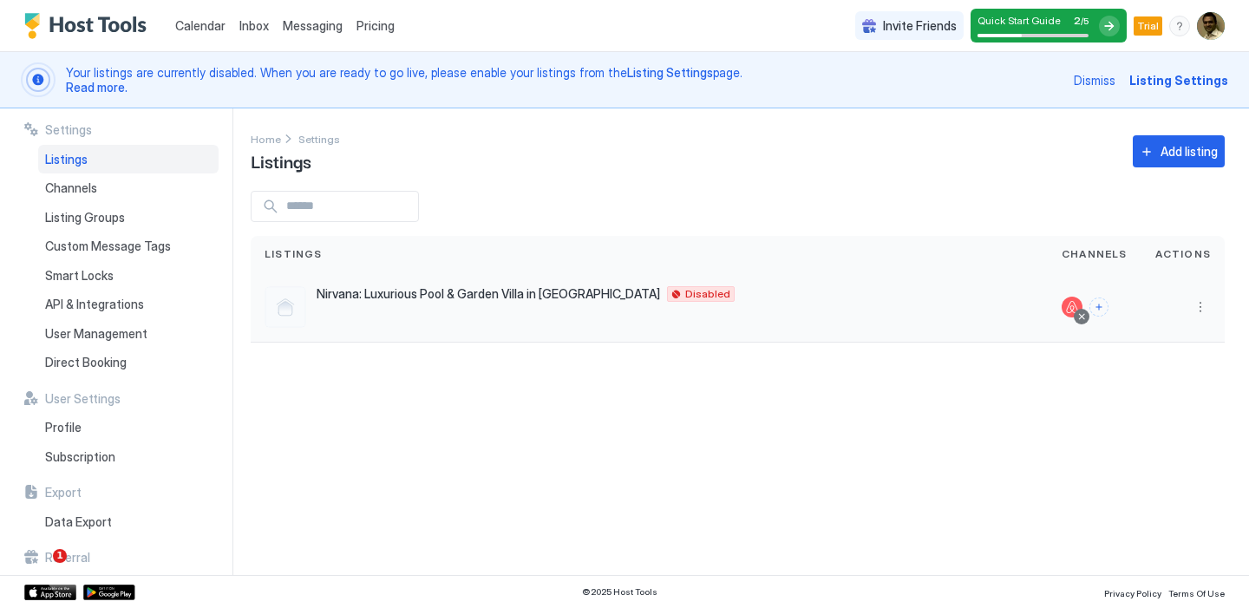
click at [488, 310] on div "Nirvana: Luxurious Pool & Garden Villa in [GEOGRAPHIC_DATA] IN Disabled" at bounding box center [650, 307] width 770 height 42
click at [1109, 308] on button "Connect channels" at bounding box center [1099, 307] width 19 height 19
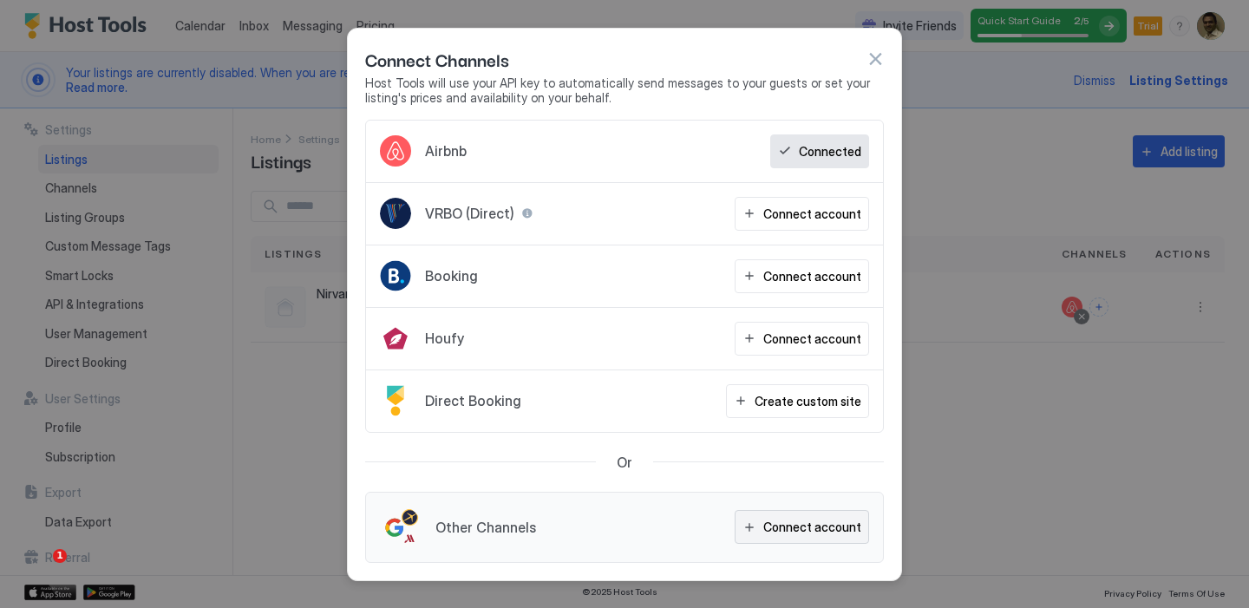
click at [803, 531] on div "Connect account" at bounding box center [813, 527] width 98 height 18
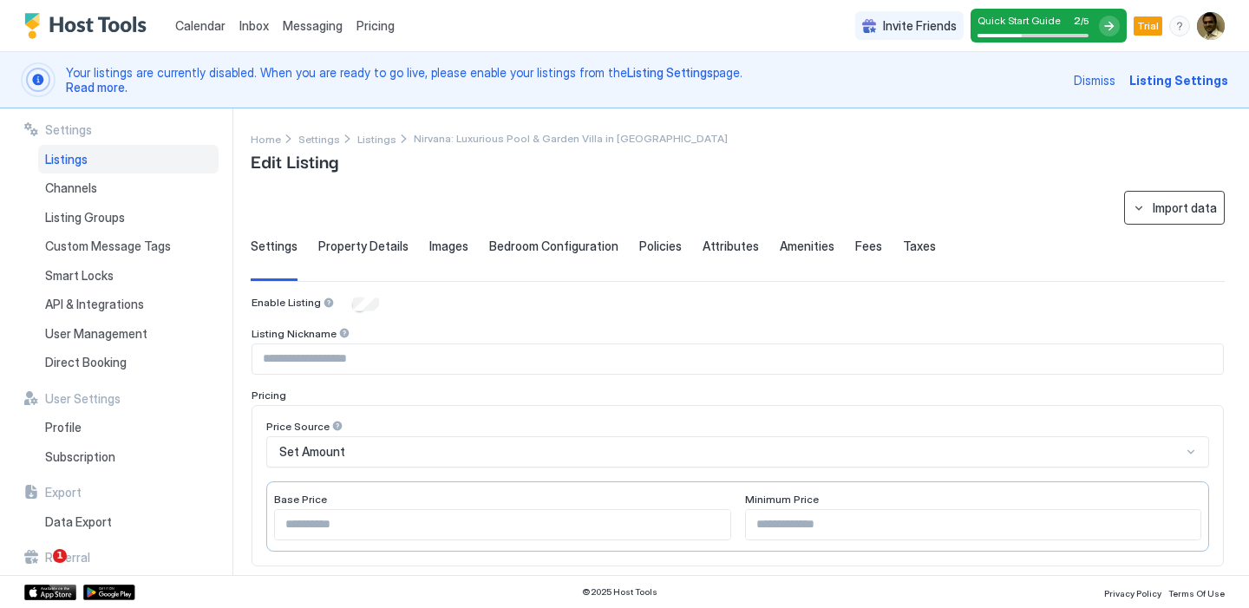
click at [1153, 212] on div "Import data" at bounding box center [1185, 208] width 64 height 18
click at [1134, 211] on div at bounding box center [624, 304] width 1249 height 608
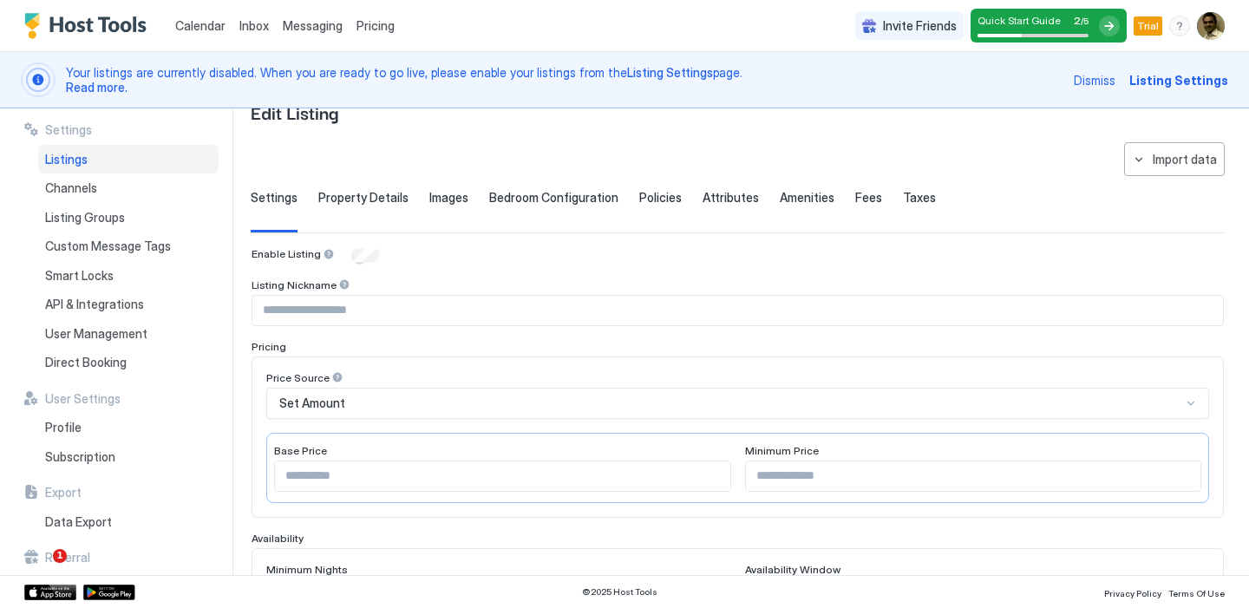
scroll to position [117, 0]
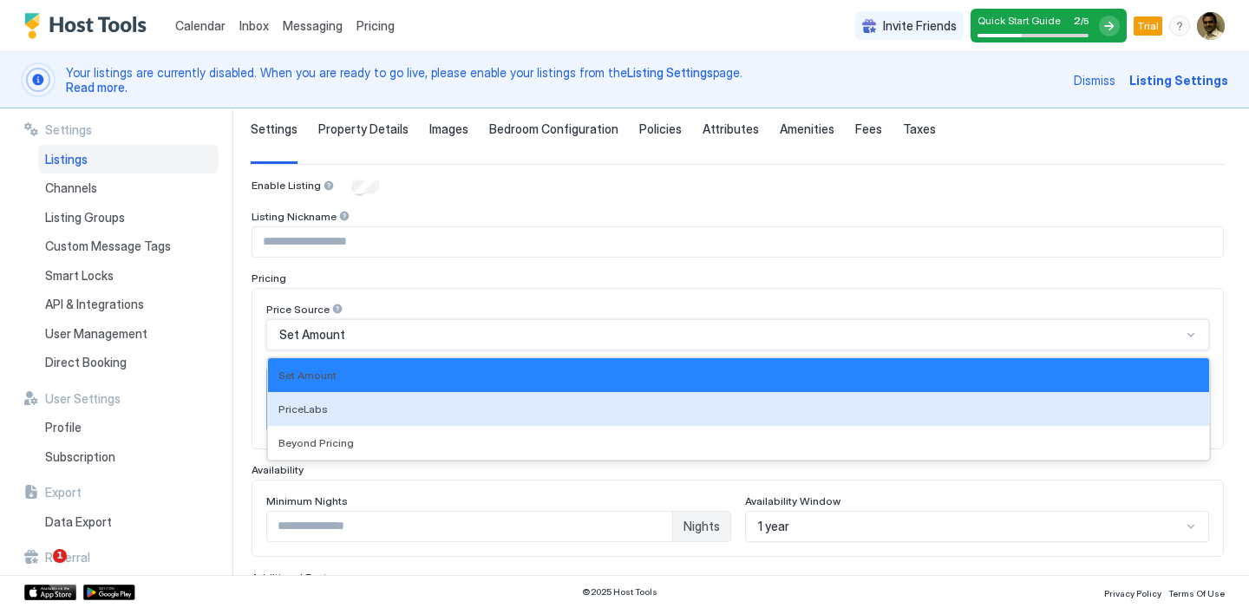
click at [850, 351] on div "PriceLabs, 2 of 3. 3 results available. Use Up and Down to choose options, pres…" at bounding box center [737, 334] width 943 height 31
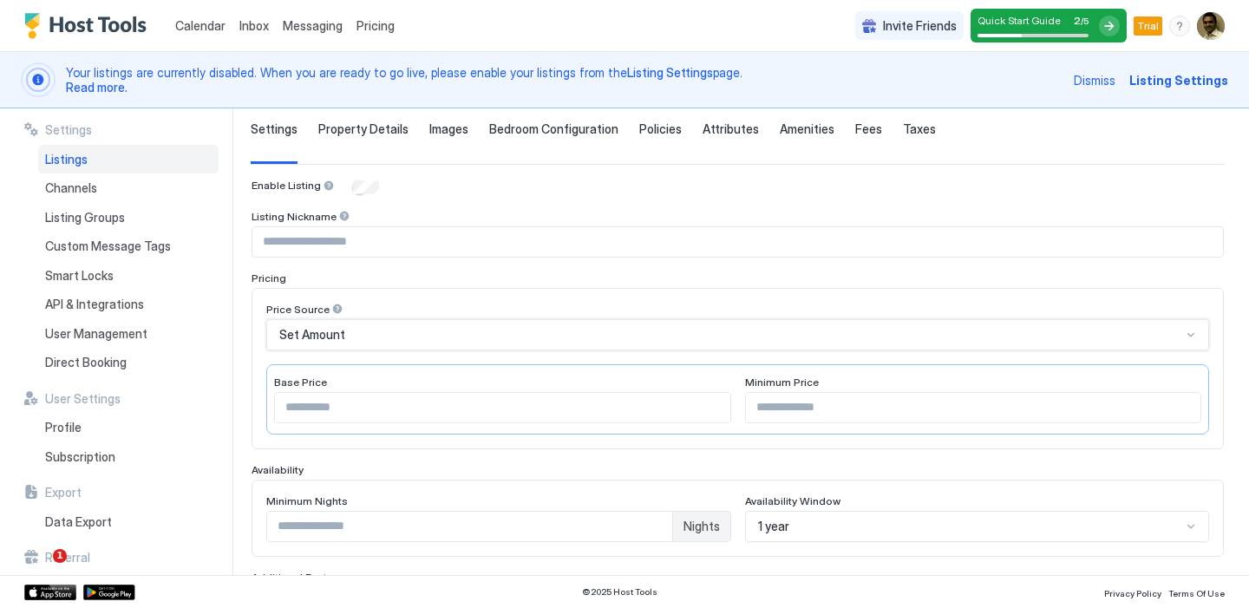
click at [852, 335] on div "Set Amount" at bounding box center [730, 335] width 902 height 16
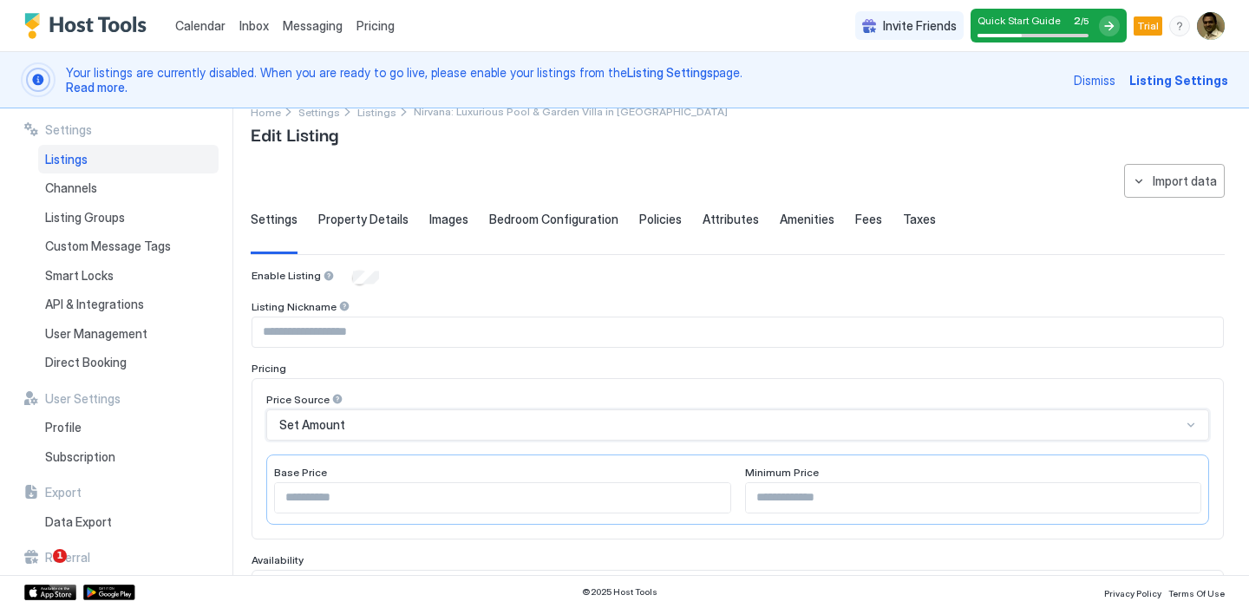
scroll to position [0, 0]
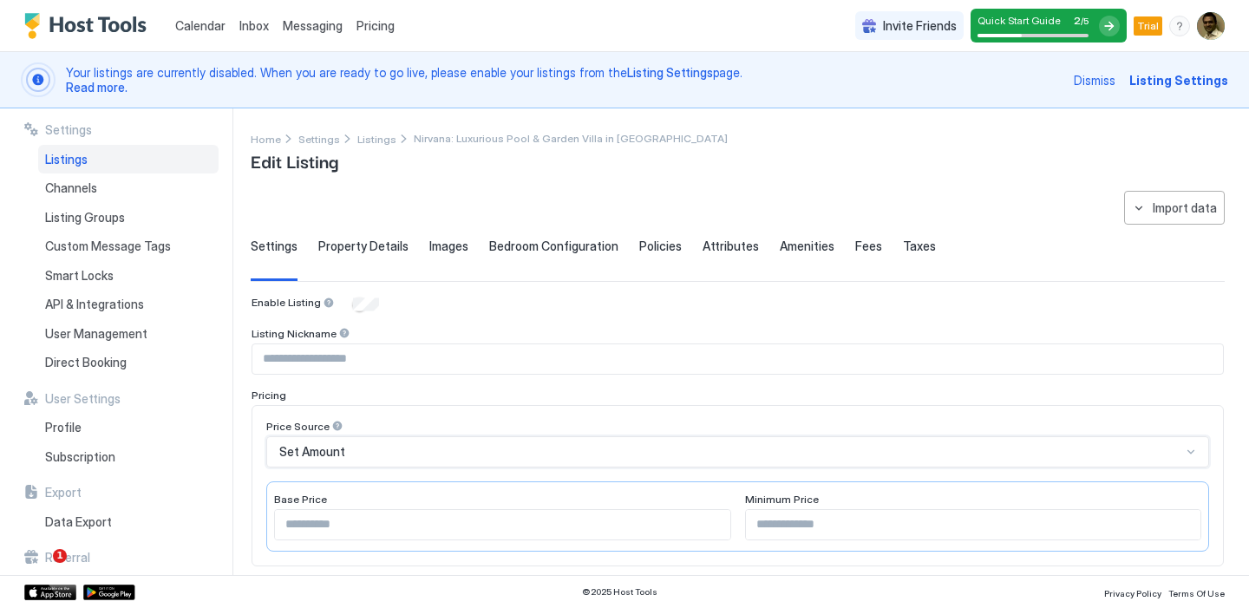
click at [370, 250] on span "Property Details" at bounding box center [363, 247] width 90 height 16
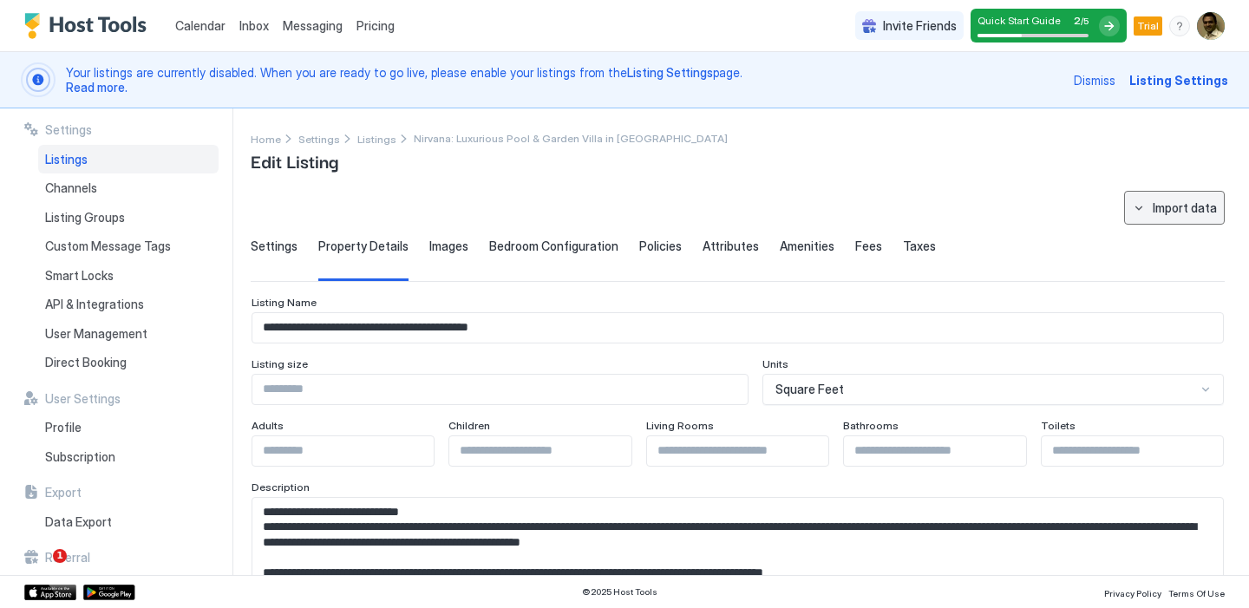
click at [1131, 210] on button "Import data" at bounding box center [1174, 208] width 101 height 34
click at [1173, 239] on div "Airbnb" at bounding box center [1177, 241] width 53 height 16
type textarea "**********"
click at [268, 254] on div "Settings" at bounding box center [274, 260] width 47 height 43
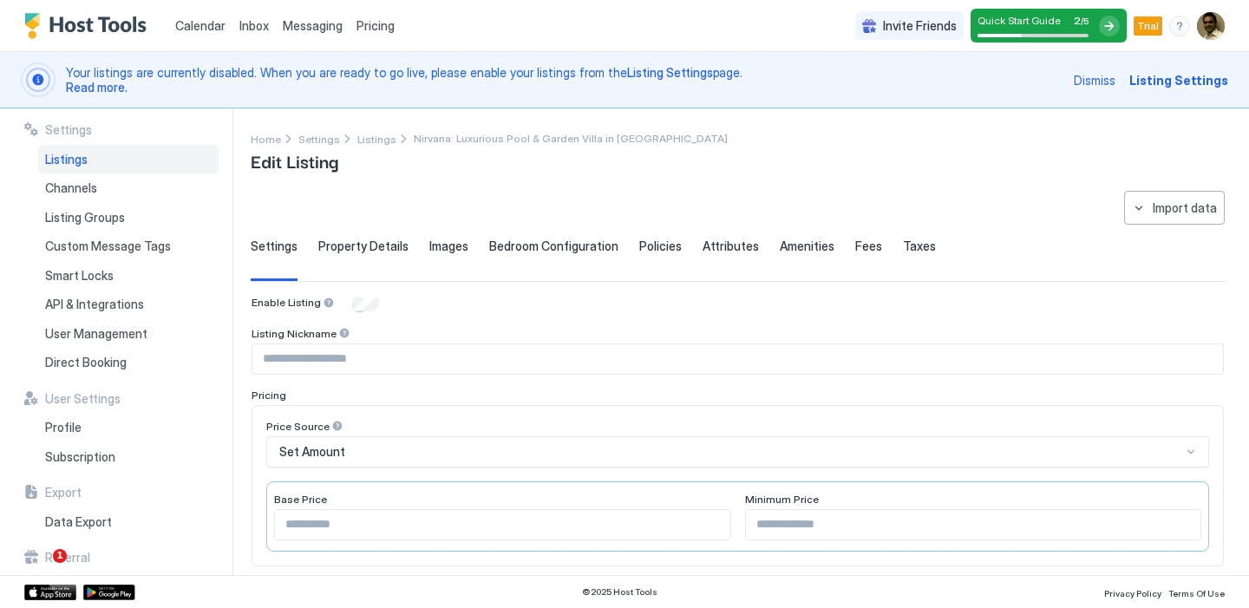
click at [358, 242] on span "Property Details" at bounding box center [363, 247] width 90 height 16
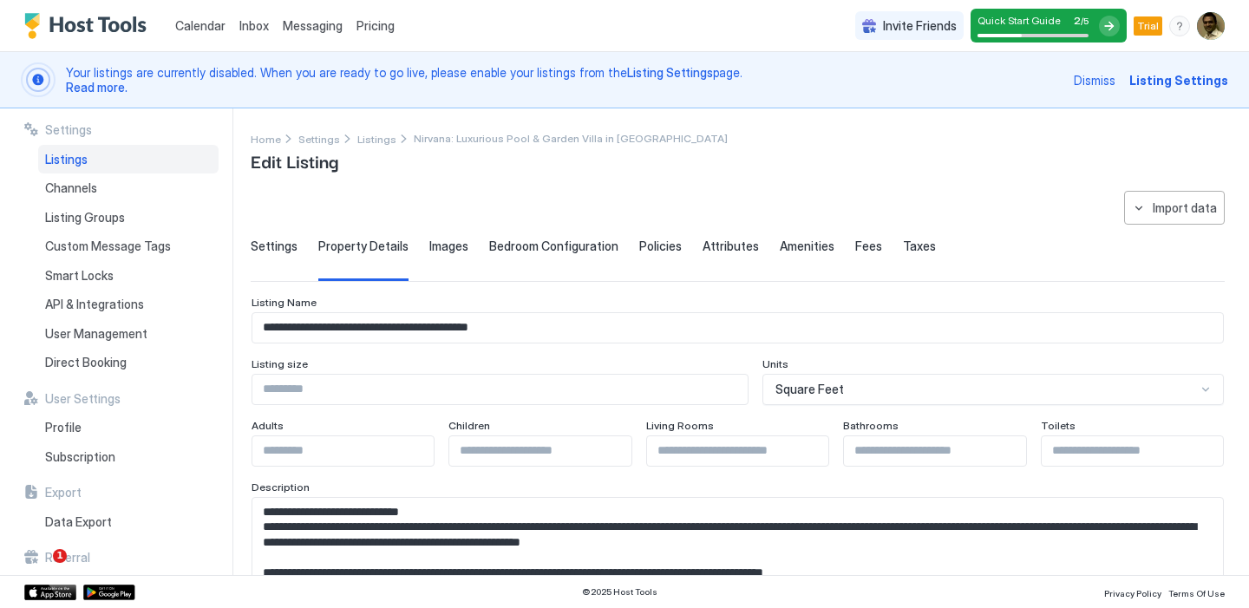
click at [456, 251] on span "Images" at bounding box center [448, 247] width 39 height 16
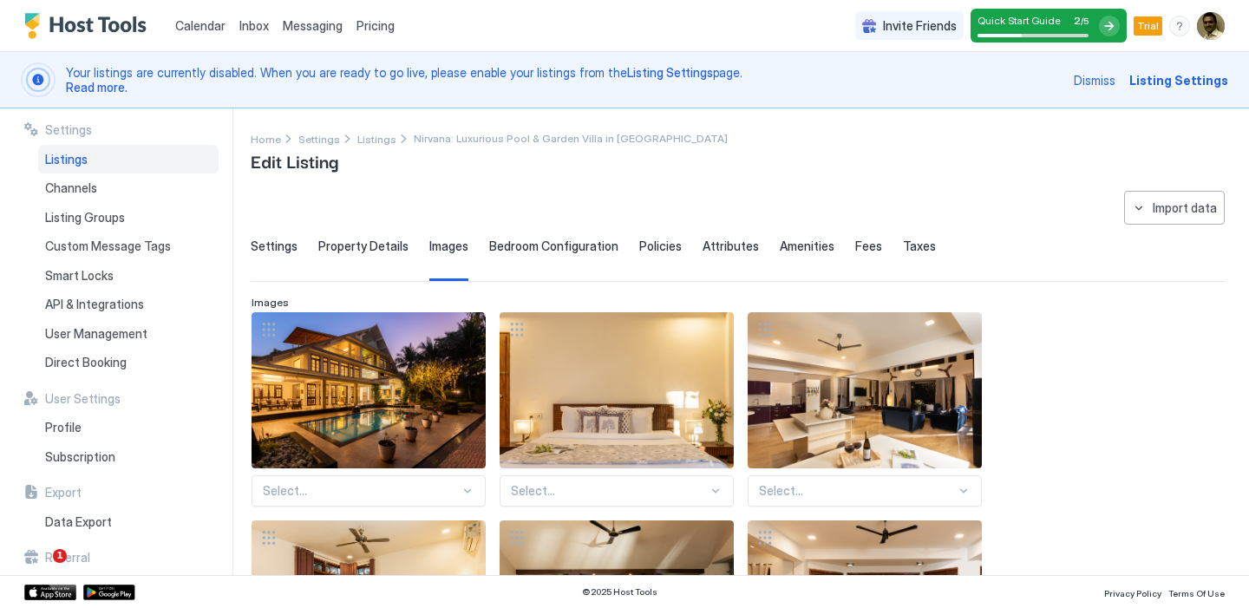
click at [524, 243] on span "Bedroom Configuration" at bounding box center [553, 247] width 129 height 16
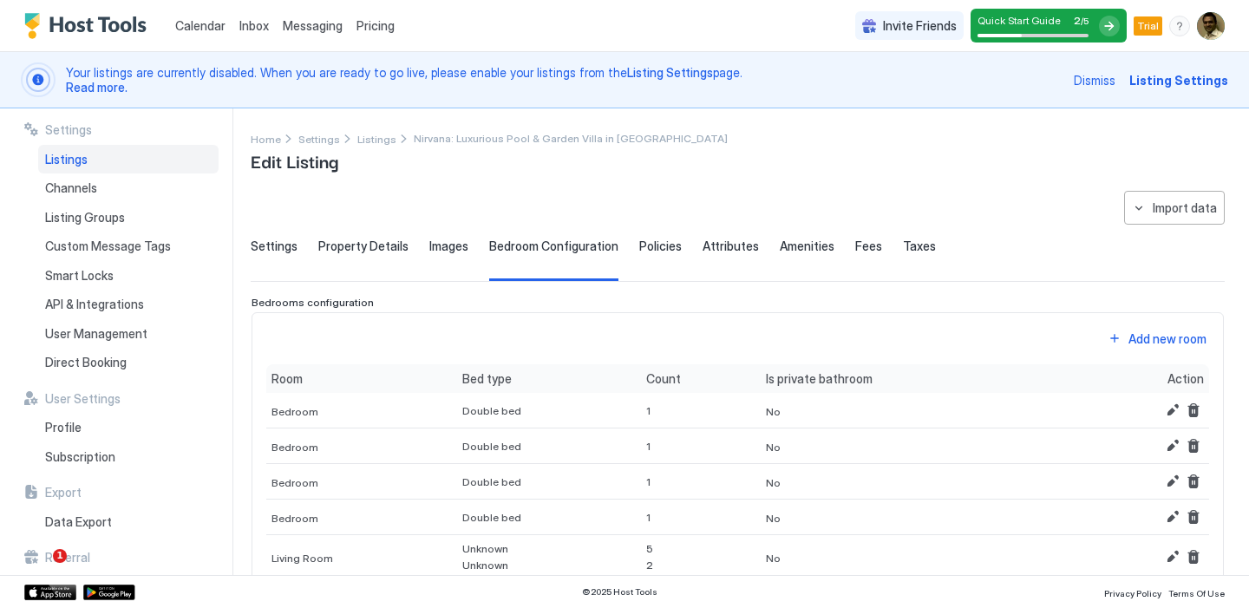
click at [657, 248] on span "Policies" at bounding box center [660, 247] width 43 height 16
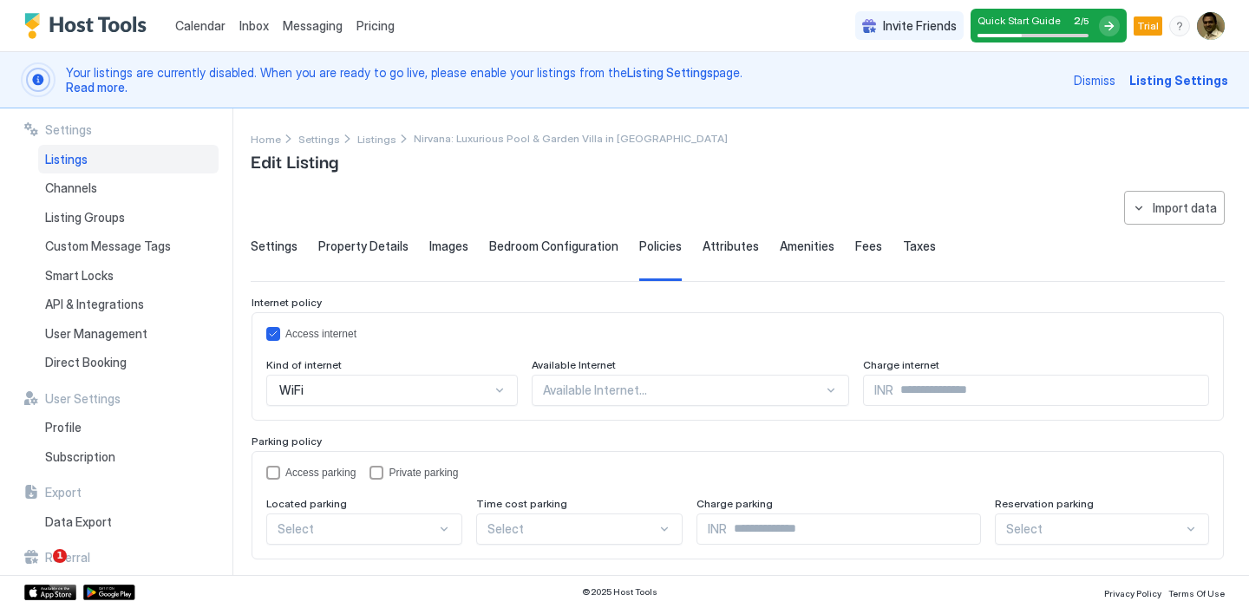
click at [588, 250] on span "Bedroom Configuration" at bounding box center [553, 247] width 129 height 16
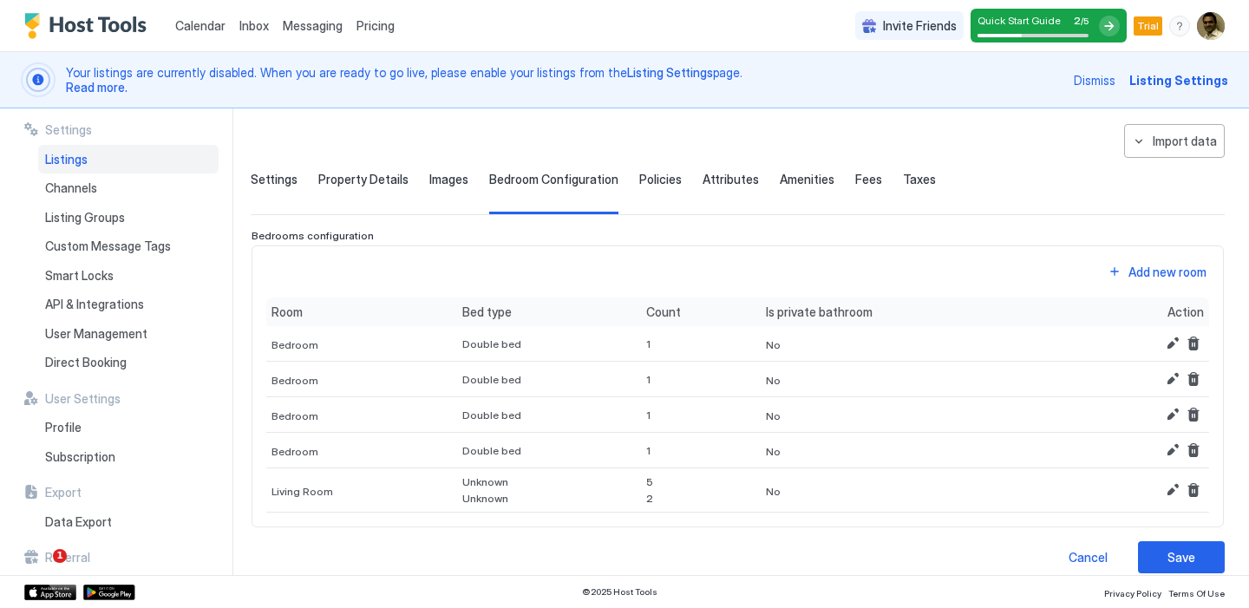
scroll to position [86, 0]
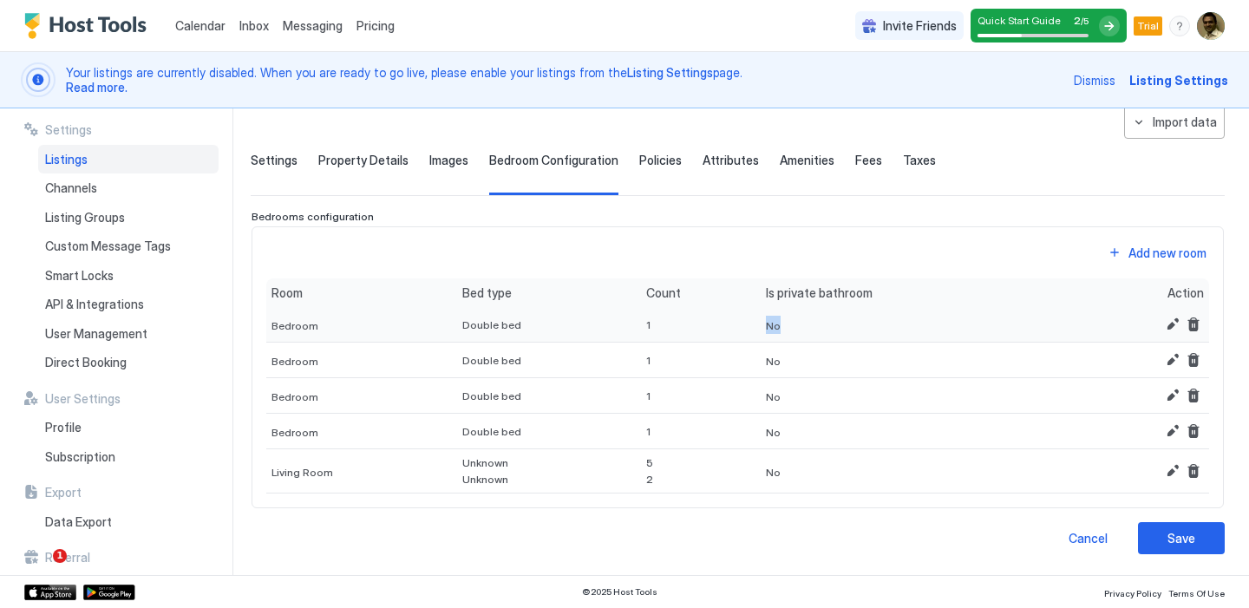
drag, startPoint x: 748, startPoint y: 325, endPoint x: 764, endPoint y: 325, distance: 15.6
click at [764, 325] on div "No" at bounding box center [916, 325] width 311 height 36
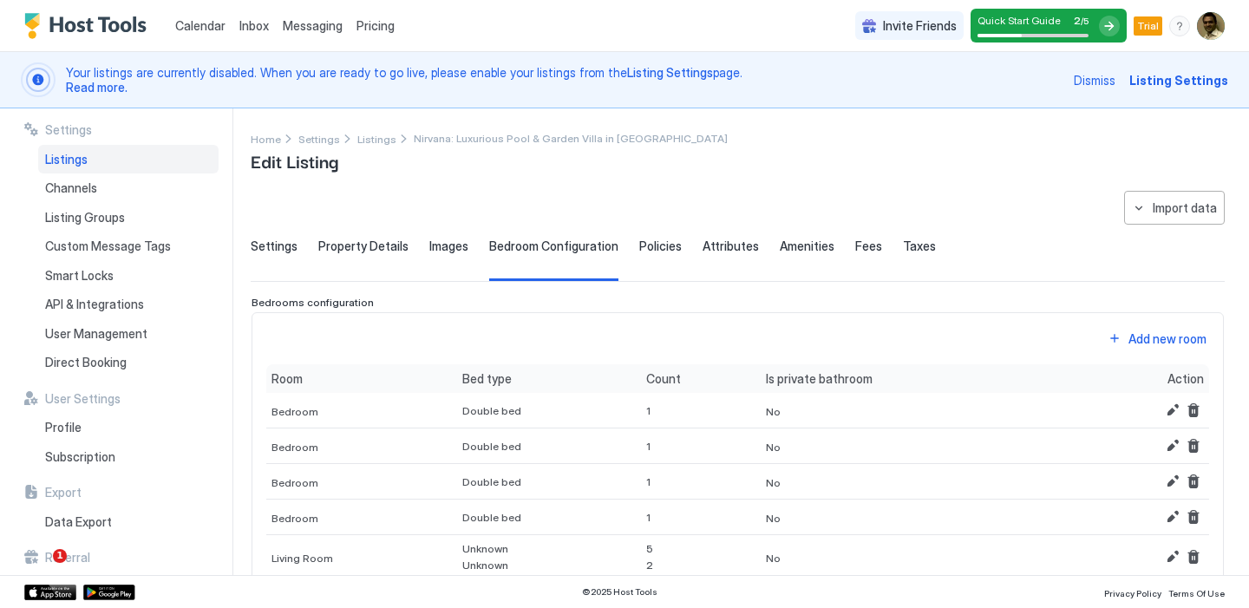
click at [1179, 26] on div "menu" at bounding box center [1180, 26] width 21 height 21
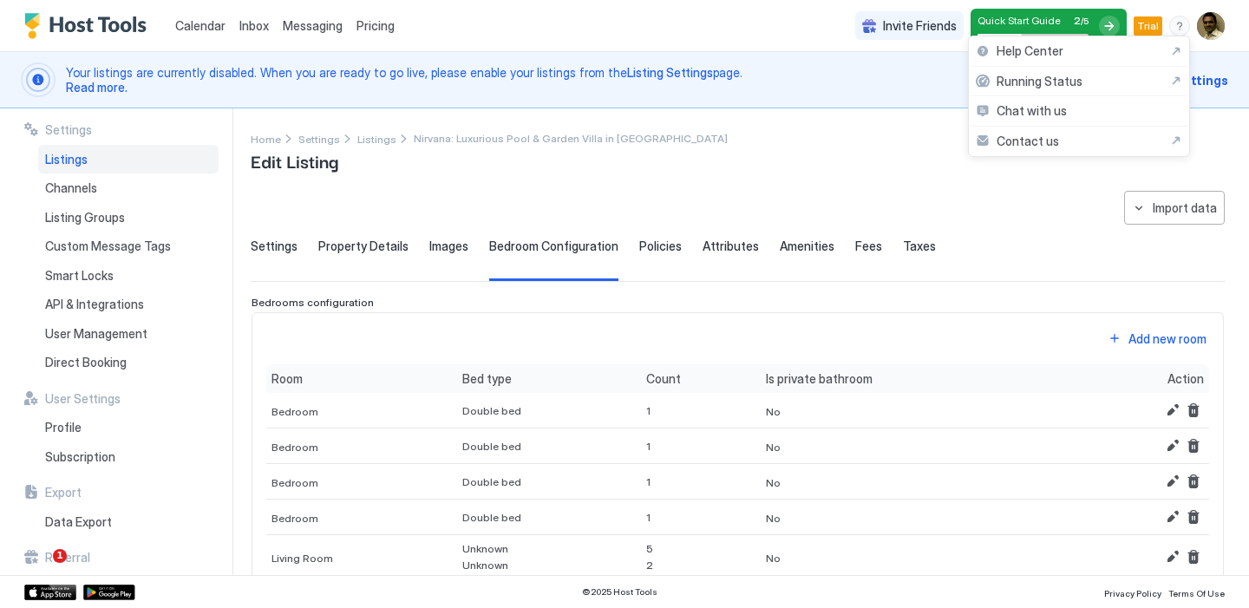
click at [1157, 556] on div at bounding box center [624, 304] width 1249 height 608
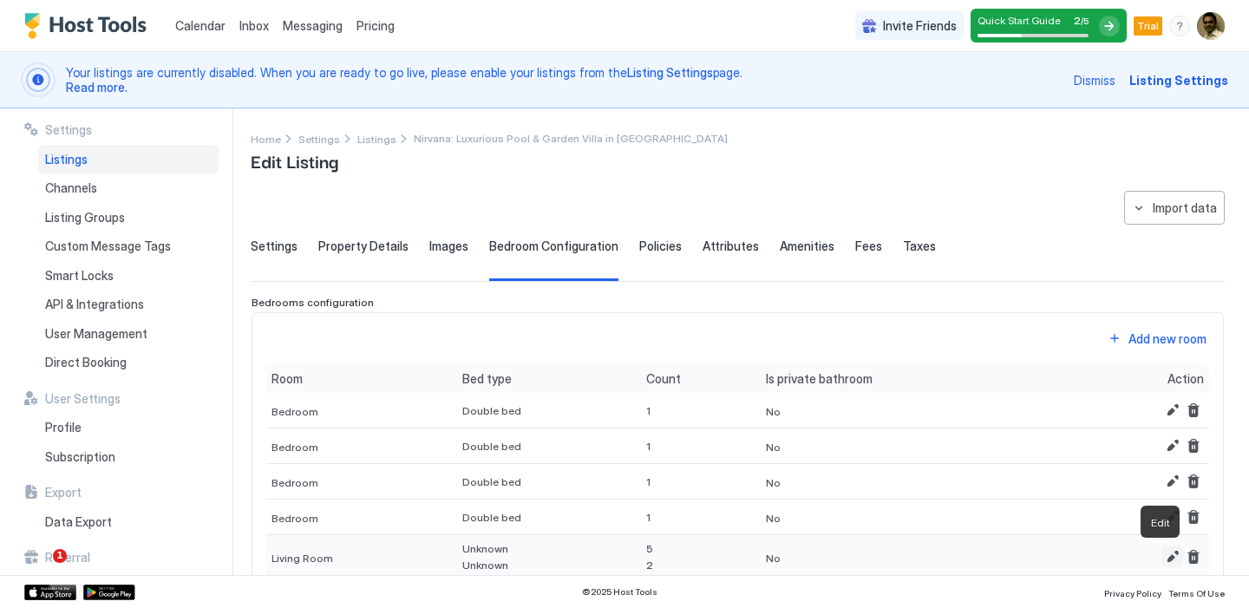
click at [1163, 554] on button "Edit" at bounding box center [1173, 557] width 21 height 21
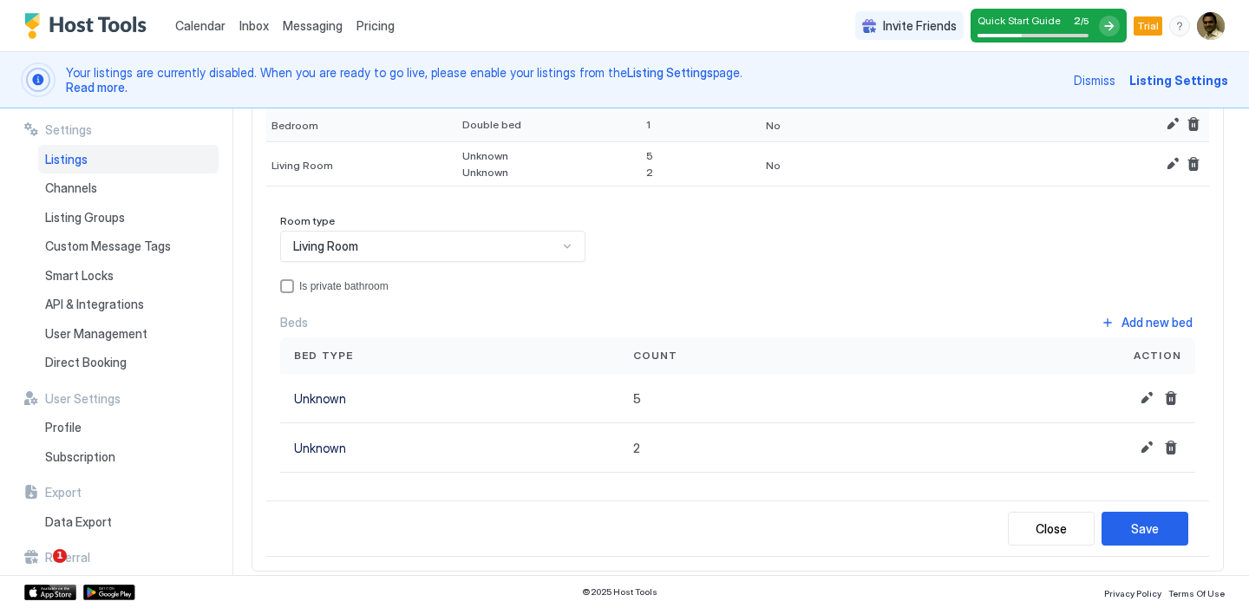
scroll to position [359, 0]
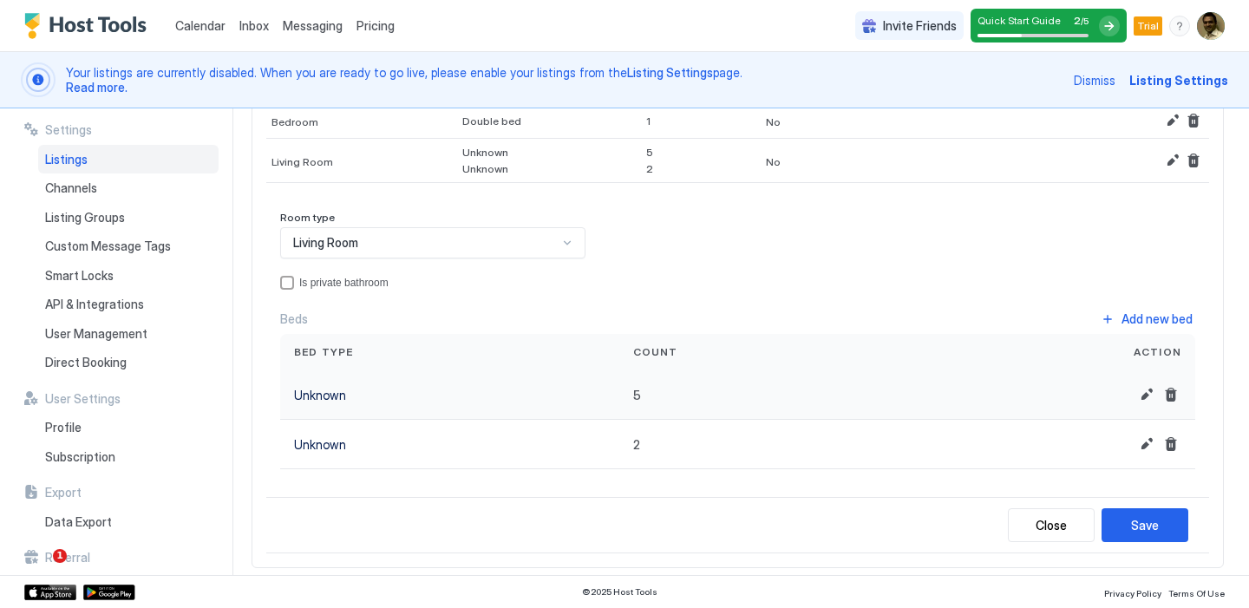
click at [636, 394] on span "5" at bounding box center [637, 395] width 8 height 15
click at [1137, 392] on button "Edit" at bounding box center [1147, 394] width 21 height 21
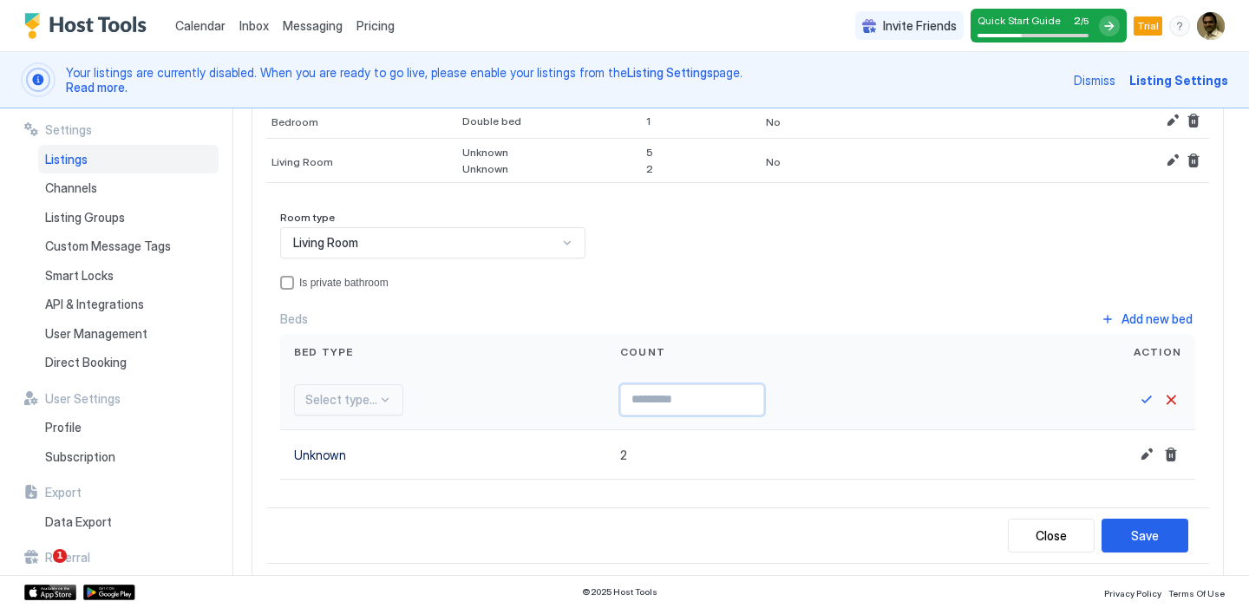
click at [647, 397] on input "*" at bounding box center [692, 399] width 142 height 29
click at [748, 411] on input "*" at bounding box center [692, 399] width 142 height 29
click at [744, 406] on input "*" at bounding box center [692, 399] width 142 height 29
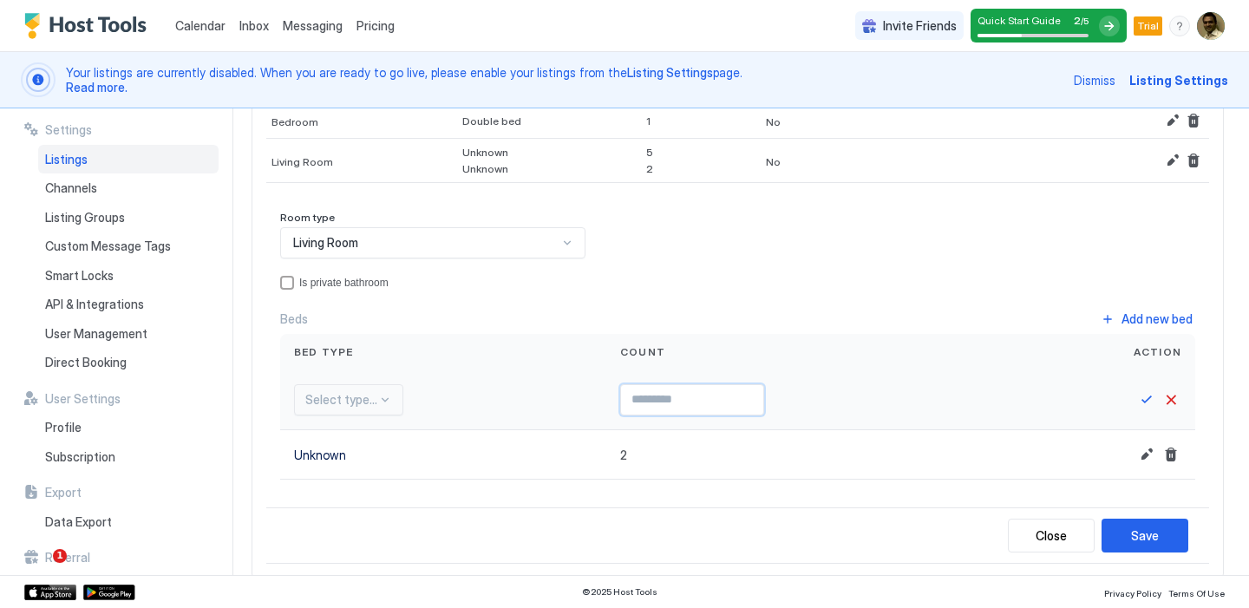
type input "*"
click at [744, 406] on input "*" at bounding box center [692, 399] width 142 height 29
click at [1137, 446] on button "Edit" at bounding box center [1147, 454] width 21 height 21
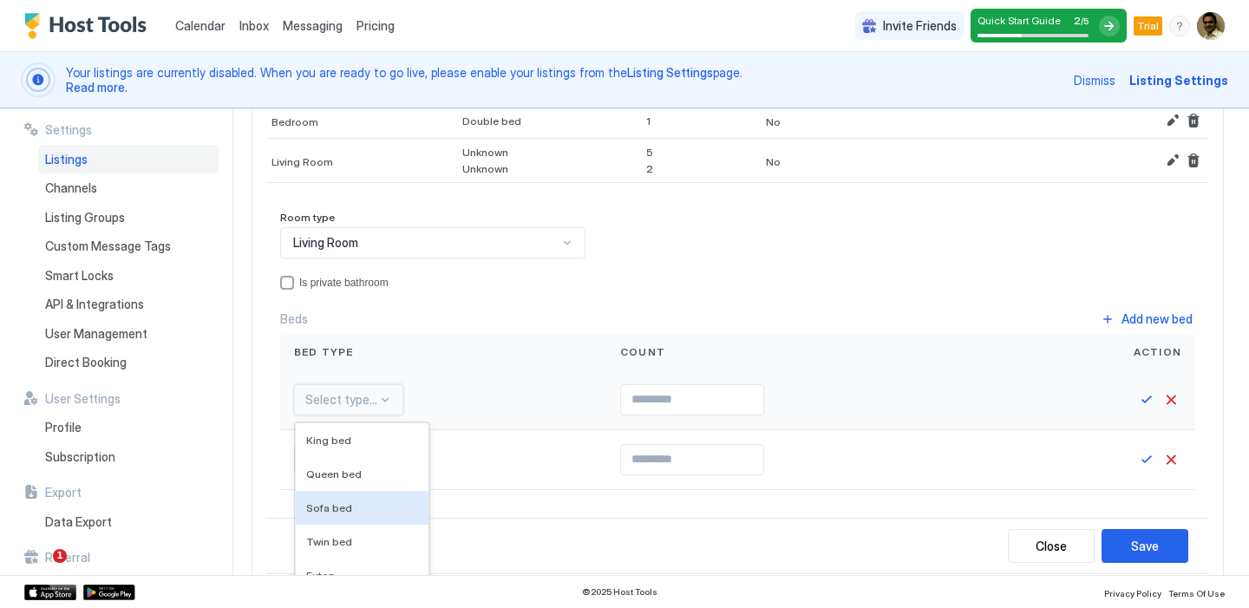
scroll to position [469, 0]
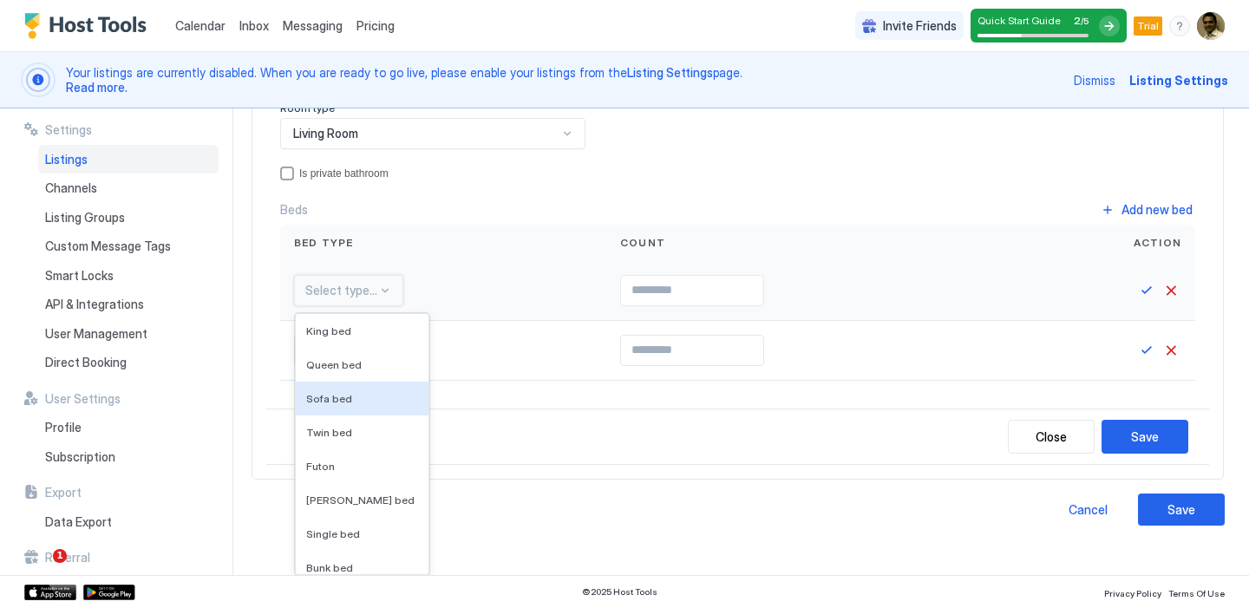
click at [387, 306] on div "Sofa bed, 3 of 16. 16 results available. Use Up and Down to choose options, pre…" at bounding box center [348, 290] width 109 height 31
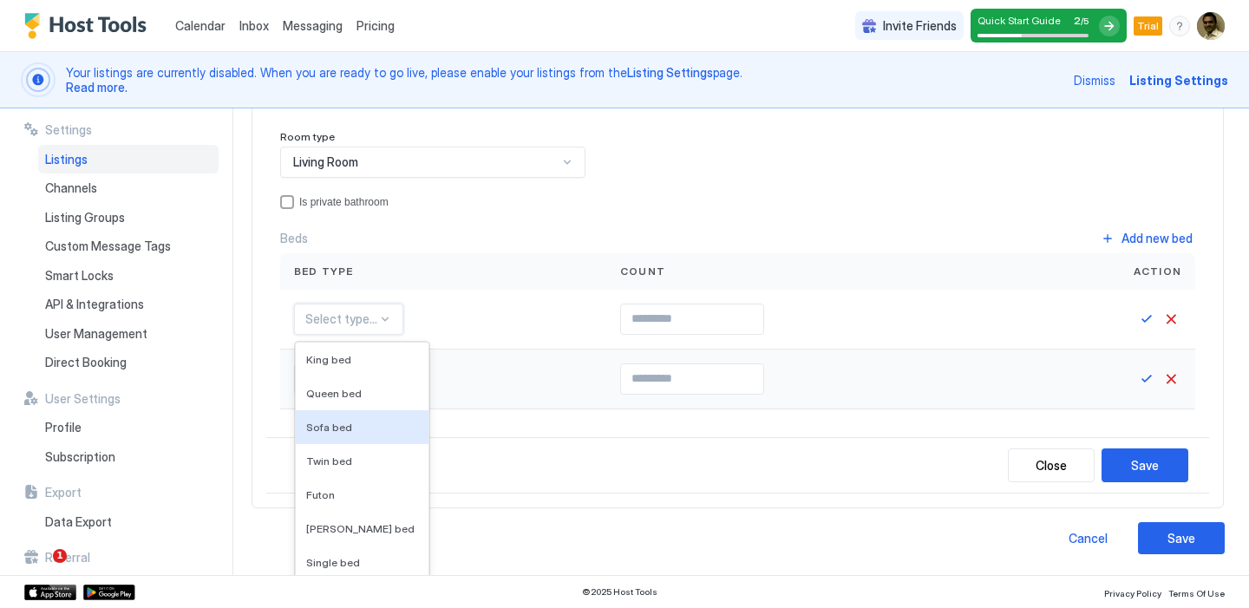
click at [444, 324] on div "Bed type Count Action Sofa bed, 3 of 16. 16 results available. Use Up and Down …" at bounding box center [737, 331] width 915 height 156
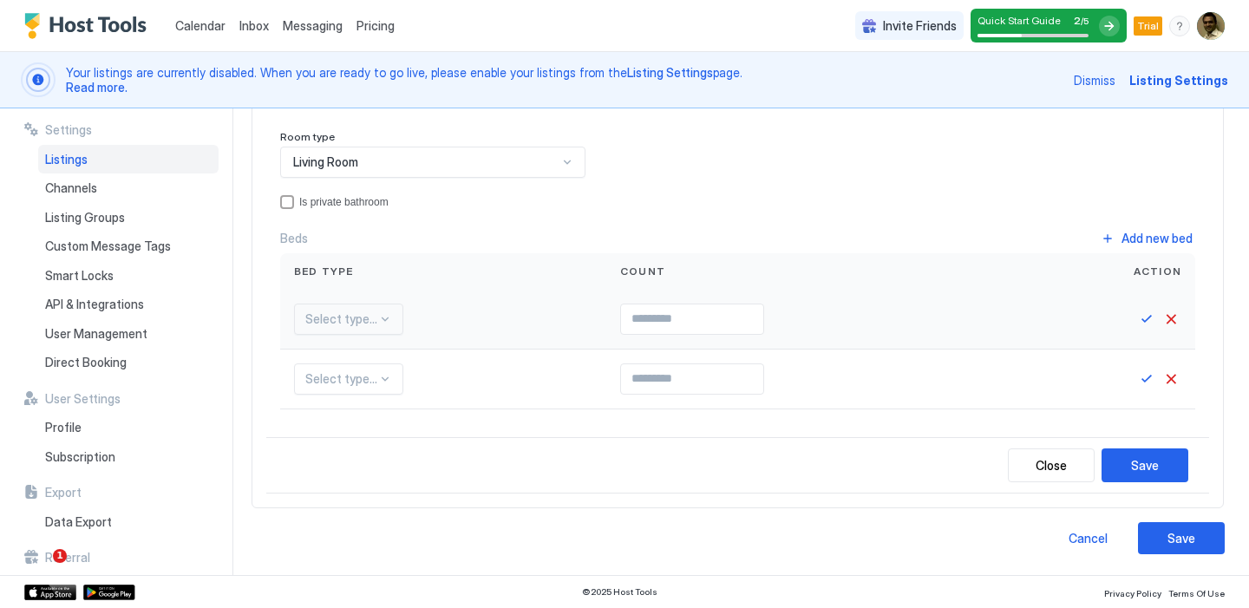
scroll to position [469, 0]
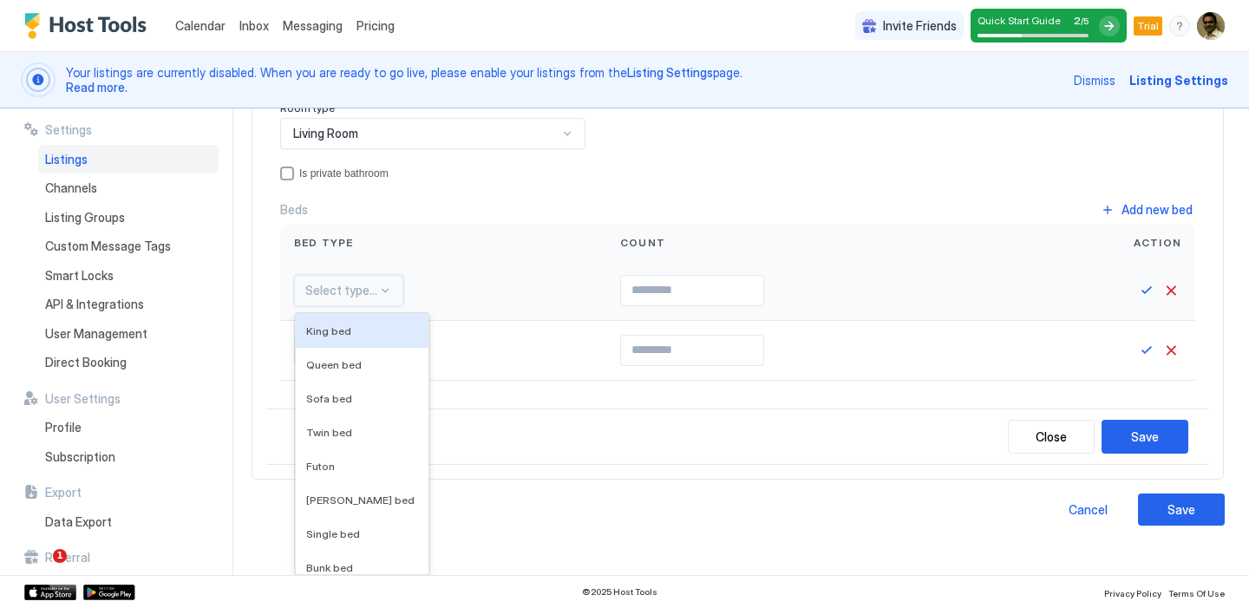
click at [361, 306] on div "King bed, 1 of 16. 16 results available. Use Up and Down to choose options, pre…" at bounding box center [348, 290] width 109 height 31
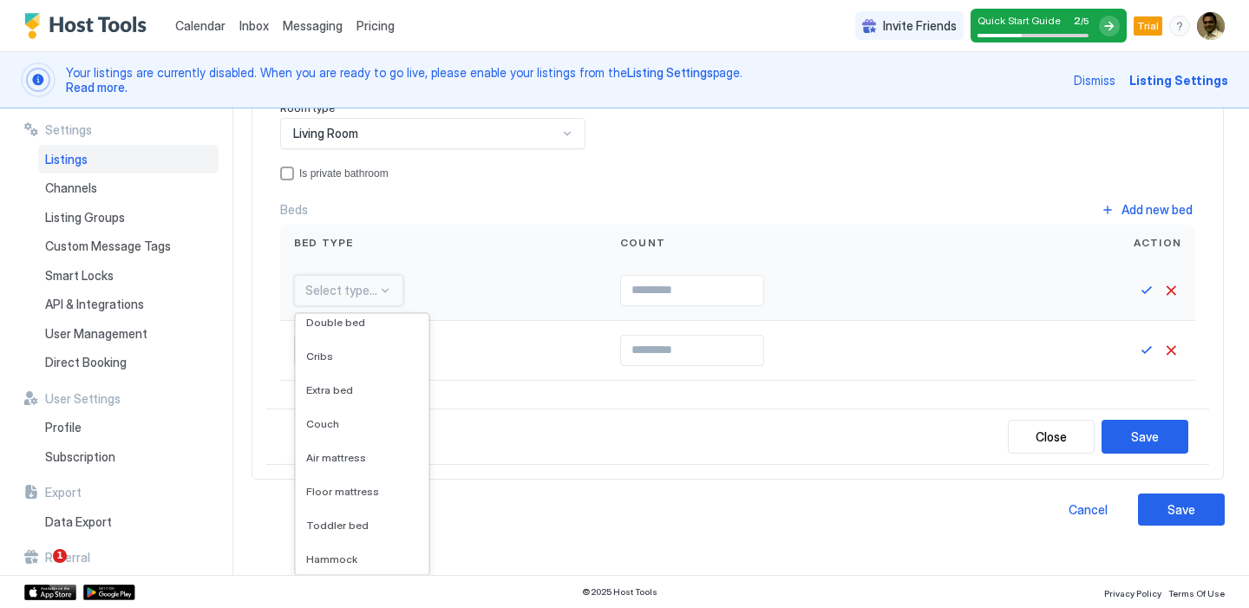
scroll to position [281, 0]
click at [348, 406] on div "Couch" at bounding box center [362, 422] width 133 height 34
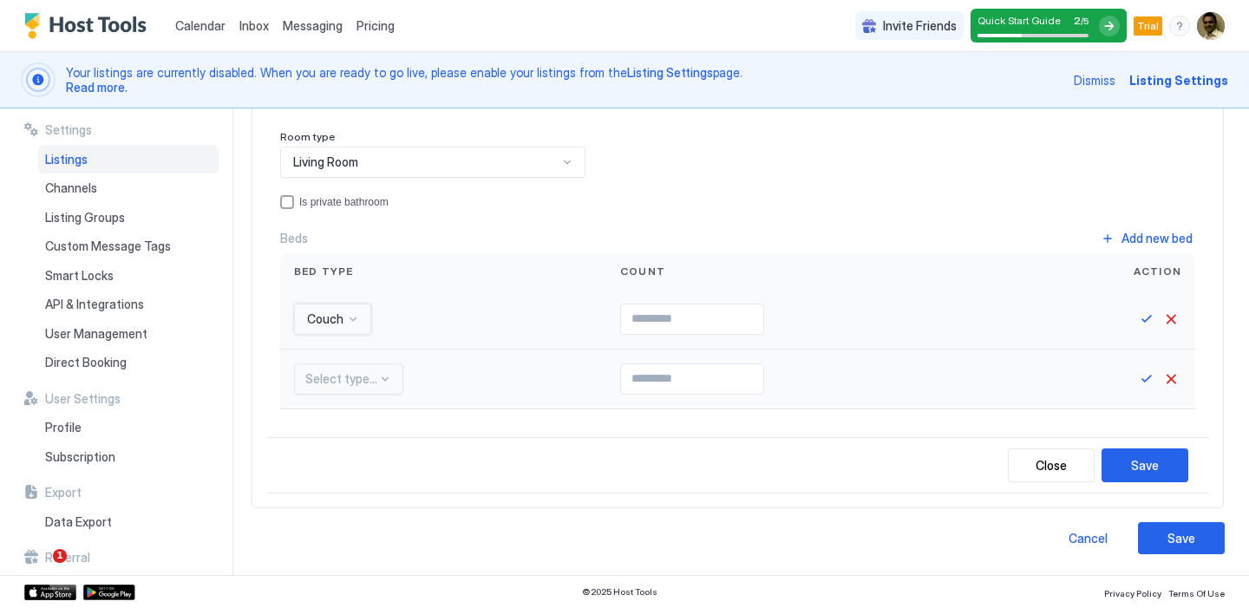
scroll to position [528, 0]
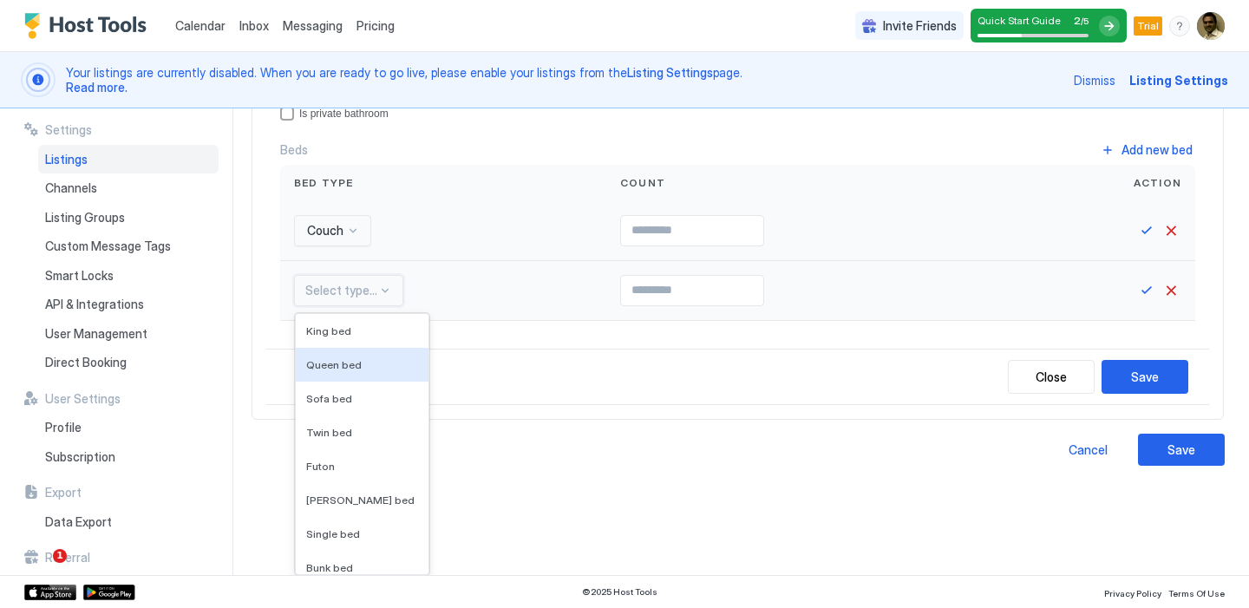
click at [371, 306] on div "Queen bed, 2 of 16. 16 results available. Use Up and Down to choose options, pr…" at bounding box center [348, 290] width 109 height 31
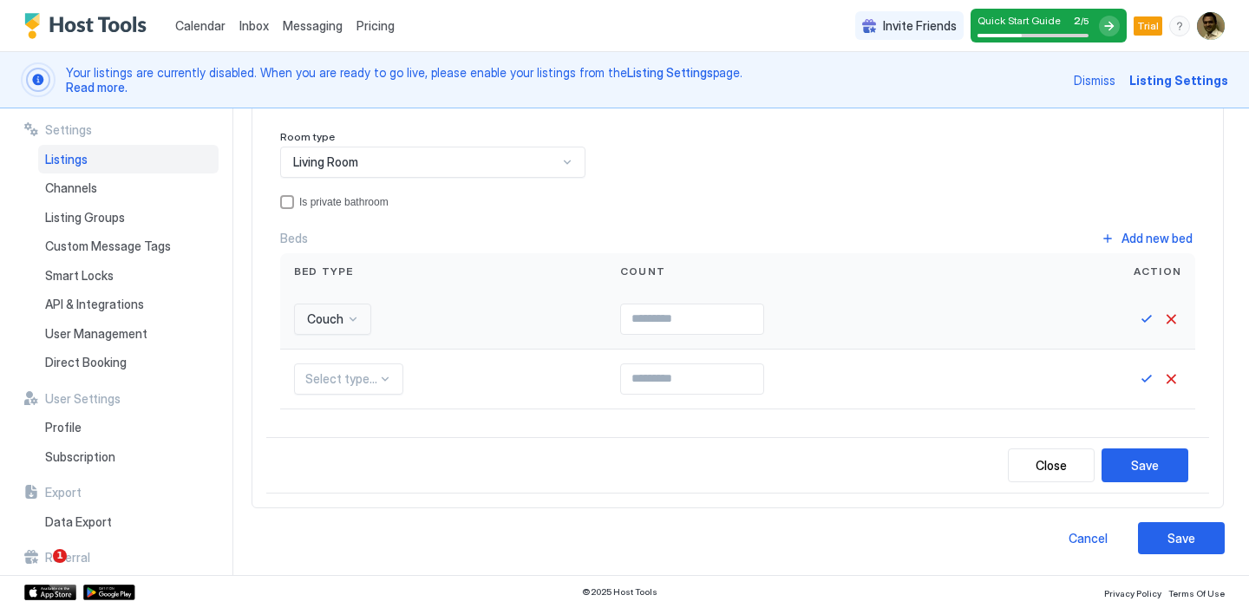
click at [620, 458] on div "**********" at bounding box center [738, 152] width 974 height 803
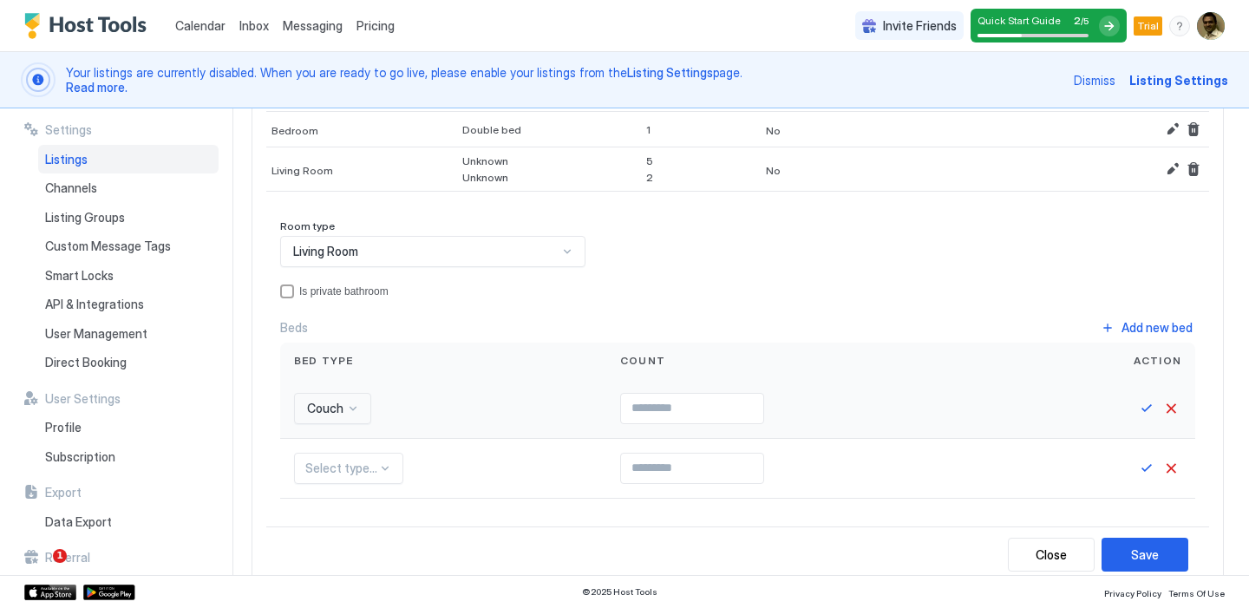
scroll to position [350, 0]
click at [1167, 470] on button "Cancel" at bounding box center [1171, 469] width 21 height 21
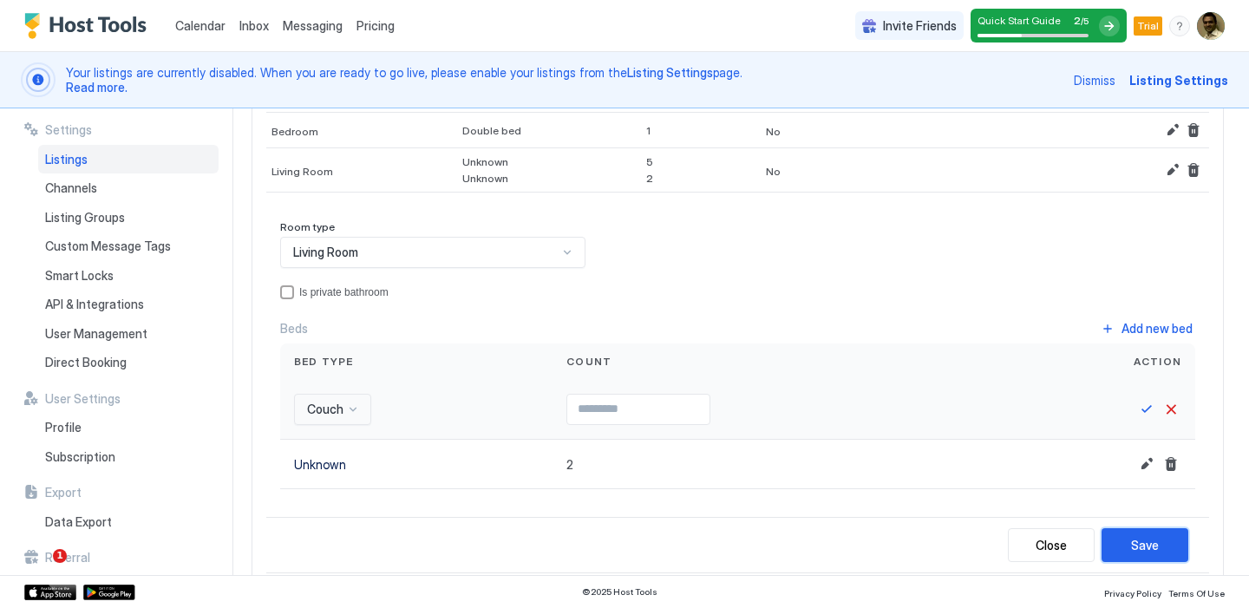
click at [1133, 539] on div "Save" at bounding box center [1145, 545] width 28 height 18
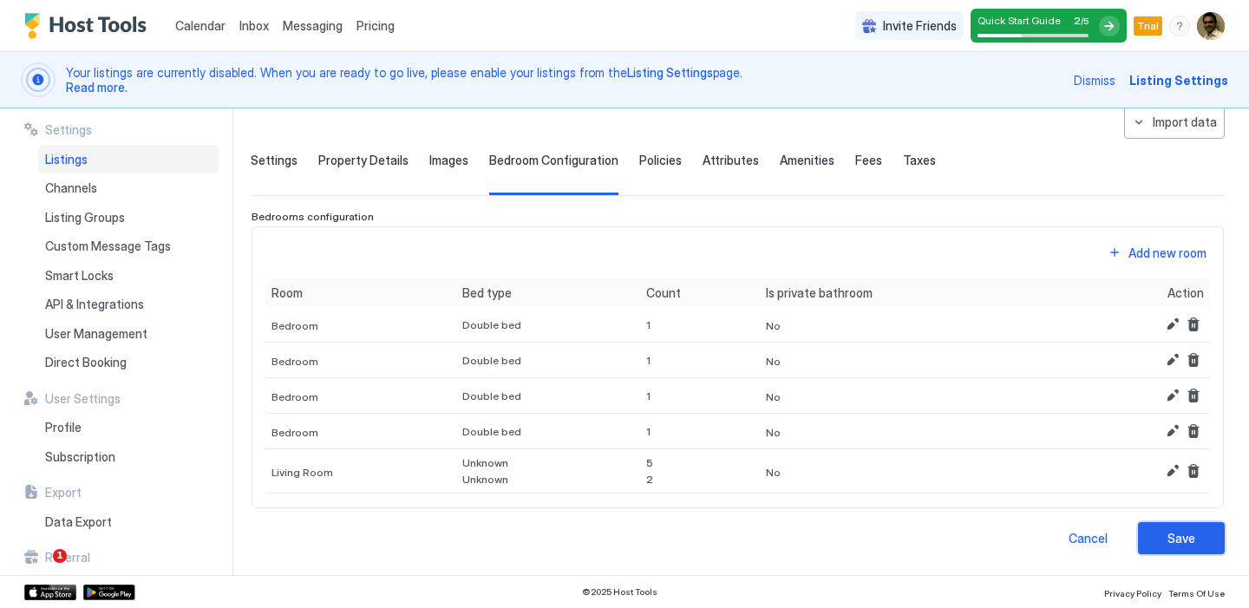
click at [1168, 535] on div "Save" at bounding box center [1182, 538] width 28 height 18
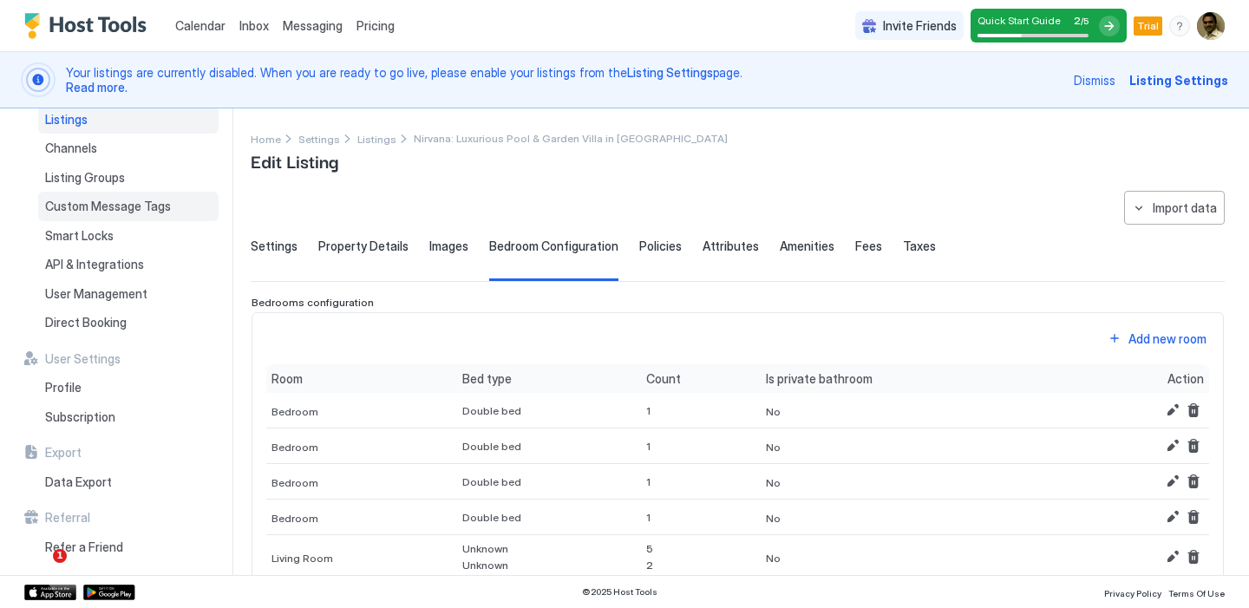
scroll to position [0, 0]
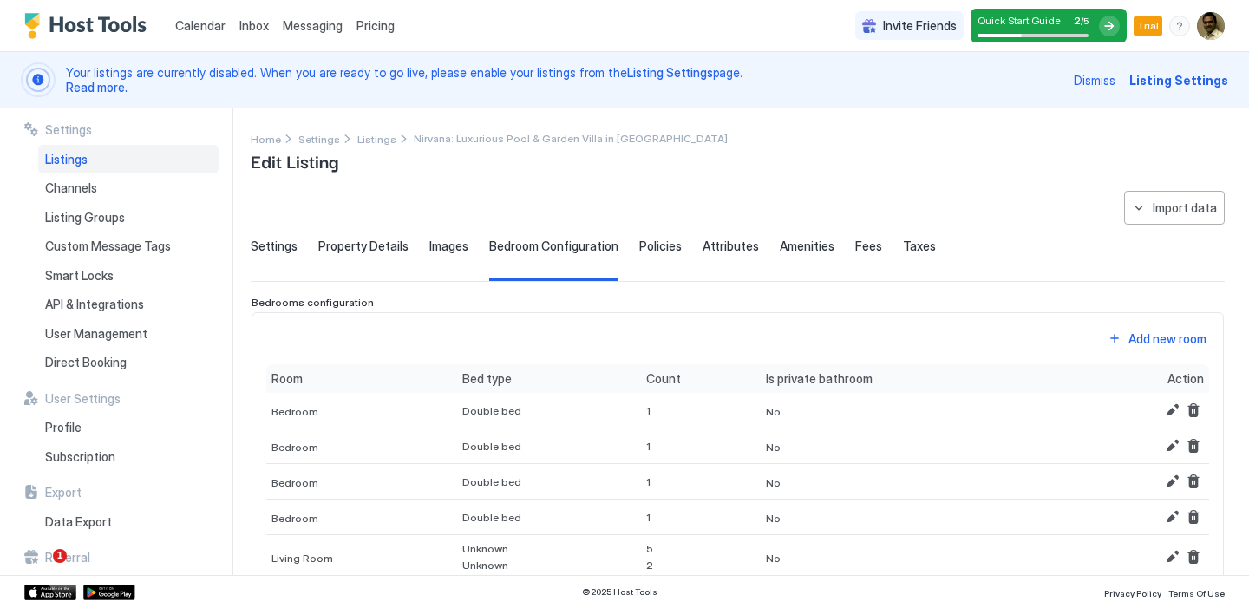
click at [115, 160] on div "Listings" at bounding box center [128, 159] width 180 height 29
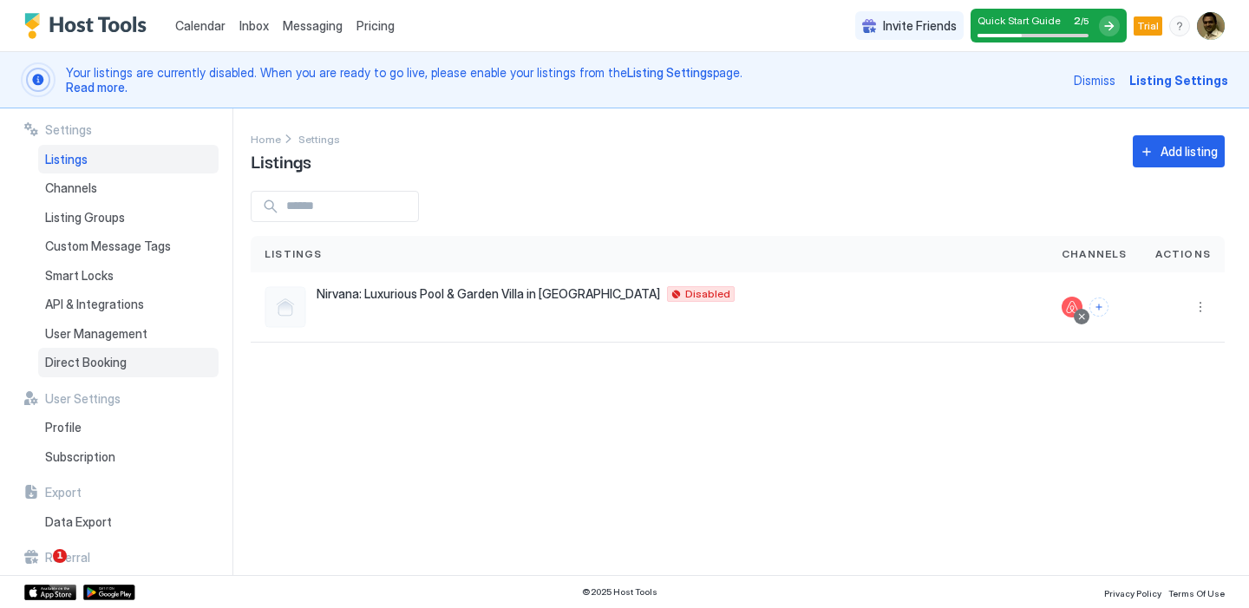
click at [89, 363] on span "Direct Booking" at bounding box center [86, 363] width 82 height 16
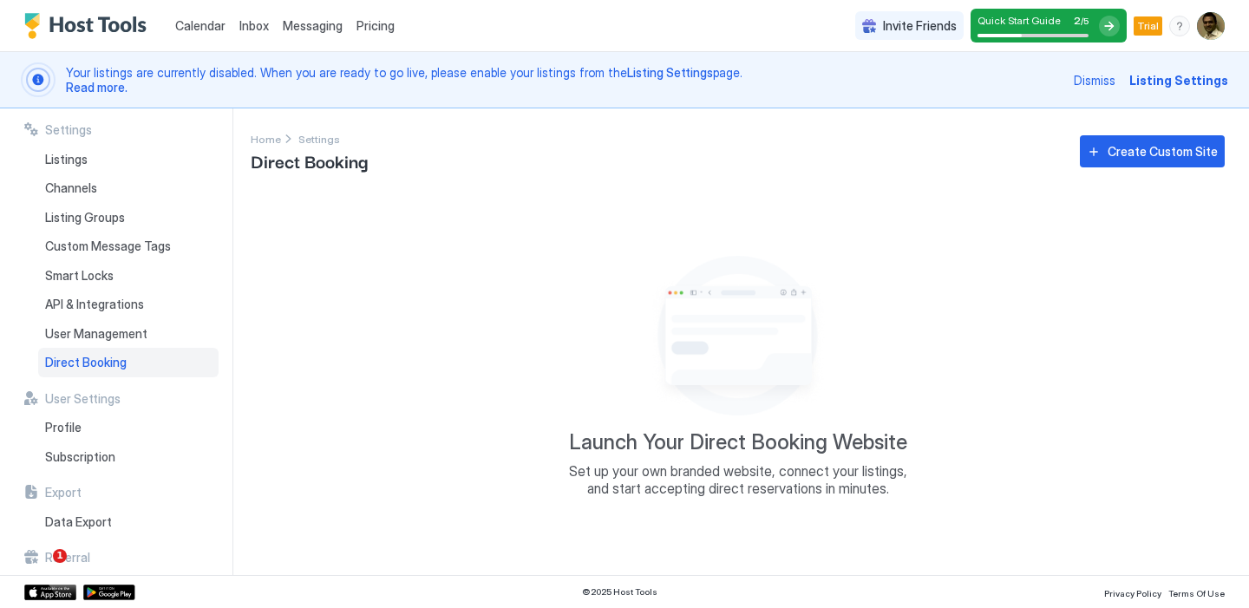
click at [1106, 168] on div "Home Settings Direct Booking Create Custom Site" at bounding box center [738, 151] width 974 height 44
click at [1106, 161] on button "Create Custom Site" at bounding box center [1152, 151] width 145 height 32
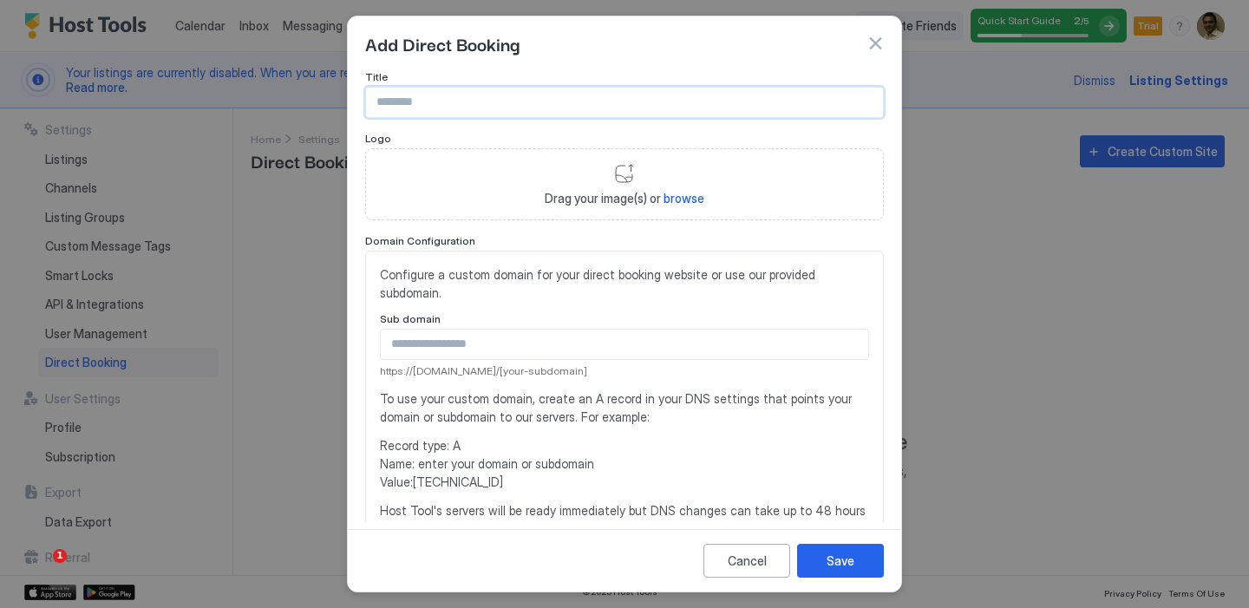
click at [617, 108] on input "Input Field" at bounding box center [624, 102] width 517 height 29
type input "**********"
click at [667, 200] on span "browse" at bounding box center [684, 198] width 41 height 15
type input "**********"
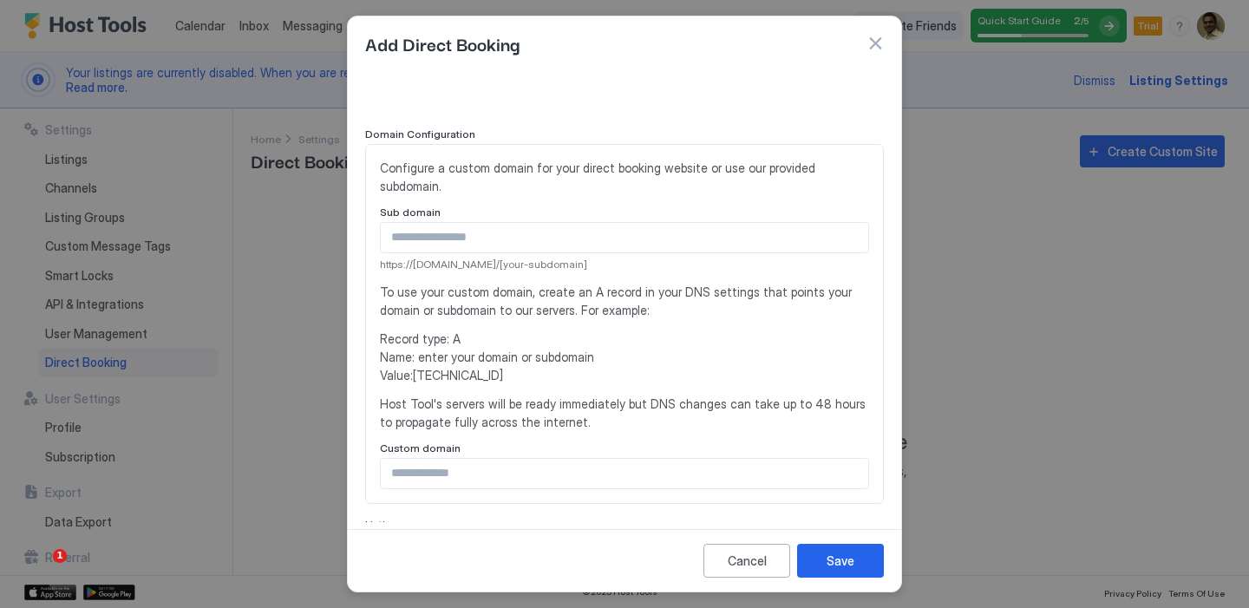
scroll to position [203, 0]
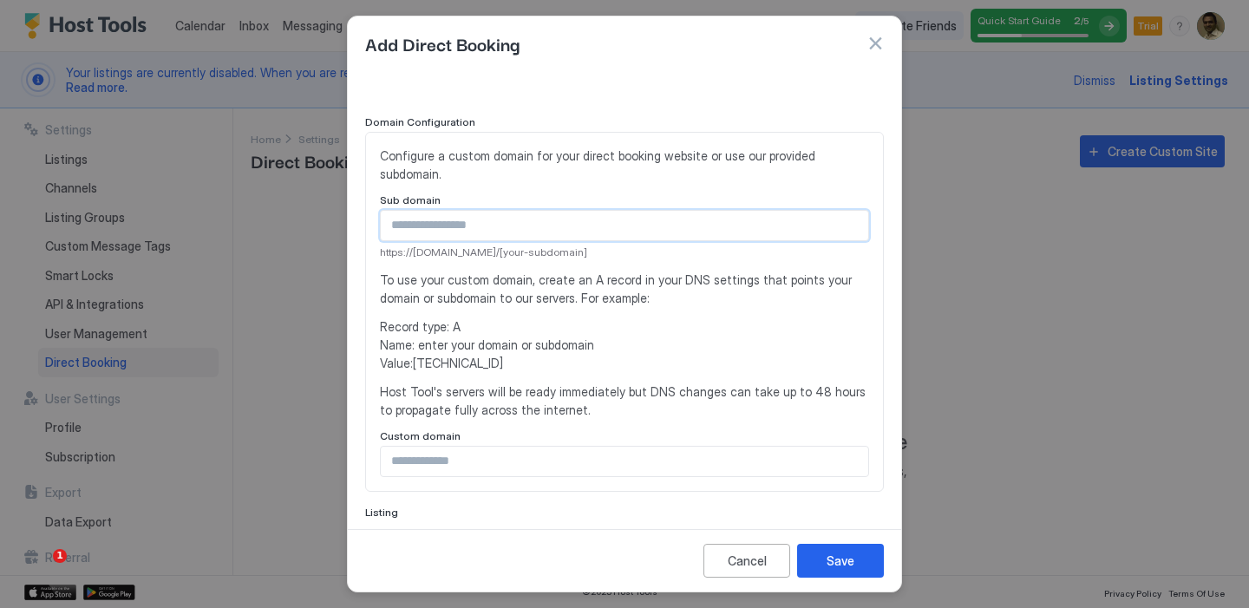
click at [630, 225] on input "Input Field" at bounding box center [625, 225] width 488 height 29
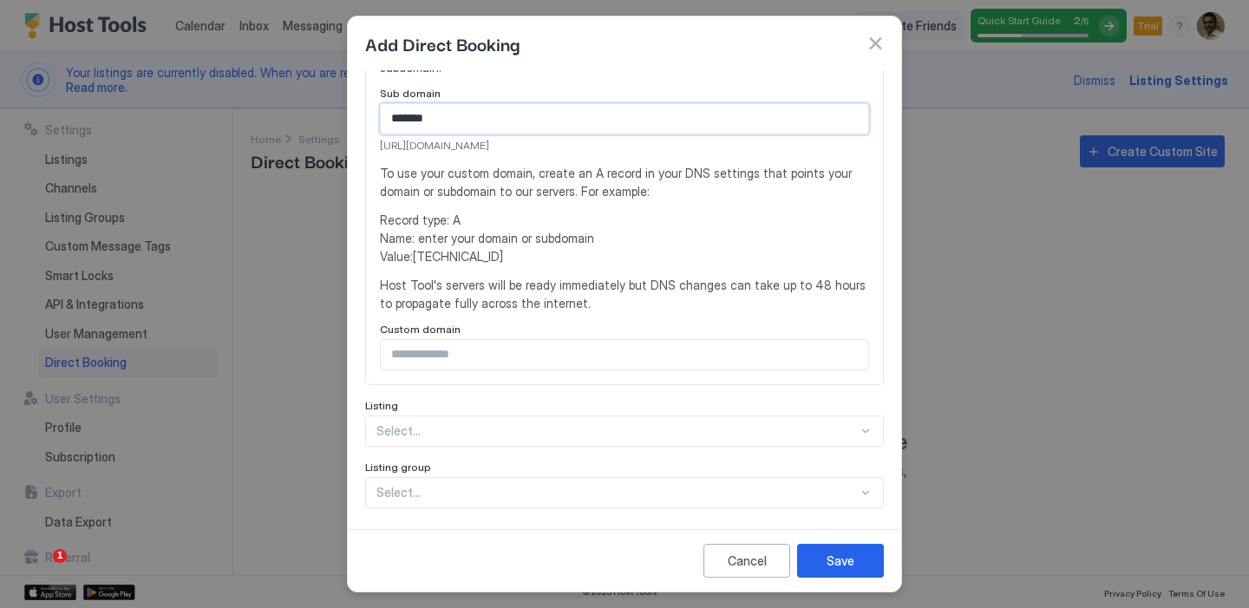
scroll to position [321, 0]
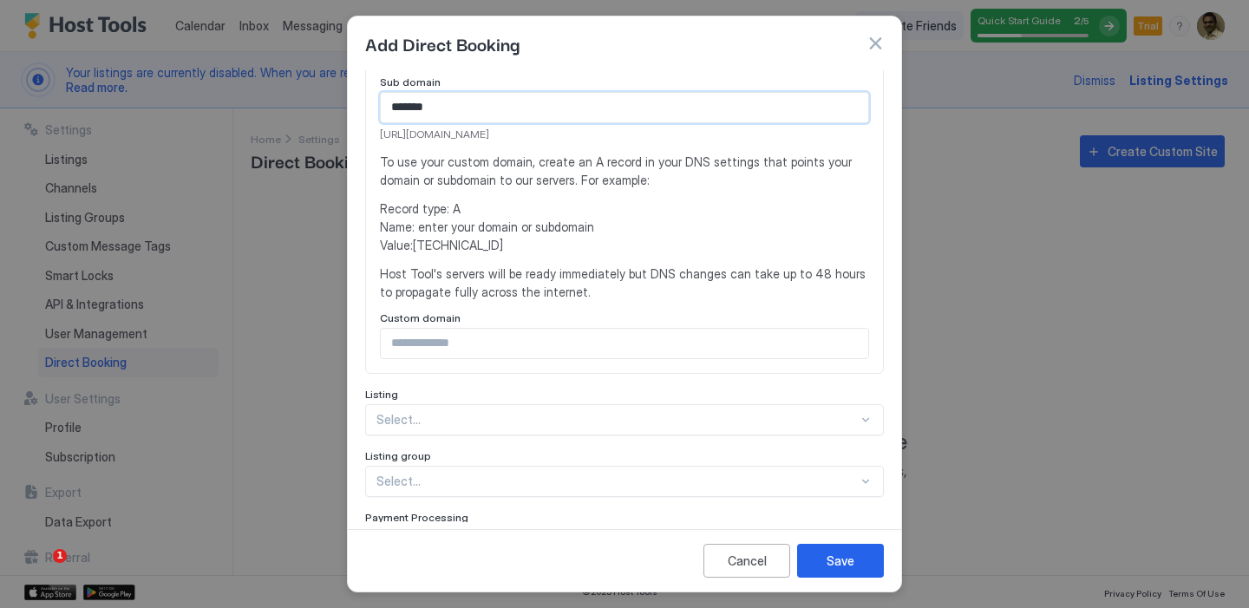
type input "*******"
click at [633, 347] on input "Input Field" at bounding box center [625, 343] width 488 height 29
type input "**********"
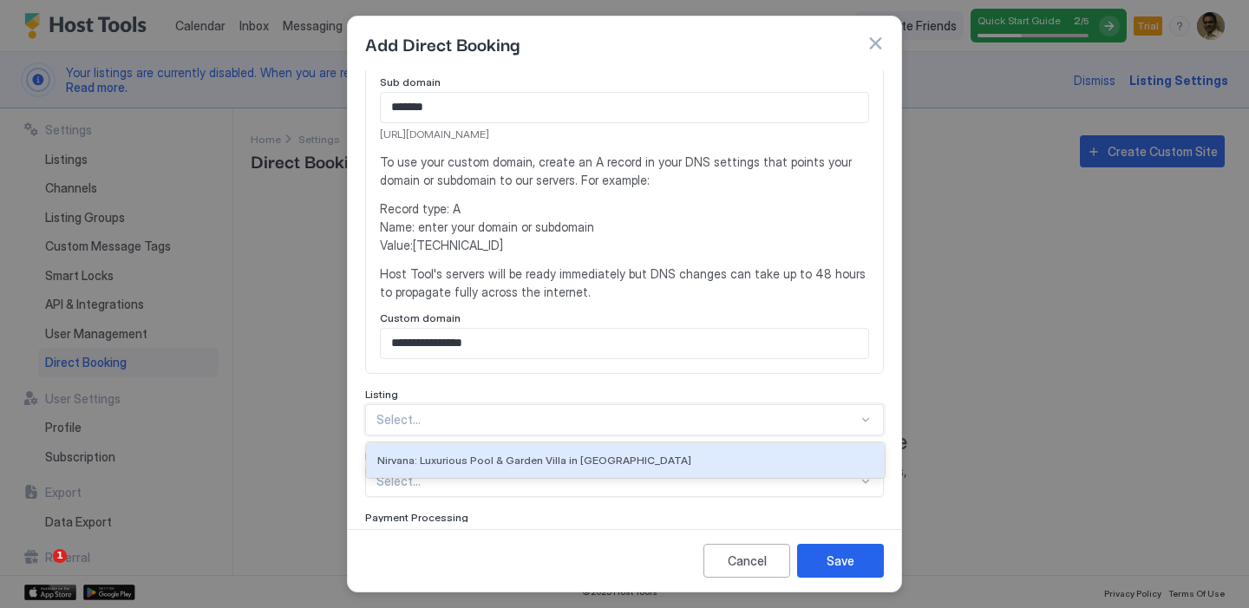
scroll to position [352, 0]
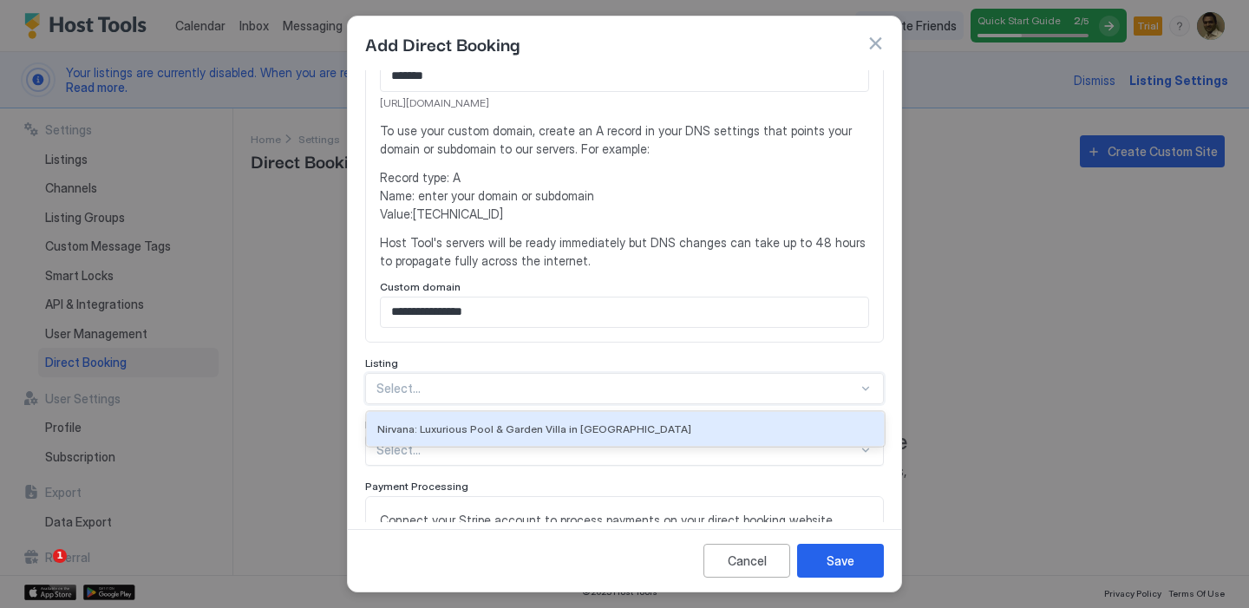
click at [628, 404] on div "Nirvana: Luxurious Pool & Garden Villa in [GEOGRAPHIC_DATA], 1 of 1. 1 result a…" at bounding box center [624, 388] width 519 height 31
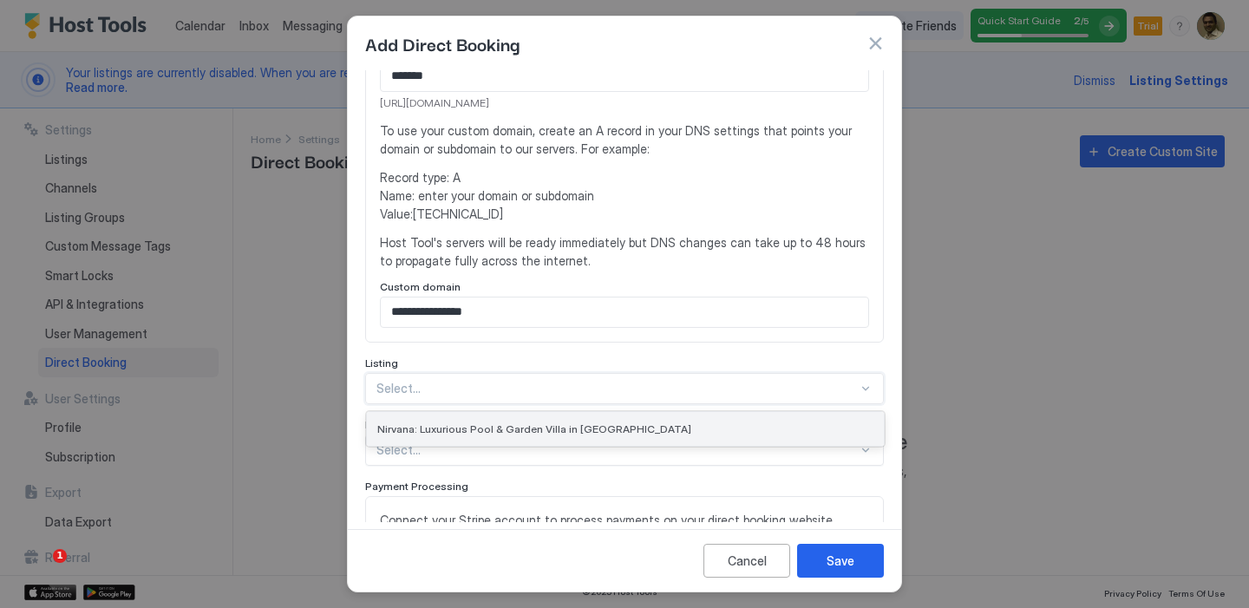
click at [627, 423] on div "Nirvana: Luxurious Pool & Garden Villa in [GEOGRAPHIC_DATA]" at bounding box center [625, 429] width 496 height 13
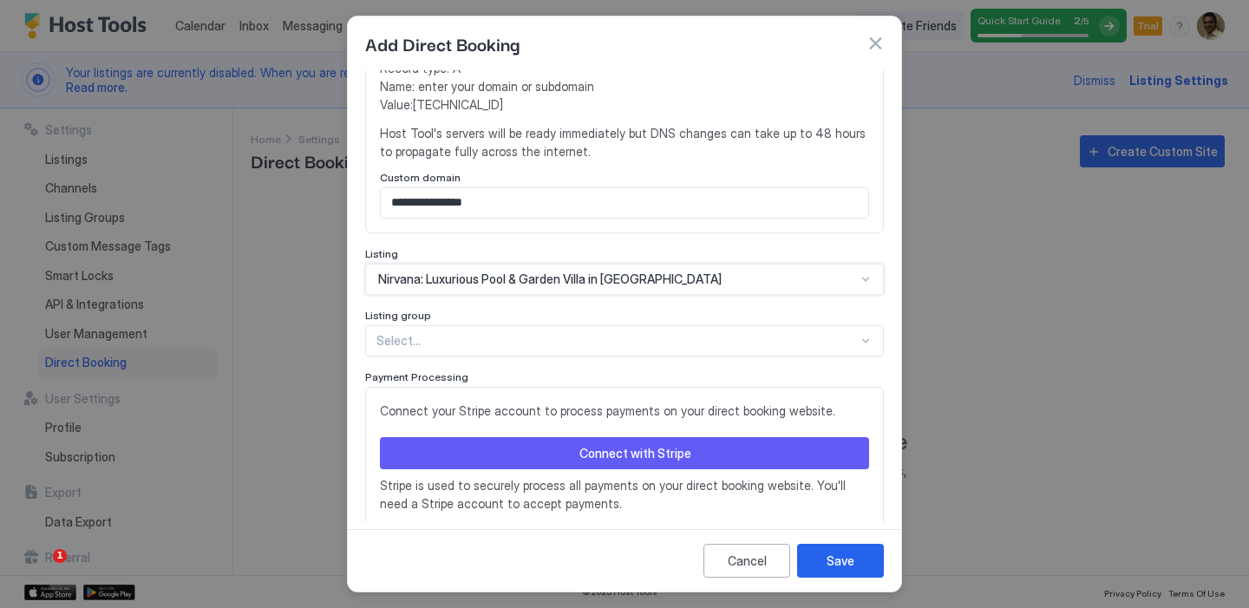
scroll to position [476, 0]
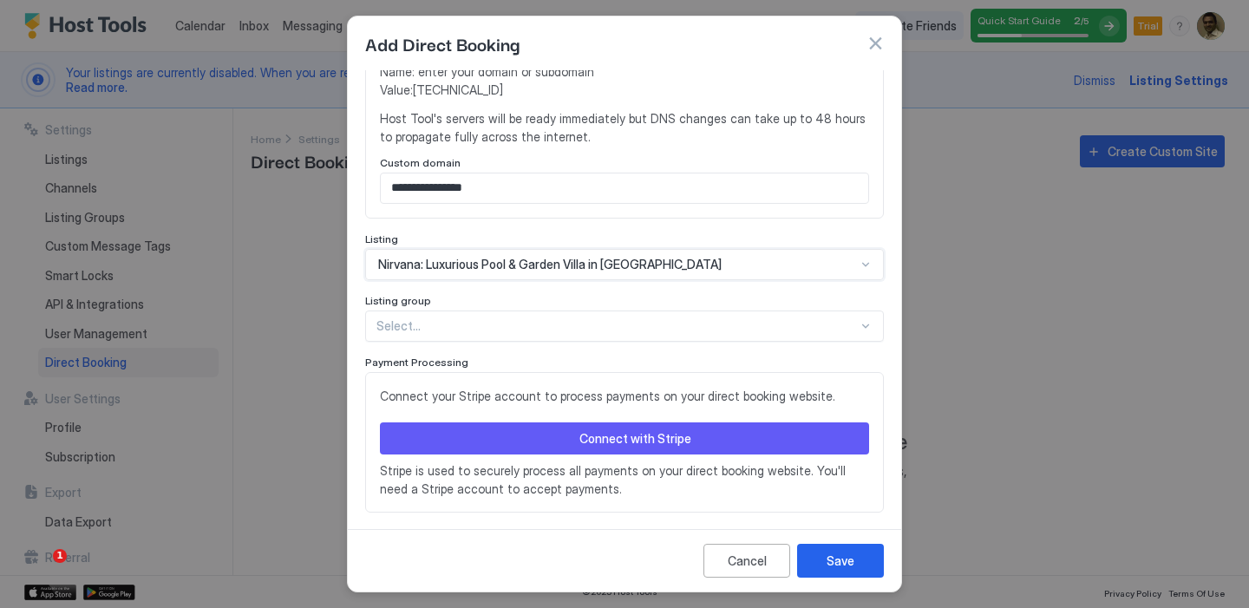
click at [638, 338] on div "Select..." at bounding box center [624, 326] width 519 height 31
click at [639, 370] on div "No options" at bounding box center [625, 366] width 517 height 32
click at [662, 370] on div "No options" at bounding box center [625, 366] width 517 height 32
click at [658, 403] on span "Connect your Stripe account to process payments on your direct booking website." at bounding box center [624, 396] width 489 height 18
